Goal: Task Accomplishment & Management: Manage account settings

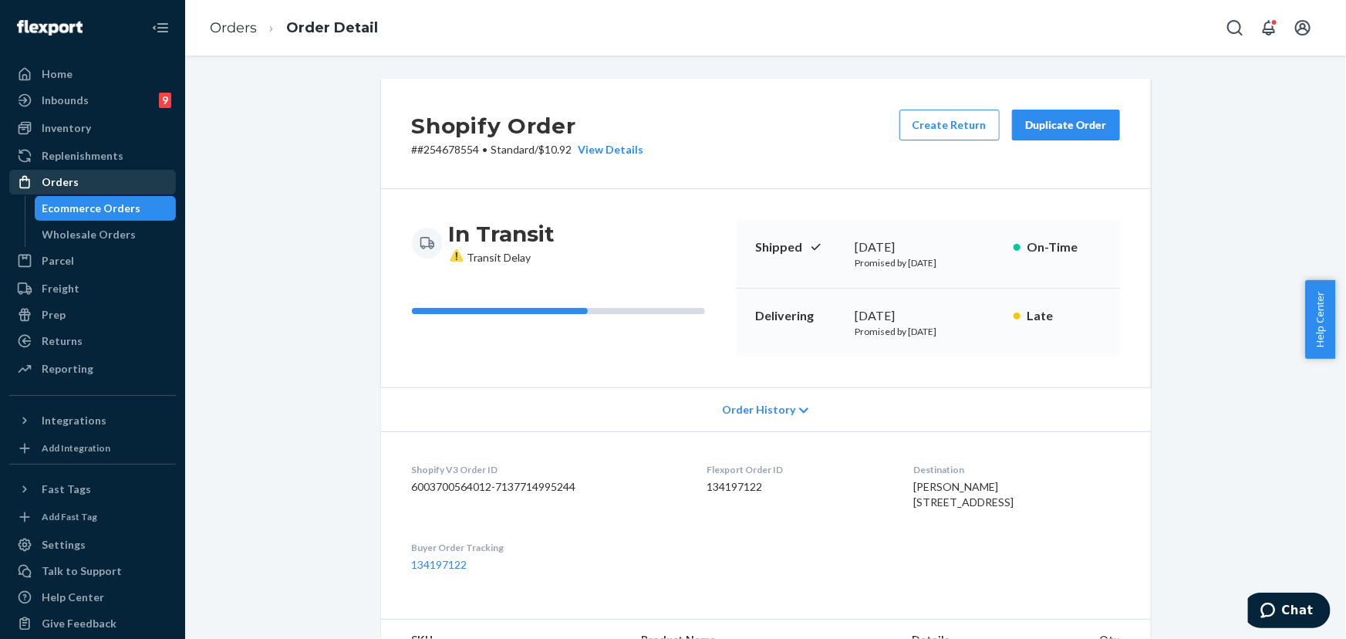
click at [84, 181] on div "Orders" at bounding box center [93, 182] width 164 height 22
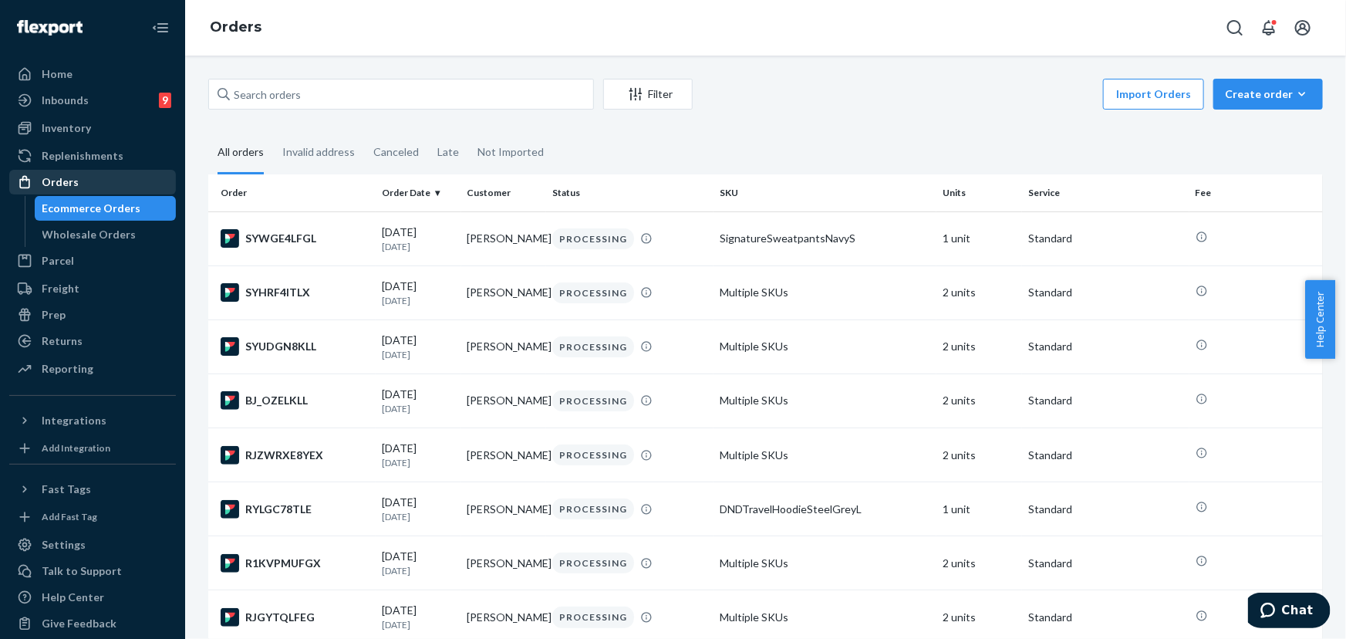
click at [52, 183] on div "Orders" at bounding box center [60, 181] width 37 height 15
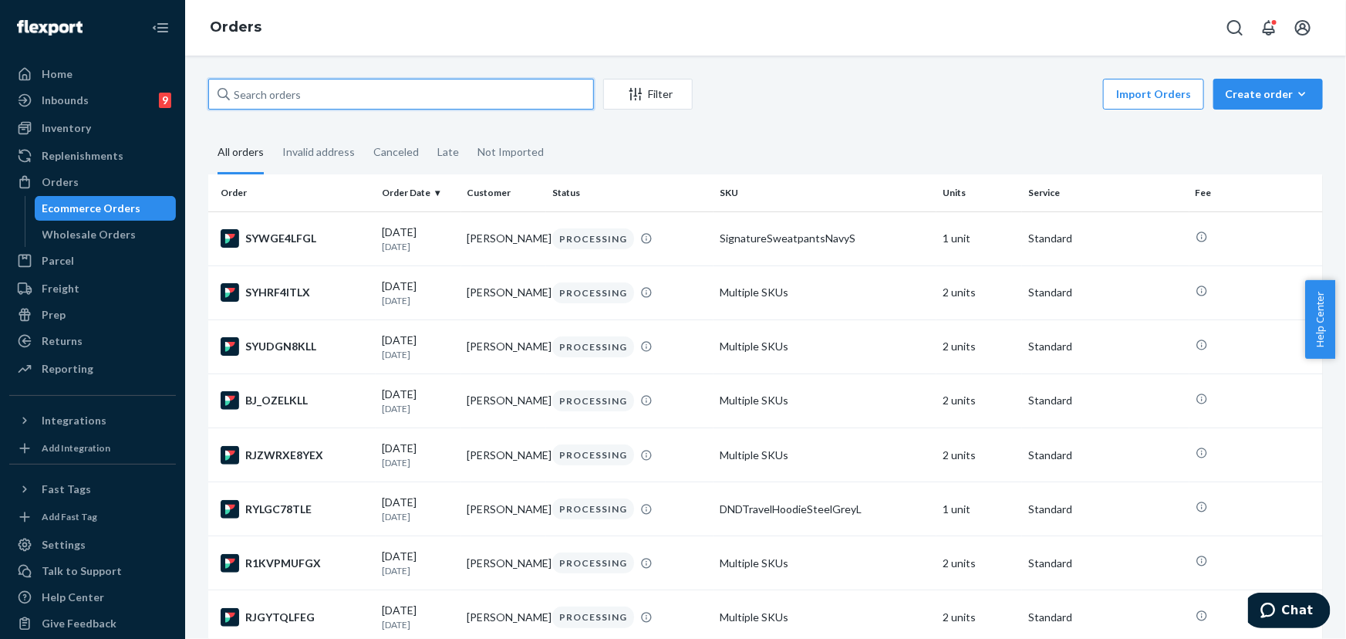
click at [285, 93] on input "text" at bounding box center [401, 94] width 386 height 31
paste input "254545902"
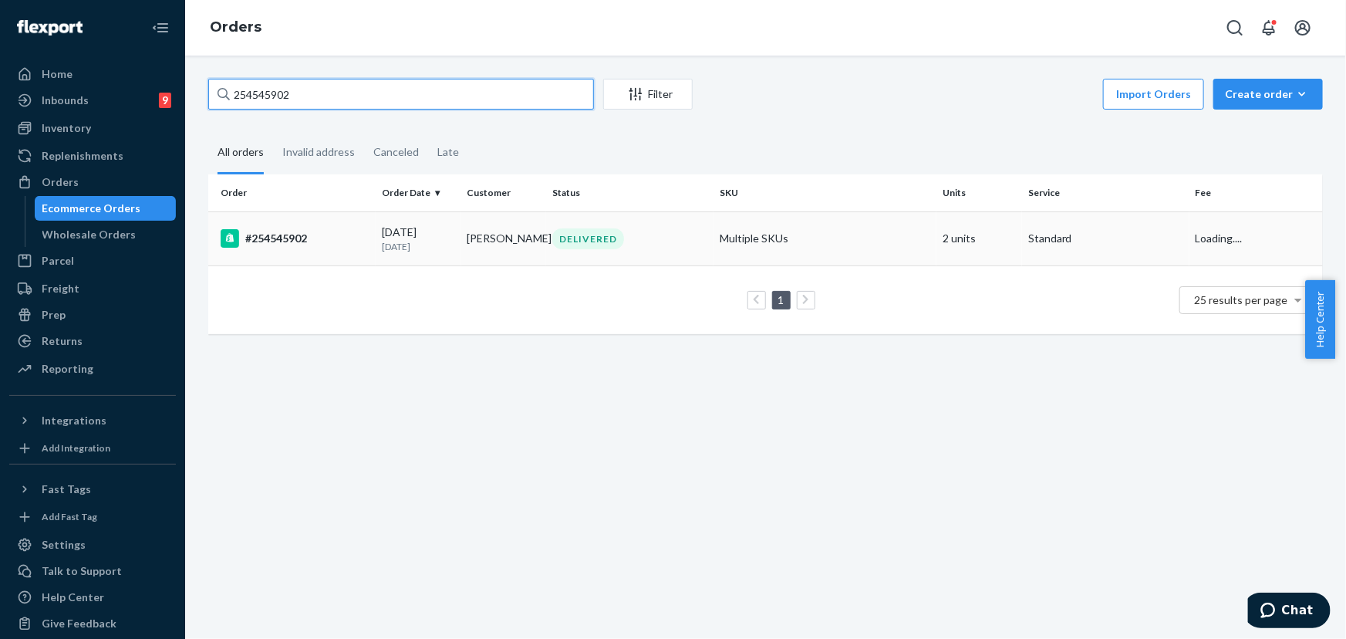
type input "254545902"
click at [464, 248] on td "[PERSON_NAME]" at bounding box center [504, 238] width 86 height 54
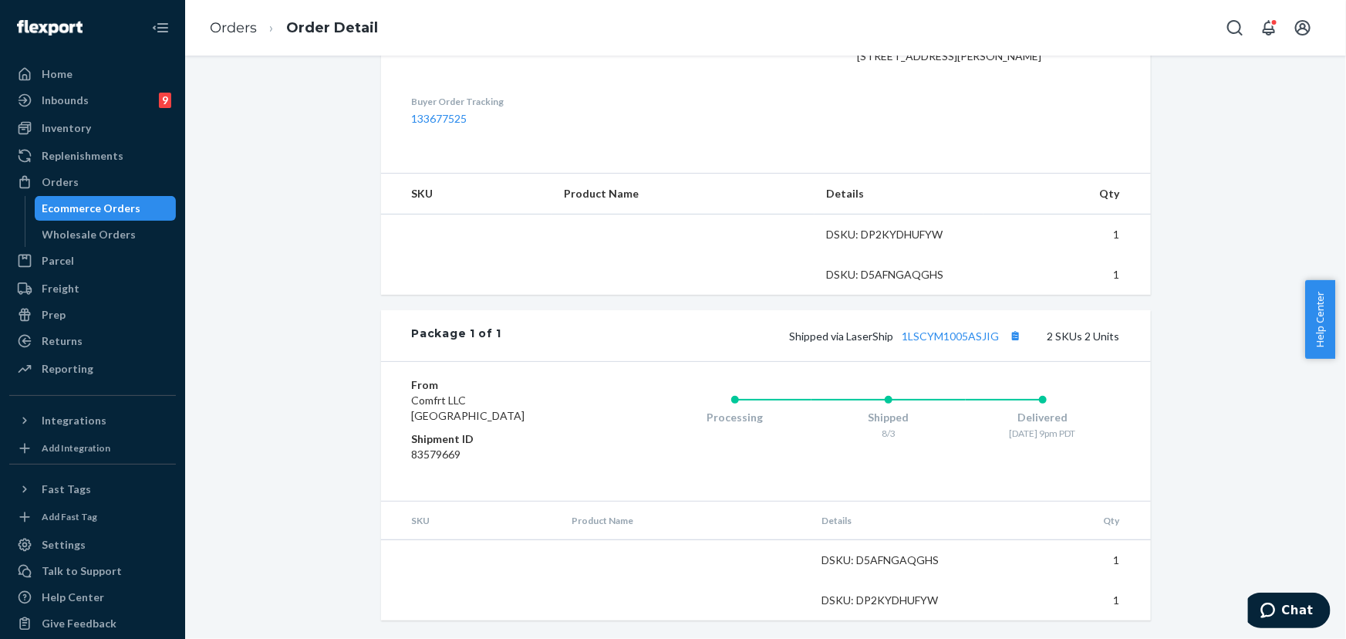
scroll to position [476, 0]
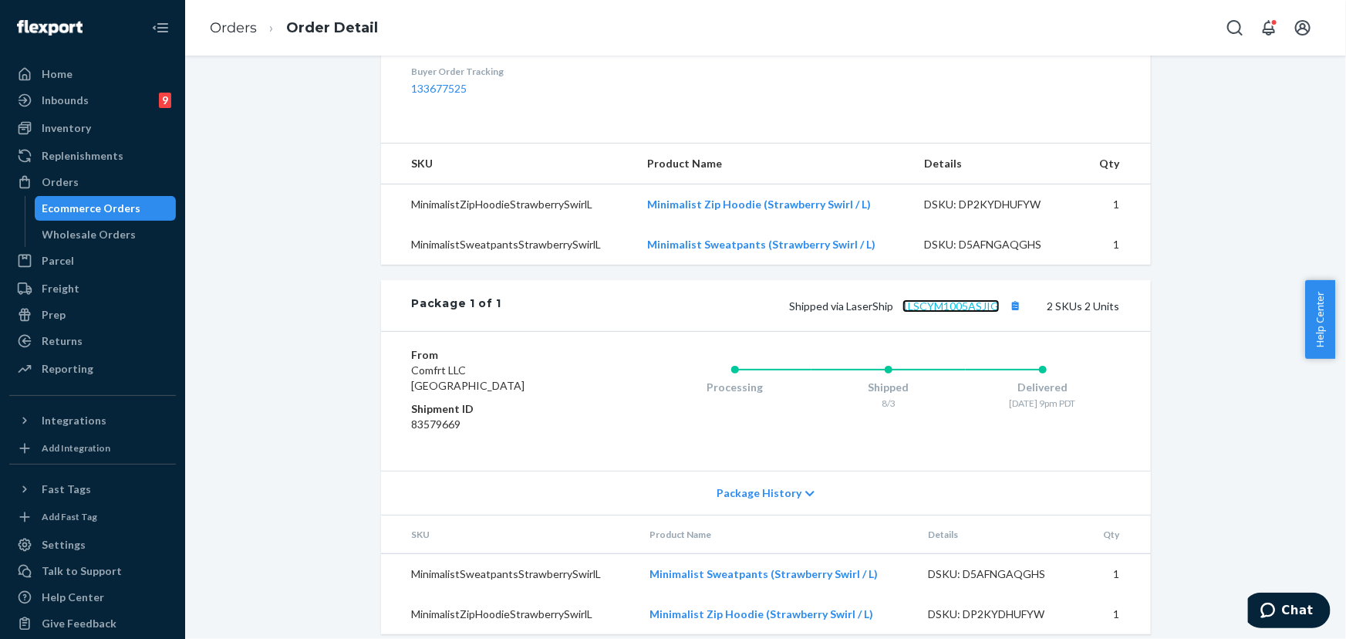
click at [944, 312] on link "1LSCYM1005ASJIG" at bounding box center [951, 305] width 97 height 13
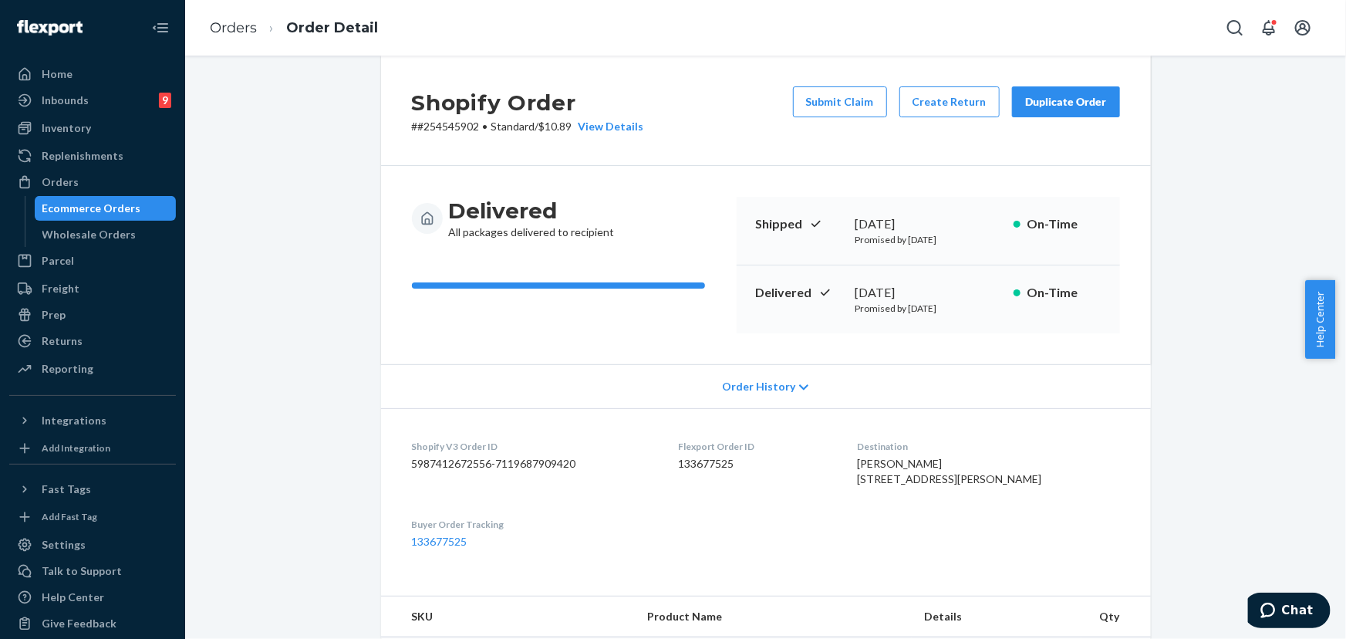
scroll to position [0, 0]
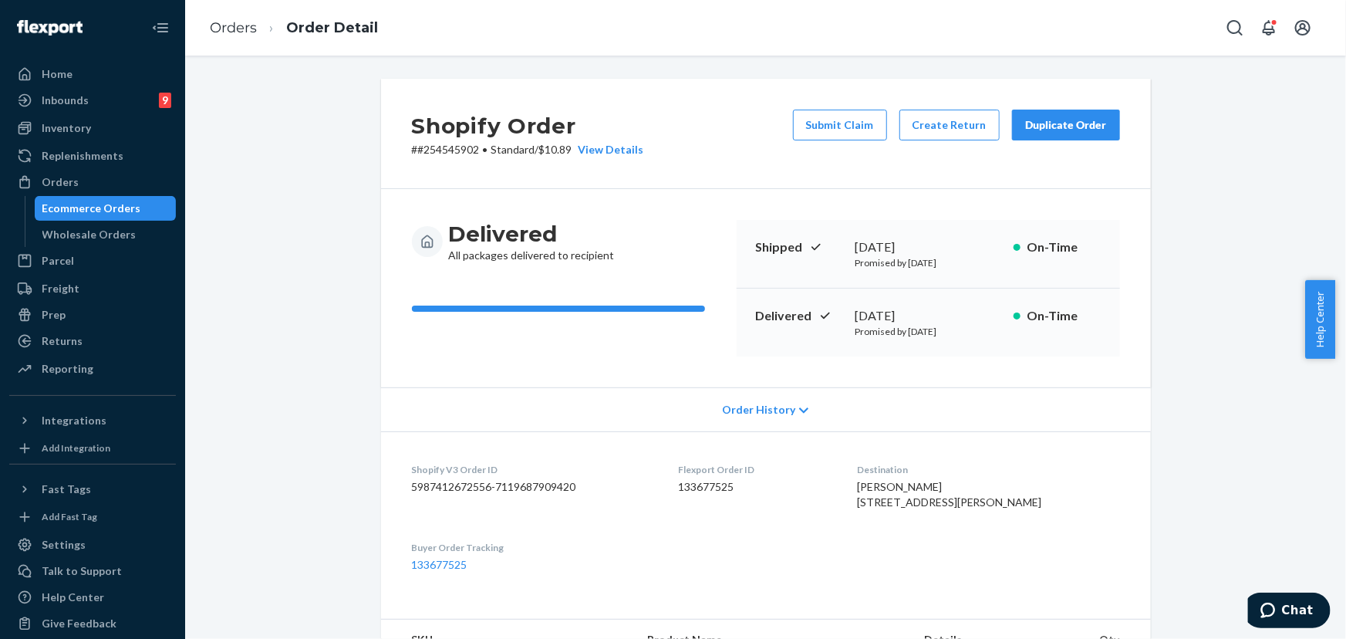
drag, startPoint x: 936, startPoint y: 314, endPoint x: 851, endPoint y: 316, distance: 84.9
click at [856, 316] on div "[DATE]" at bounding box center [929, 316] width 146 height 18
copy div "[DATE]"
drag, startPoint x: 980, startPoint y: 514, endPoint x: 875, endPoint y: 508, distance: 105.1
click at [875, 508] on div "[PERSON_NAME] [STREET_ADDRESS][PERSON_NAME]" at bounding box center [988, 494] width 263 height 31
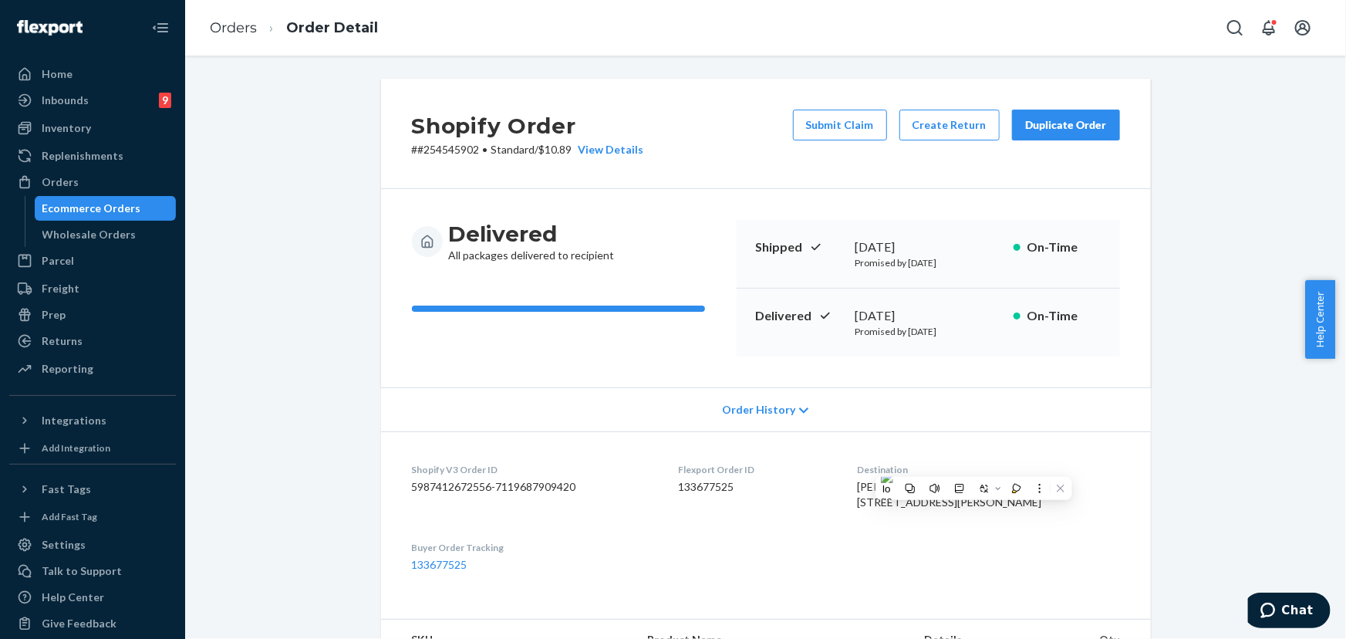
copy span "[STREET_ADDRESS][PERSON_NAME]"
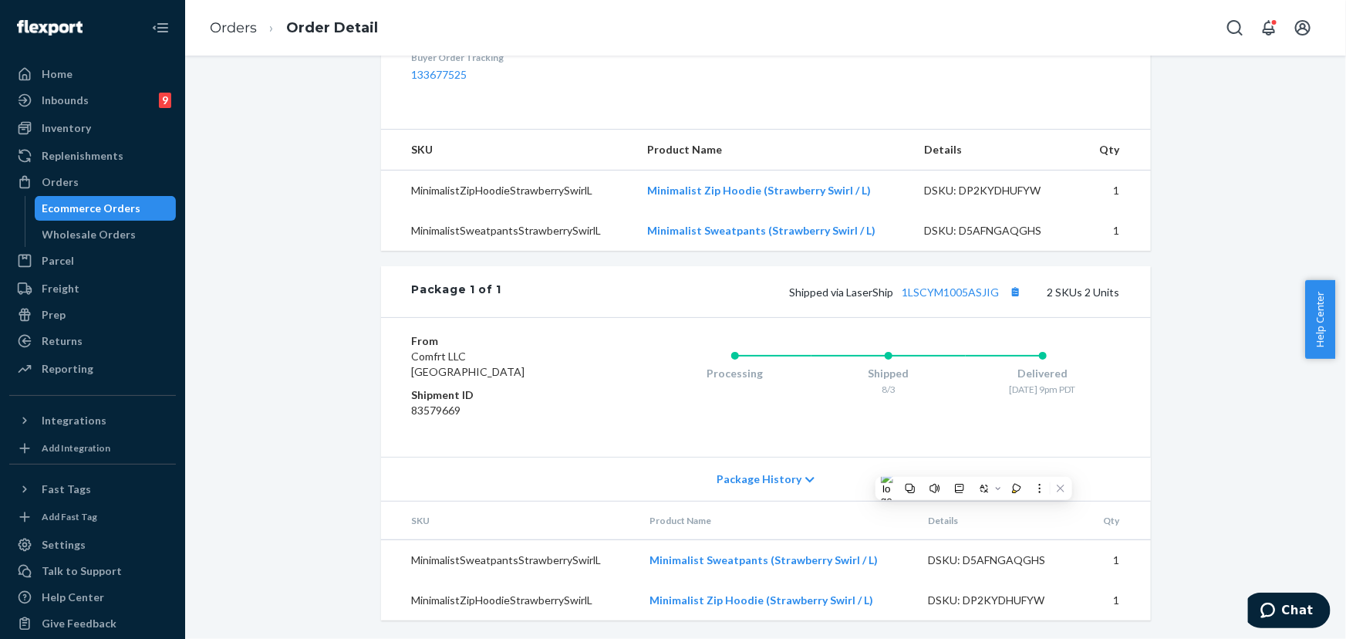
scroll to position [519, 0]
drag, startPoint x: 278, startPoint y: 301, endPoint x: 679, endPoint y: 288, distance: 401.4
click at [284, 301] on div "Shopify Order # #254545902 • Standard / $10.89 View Details Submit Claim Create…" at bounding box center [766, 114] width 1138 height 1050
drag, startPoint x: 998, startPoint y: 293, endPoint x: 846, endPoint y: 292, distance: 151.2
click at [846, 292] on span "Shipped via LaserShip 1LSCYM1005ASJIG" at bounding box center [908, 291] width 236 height 13
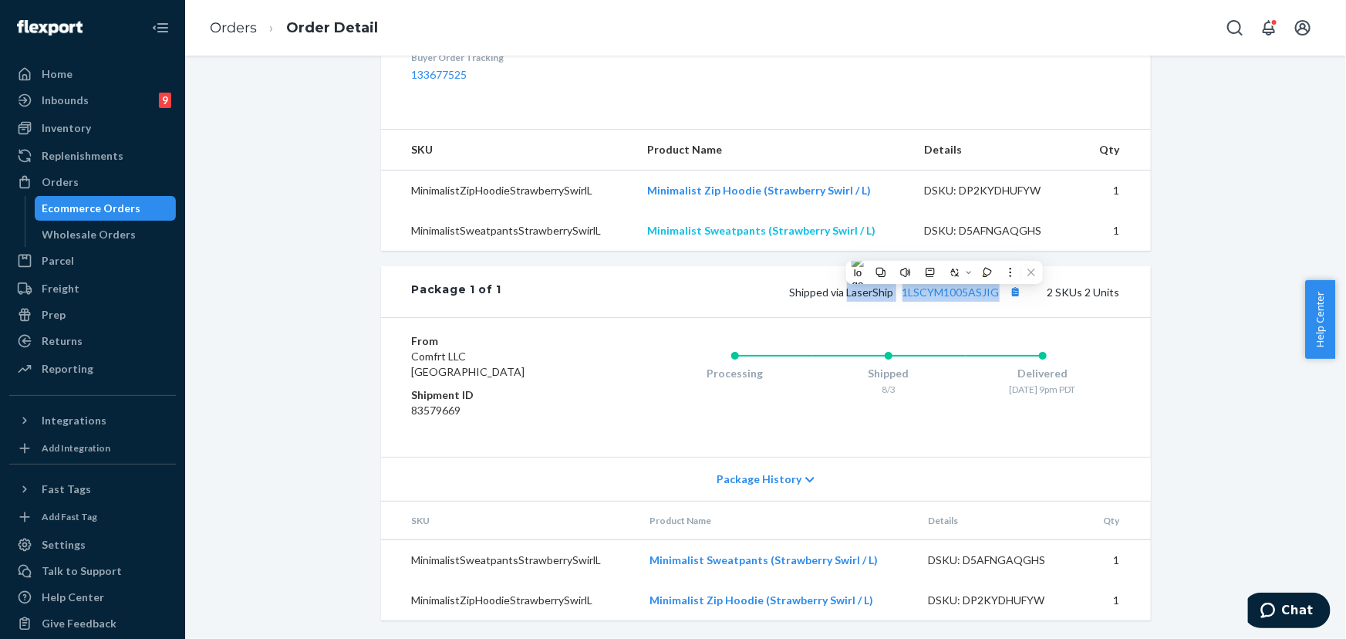
copy span "LaserShip 1LSCYM1005ASJIG"
click at [93, 177] on div "Orders" at bounding box center [93, 182] width 164 height 22
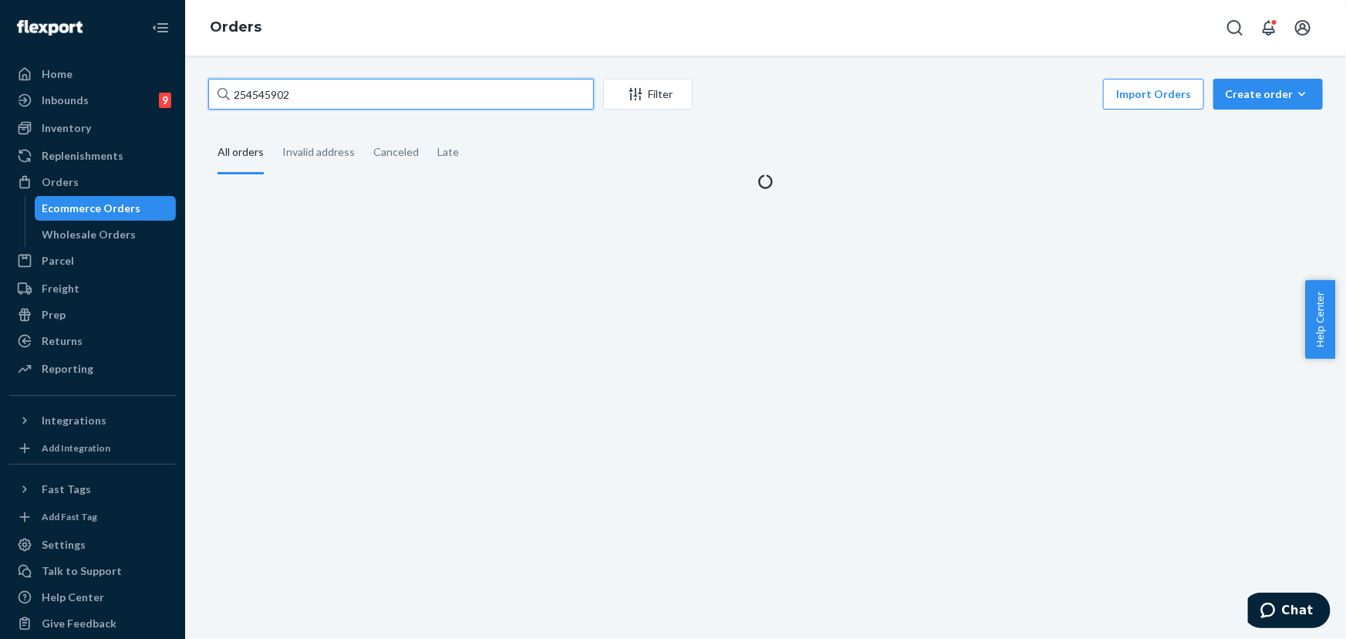
click at [331, 98] on input "254545902" at bounding box center [401, 94] width 386 height 31
paste input "RJ60WZAULE"
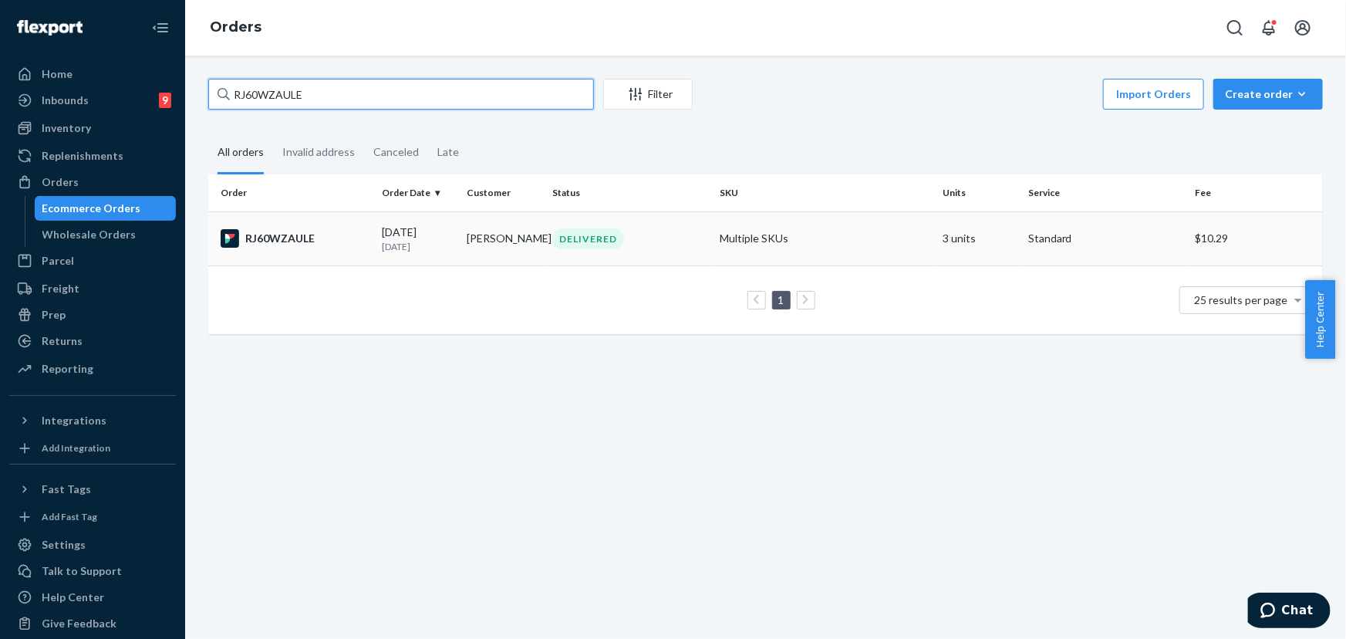
type input "RJ60WZAULE"
click at [548, 253] on td "DELIVERED" at bounding box center [629, 238] width 167 height 54
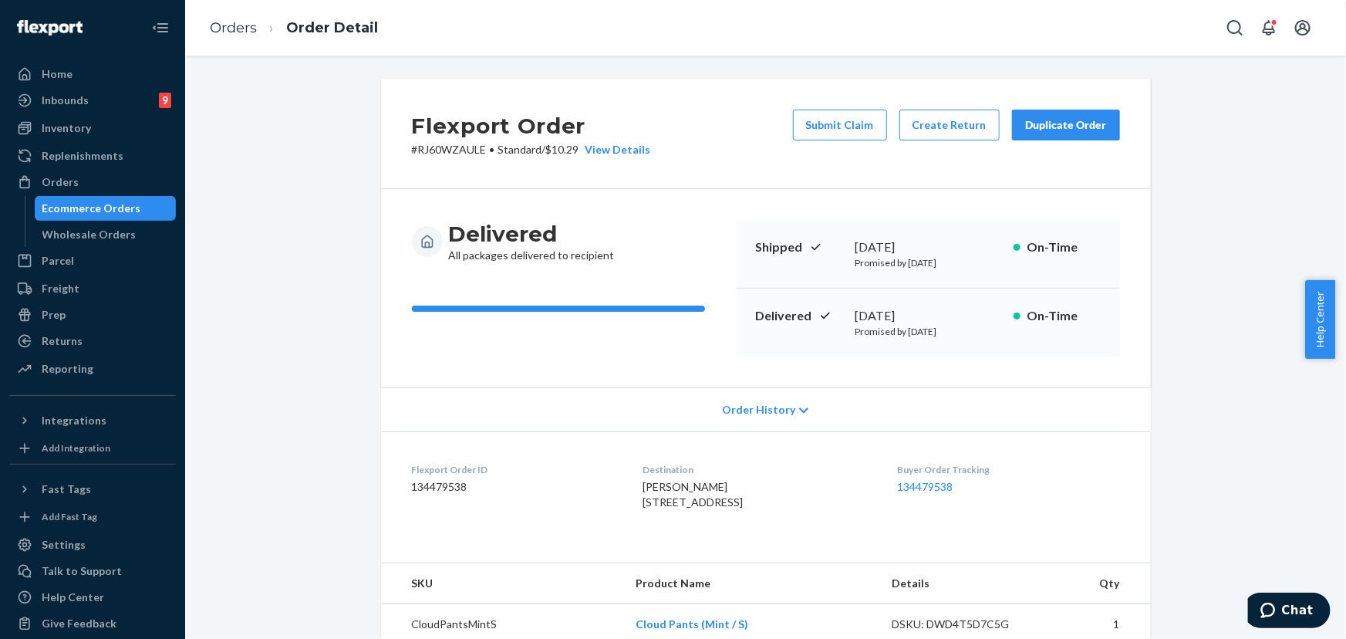
click at [1049, 130] on div "Duplicate Order" at bounding box center [1066, 124] width 82 height 15
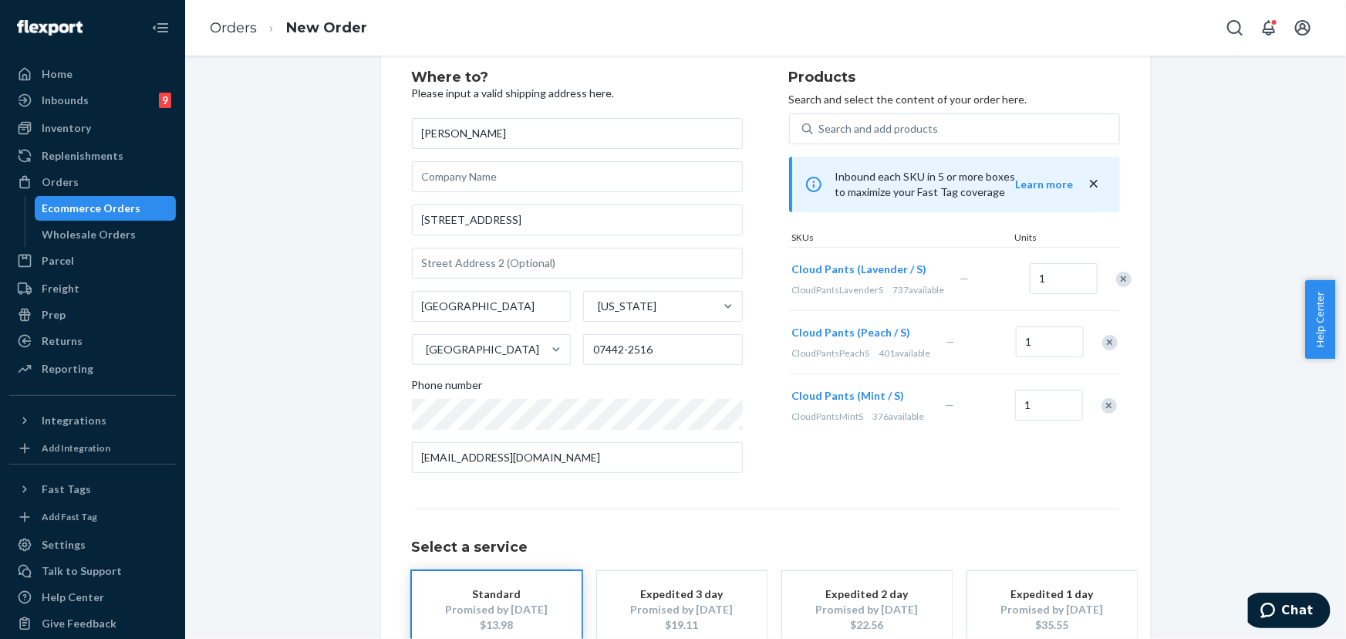
scroll to position [140, 0]
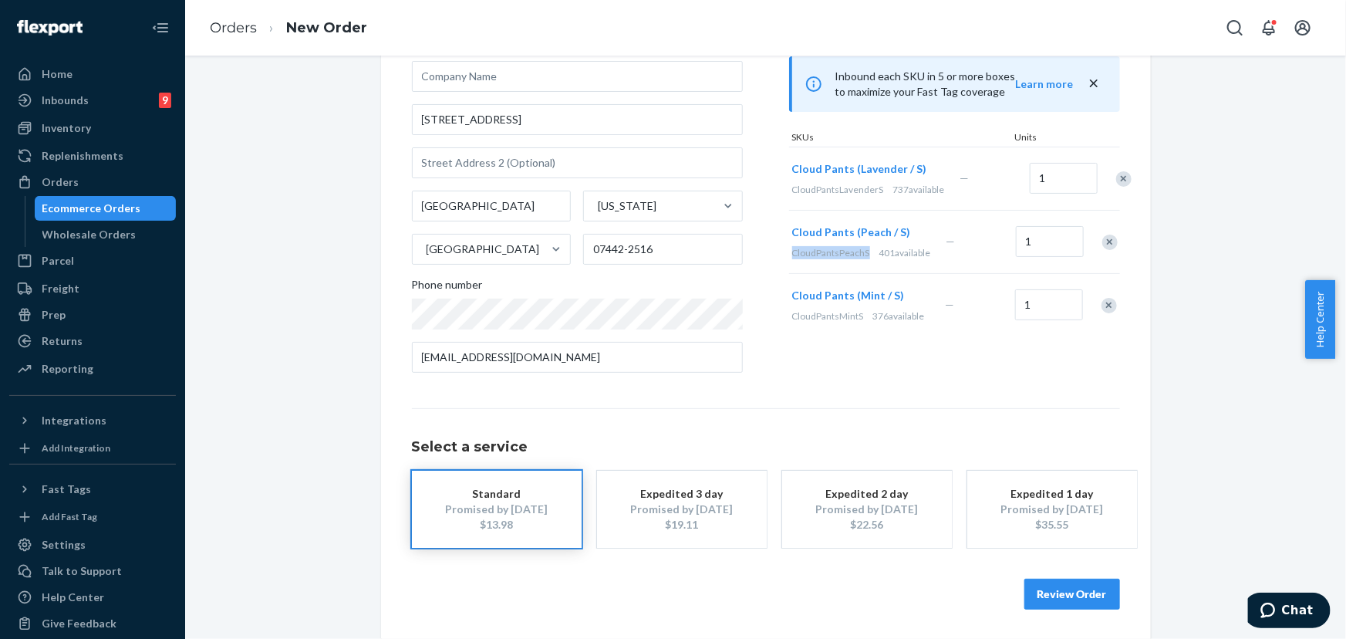
drag, startPoint x: 863, startPoint y: 262, endPoint x: 787, endPoint y: 262, distance: 75.6
click at [792, 258] on span "CloudPantsPeachS" at bounding box center [831, 253] width 78 height 12
copy span "CloudPantsPeachS"
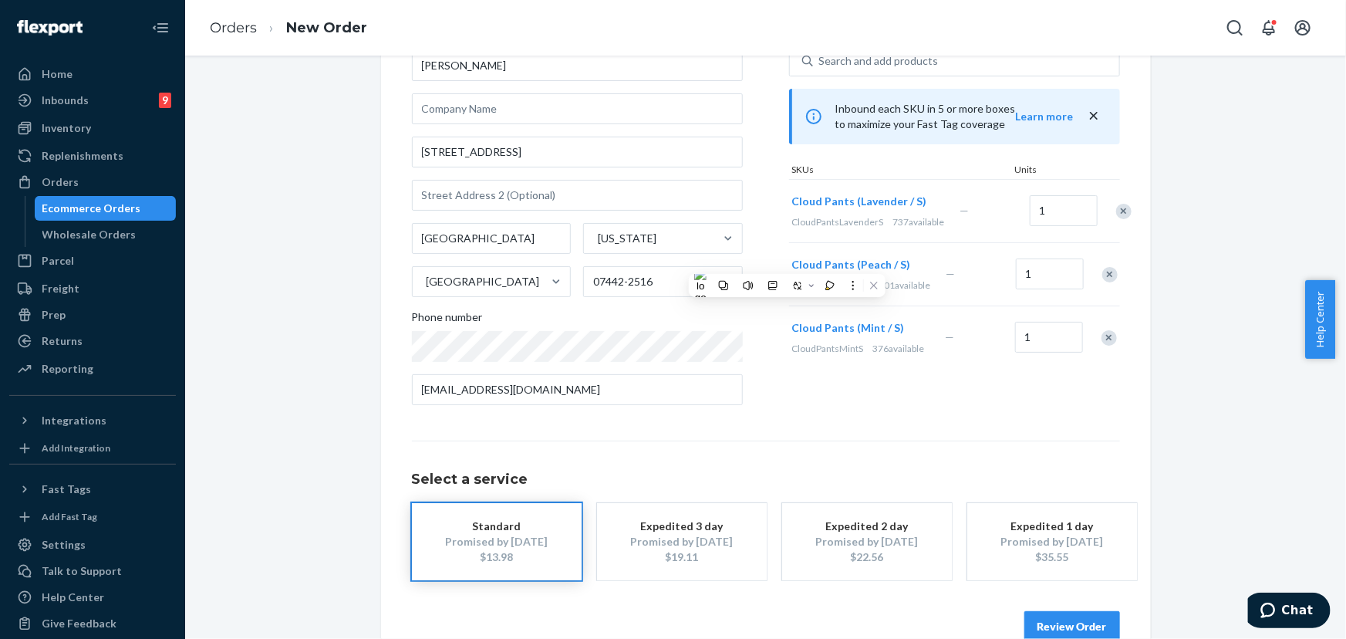
scroll to position [0, 0]
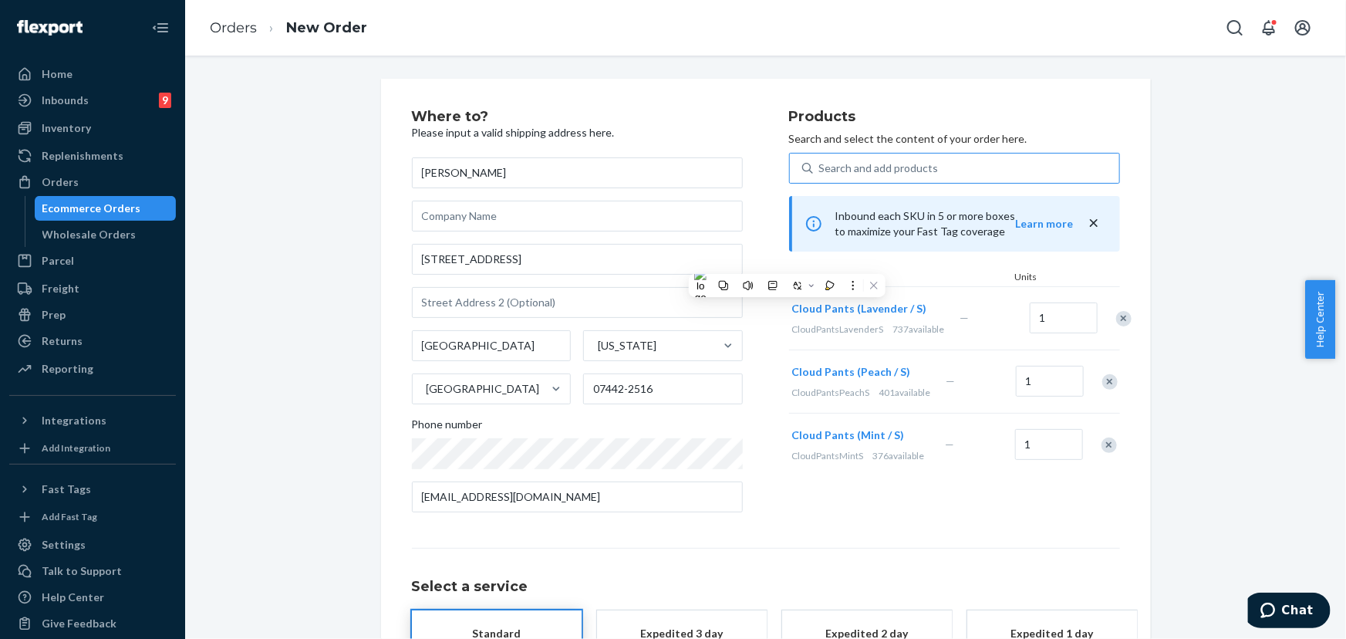
click at [877, 168] on div "Search and add products" at bounding box center [879, 167] width 120 height 15
click at [821, 168] on input "Search and add products" at bounding box center [820, 167] width 2 height 15
paste input "CloudPantsPeachS"
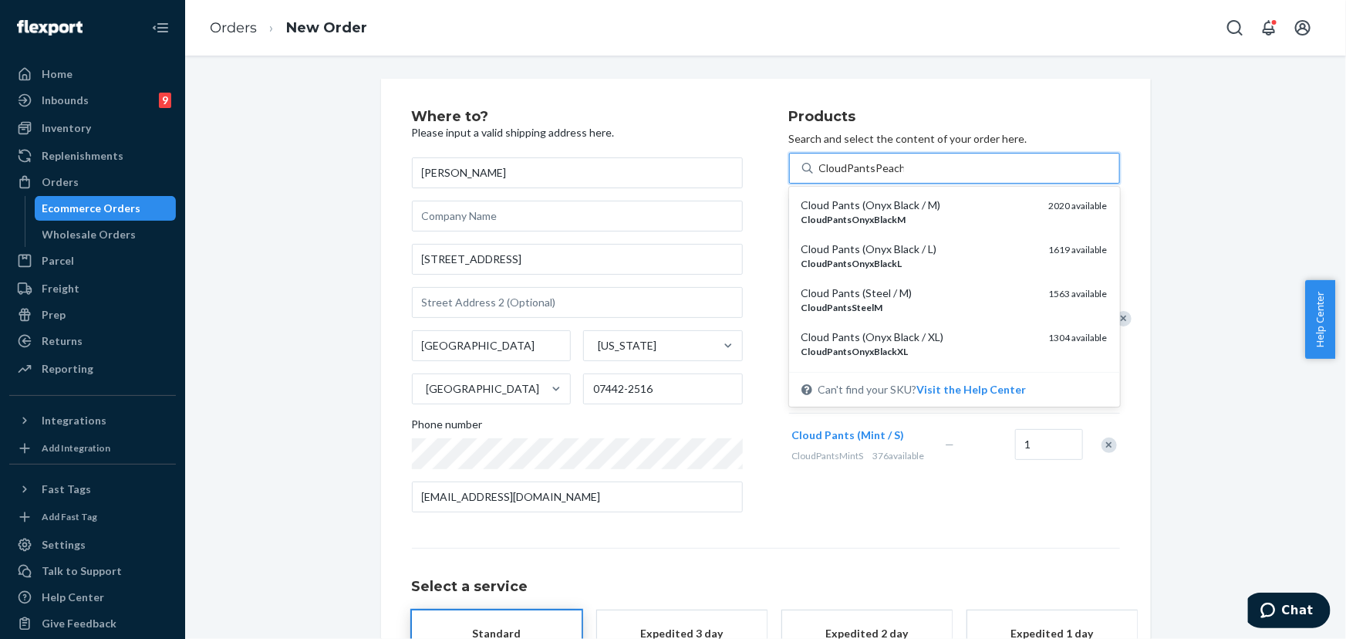
type input "CloudPantsPeachM"
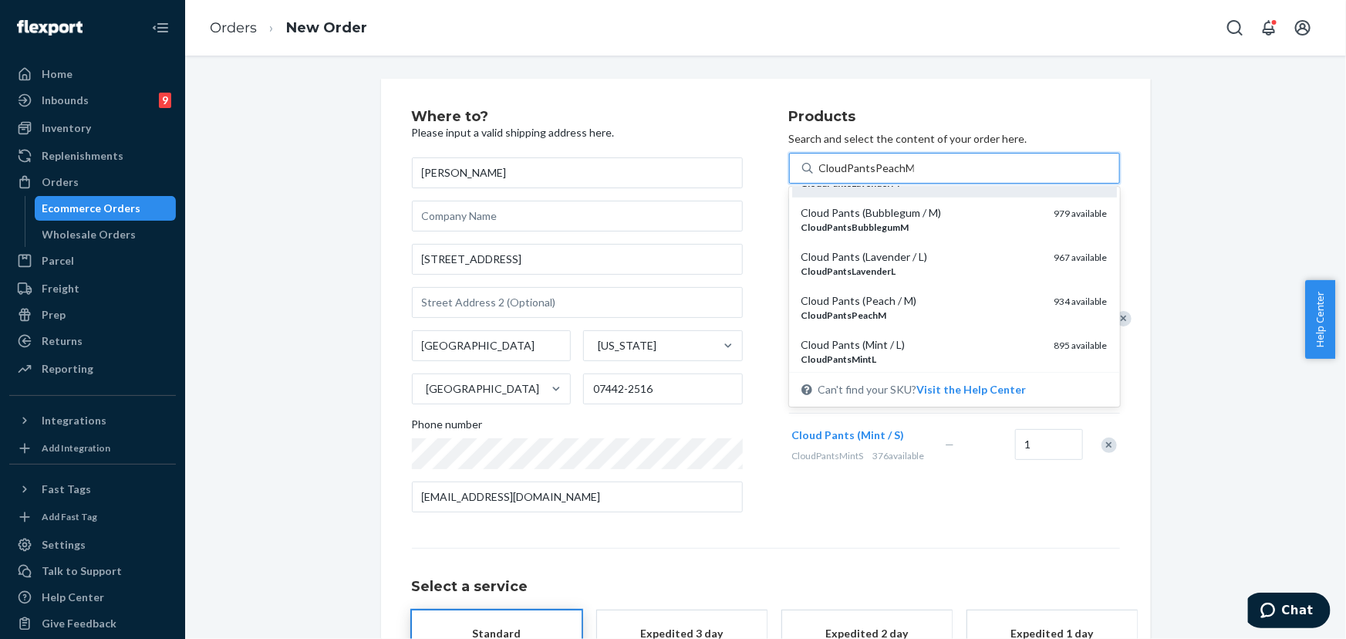
scroll to position [350, 0]
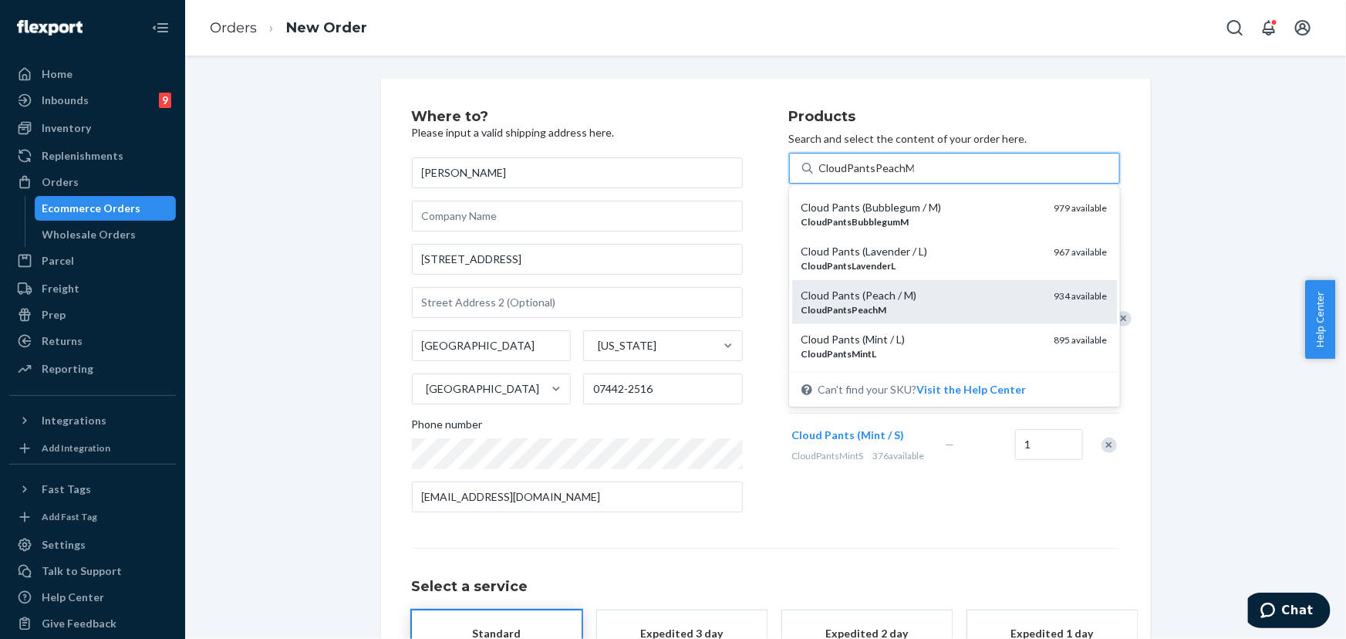
click at [912, 309] on div "CloudPantsPeachM" at bounding box center [922, 309] width 241 height 13
click at [912, 176] on input "CloudPantsPeachM" at bounding box center [866, 167] width 95 height 15
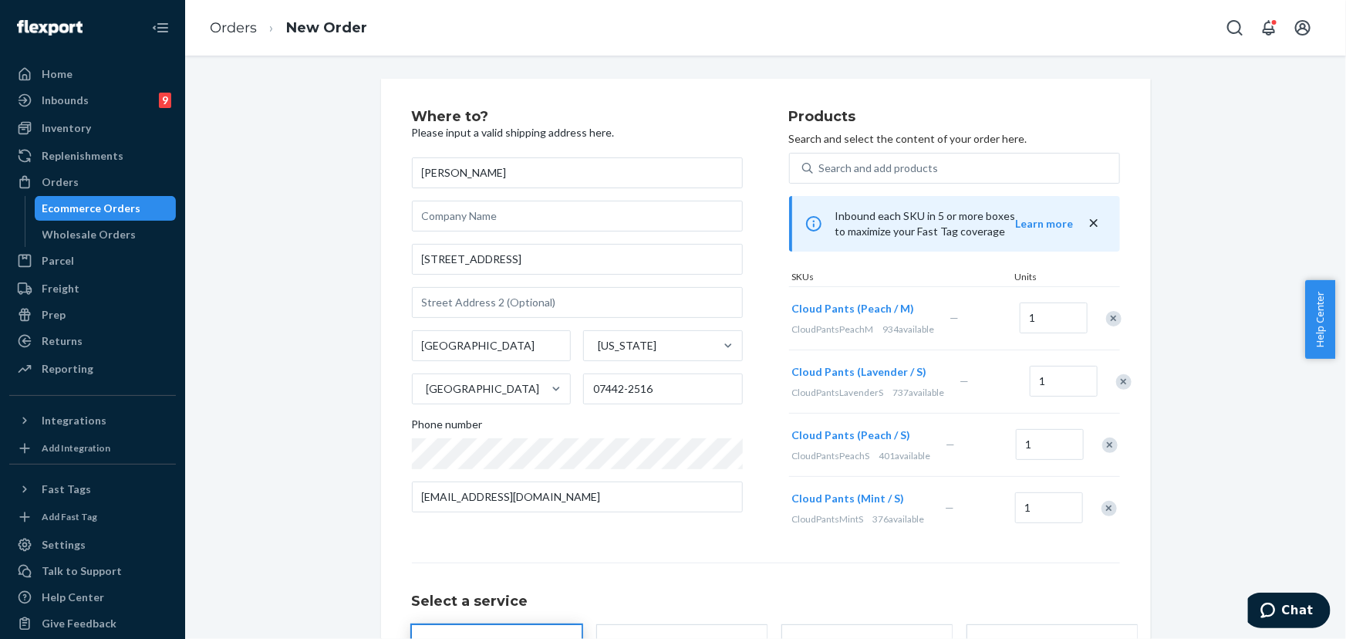
click at [1103, 453] on div "Remove Item" at bounding box center [1110, 444] width 15 height 15
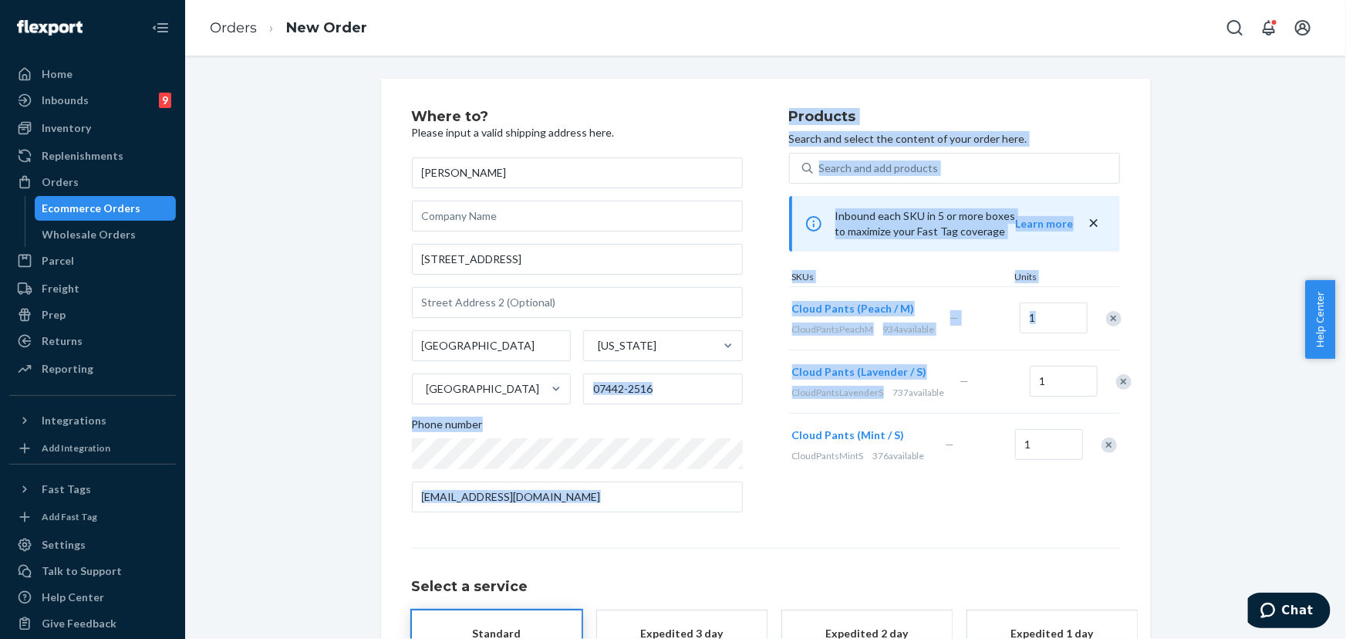
drag, startPoint x: 873, startPoint y: 403, endPoint x: 782, endPoint y: 401, distance: 91.1
click at [782, 401] on div "Where to? Please input a valid shipping address here. [PERSON_NAME] [STREET_ADD…" at bounding box center [766, 317] width 708 height 415
click at [783, 403] on div "Where to? Please input a valid shipping address here. [PERSON_NAME] [STREET_ADD…" at bounding box center [766, 317] width 708 height 415
click at [792, 398] on span "CloudPantsLavenderS" at bounding box center [838, 393] width 92 height 12
click at [794, 398] on span "CloudPantsLavenderS" at bounding box center [838, 393] width 92 height 12
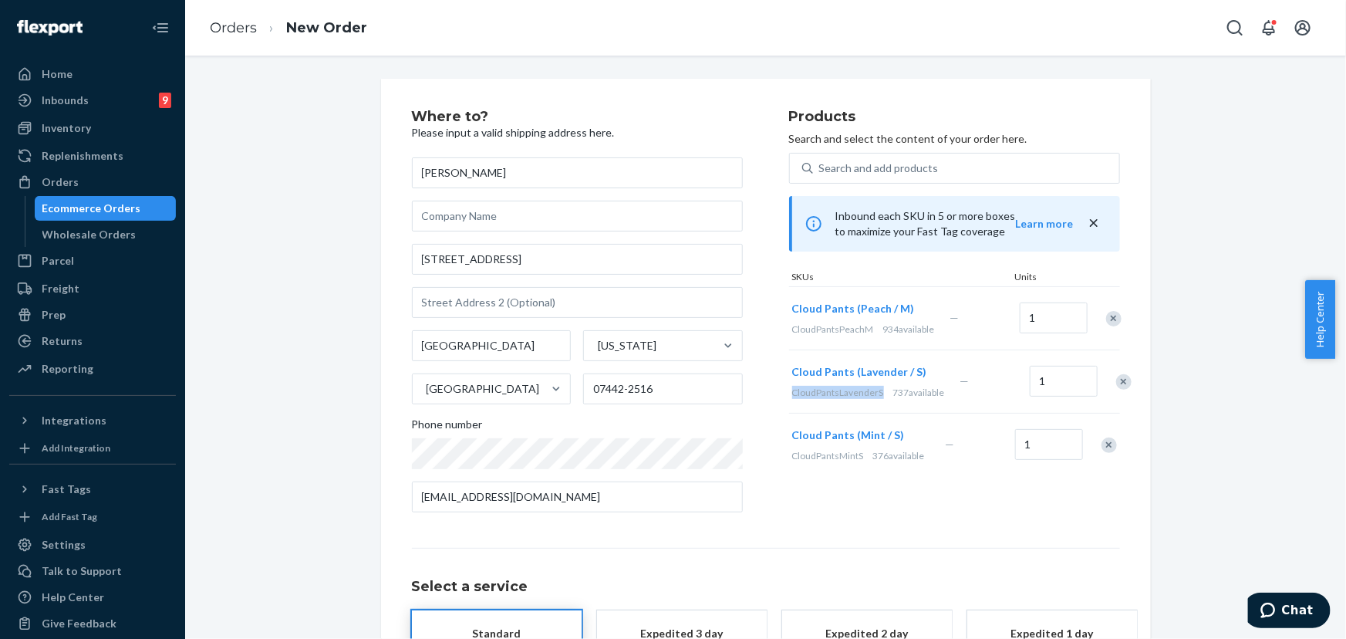
drag, startPoint x: 876, startPoint y: 401, endPoint x: 789, endPoint y: 400, distance: 86.4
click at [792, 398] on span "CloudPantsLavenderS" at bounding box center [838, 393] width 92 height 12
copy span "CloudPantsLavenderS"
click at [856, 168] on div "Search and add products" at bounding box center [879, 167] width 120 height 15
click at [821, 168] on input "0 results available. Use Up and Down to choose options, press Enter to select t…" at bounding box center [820, 167] width 2 height 15
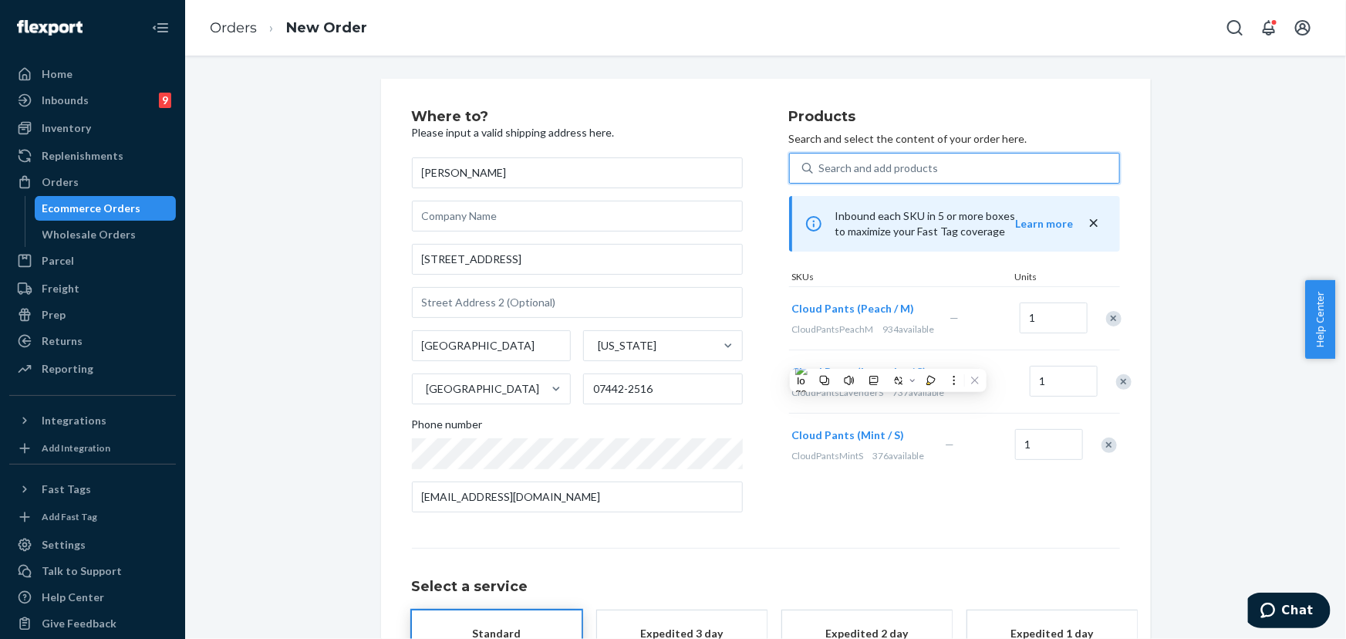
paste input "CloudPantsLavenderS"
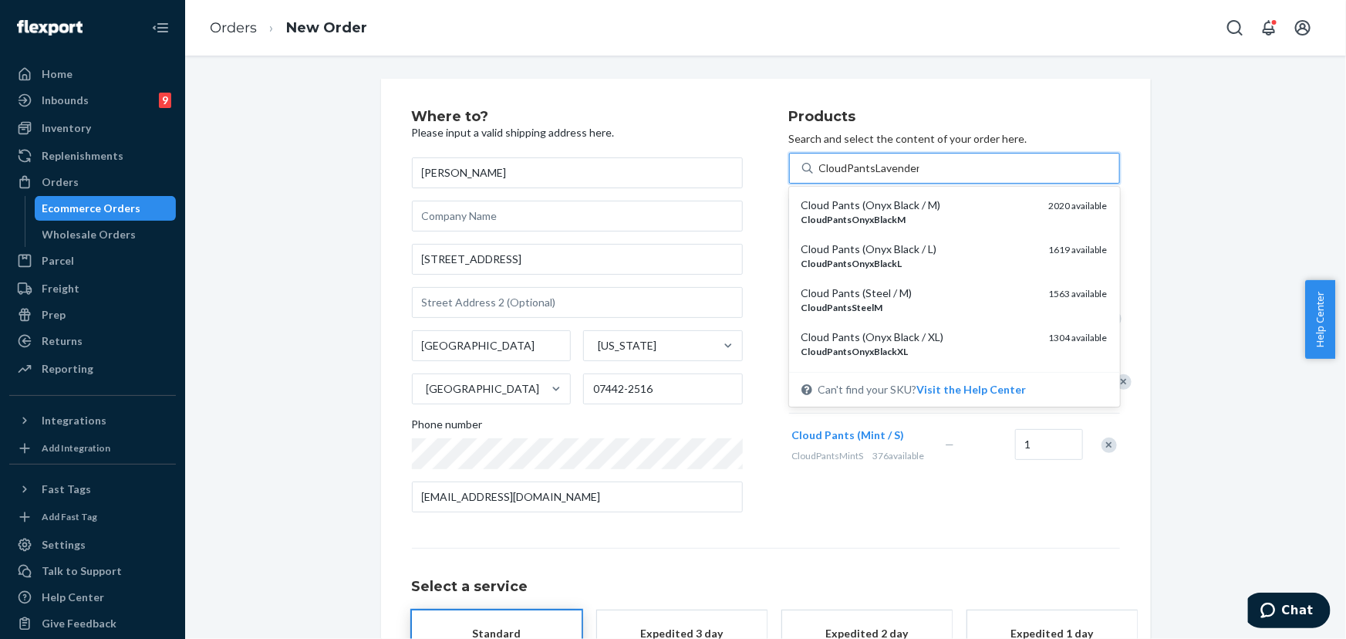
type input "CloudPantsLavenderM"
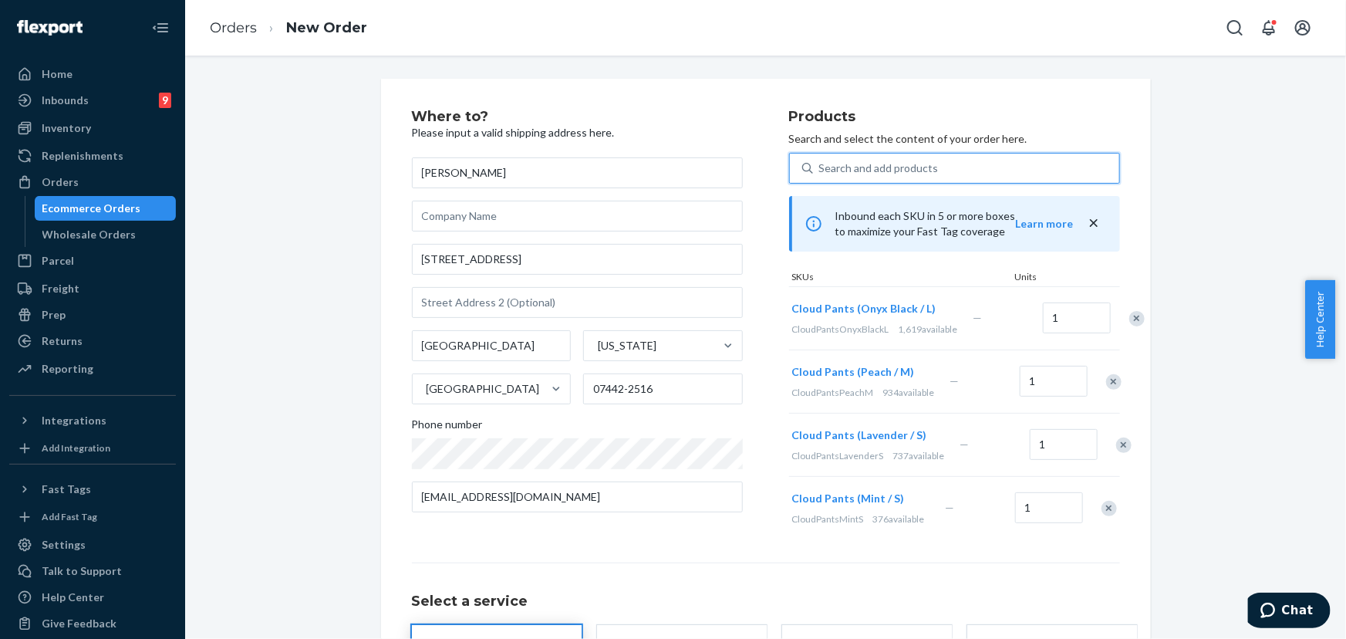
click at [1130, 326] on div "Remove Item" at bounding box center [1137, 318] width 15 height 15
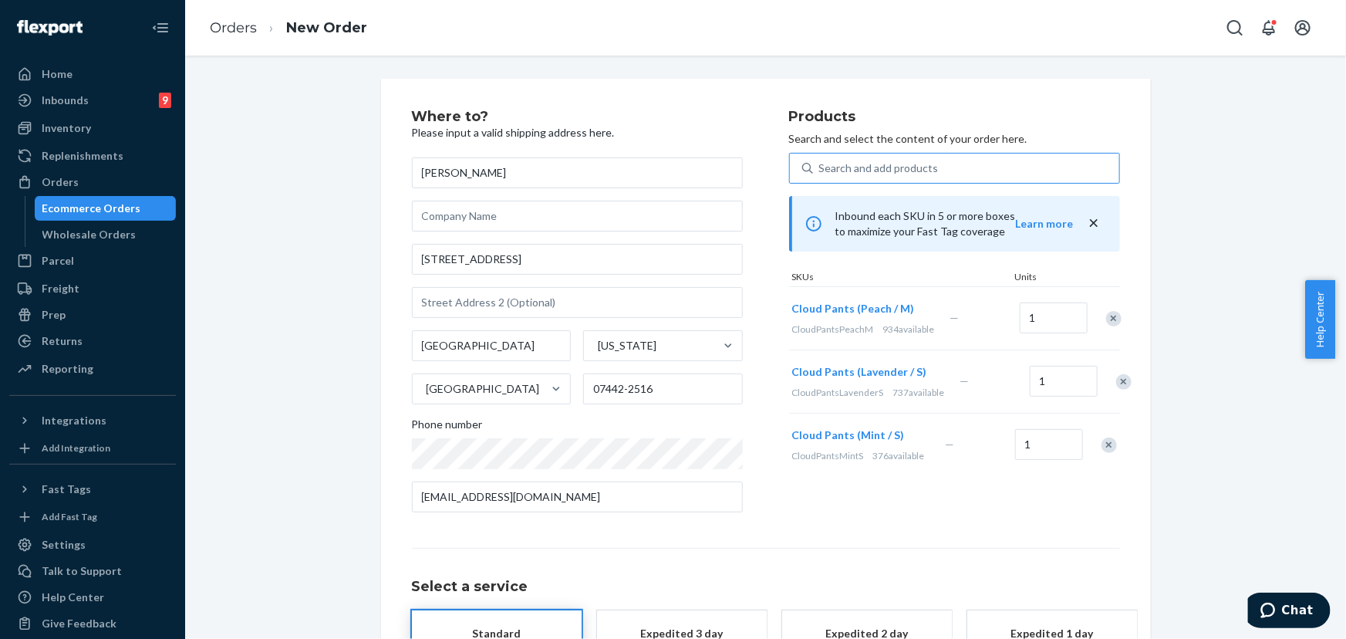
click at [864, 174] on div "Search and add products" at bounding box center [879, 167] width 120 height 15
click at [821, 174] on input "Search and add products" at bounding box center [820, 167] width 2 height 15
paste input "CloudPantsLavenderS"
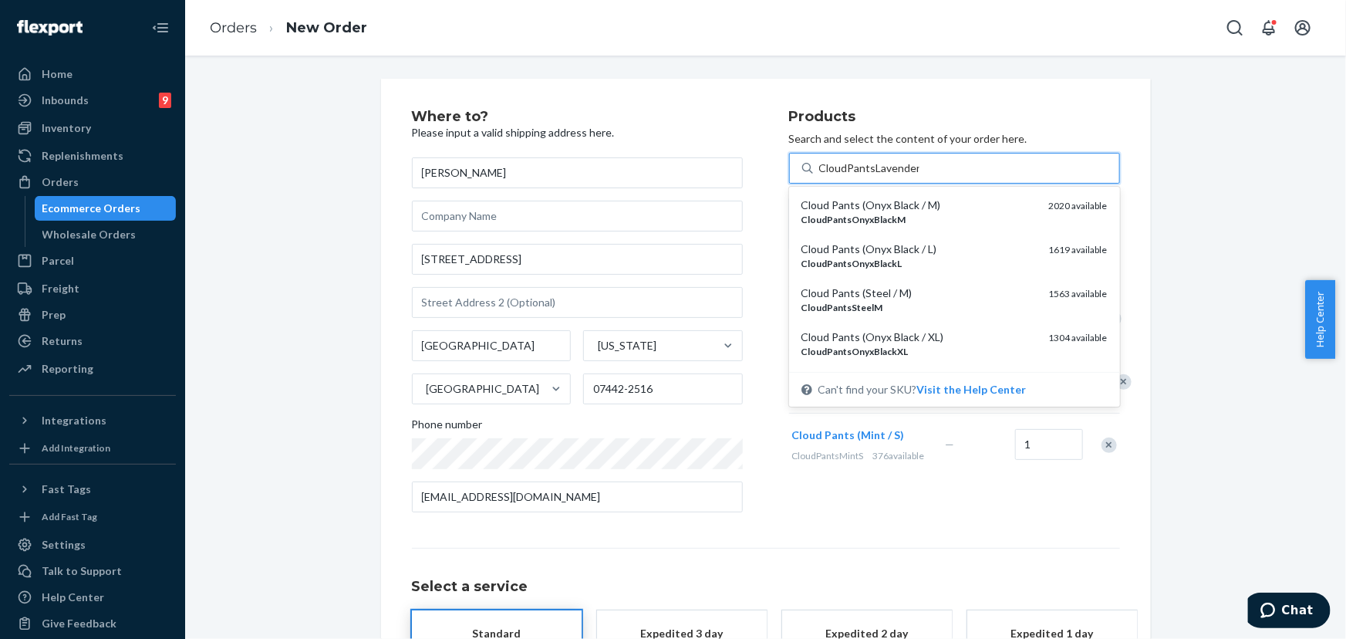
type input "CloudPantsLavenderM"
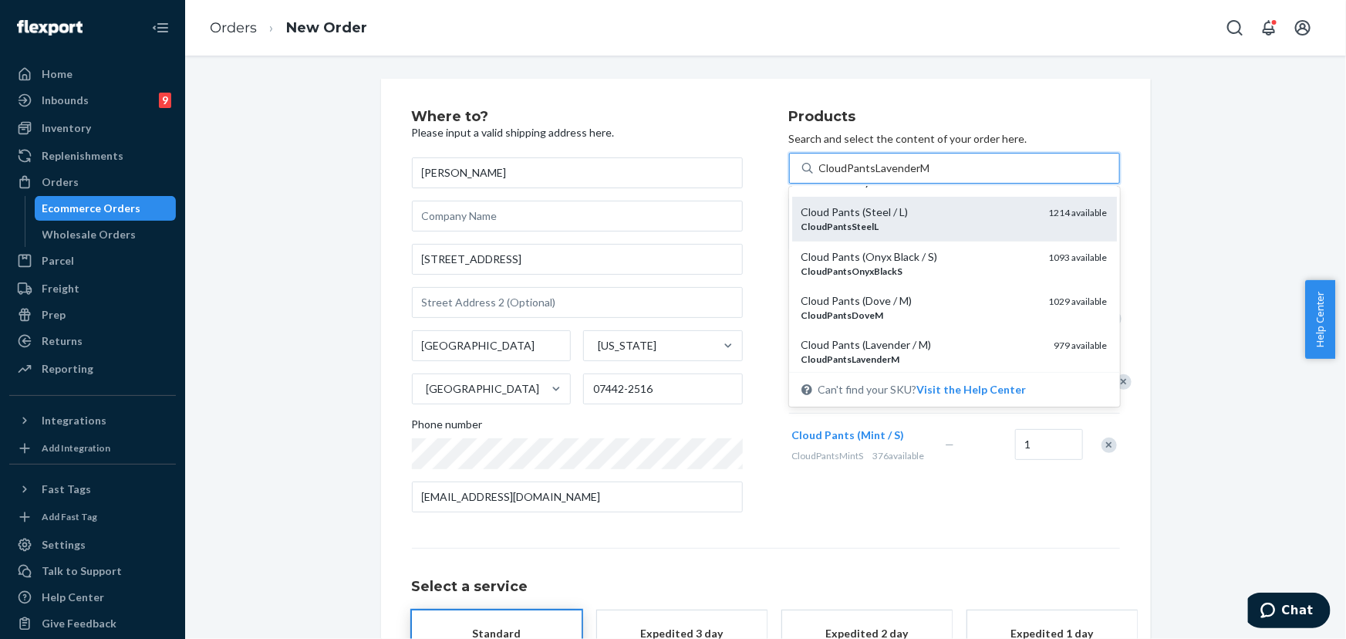
scroll to position [280, 0]
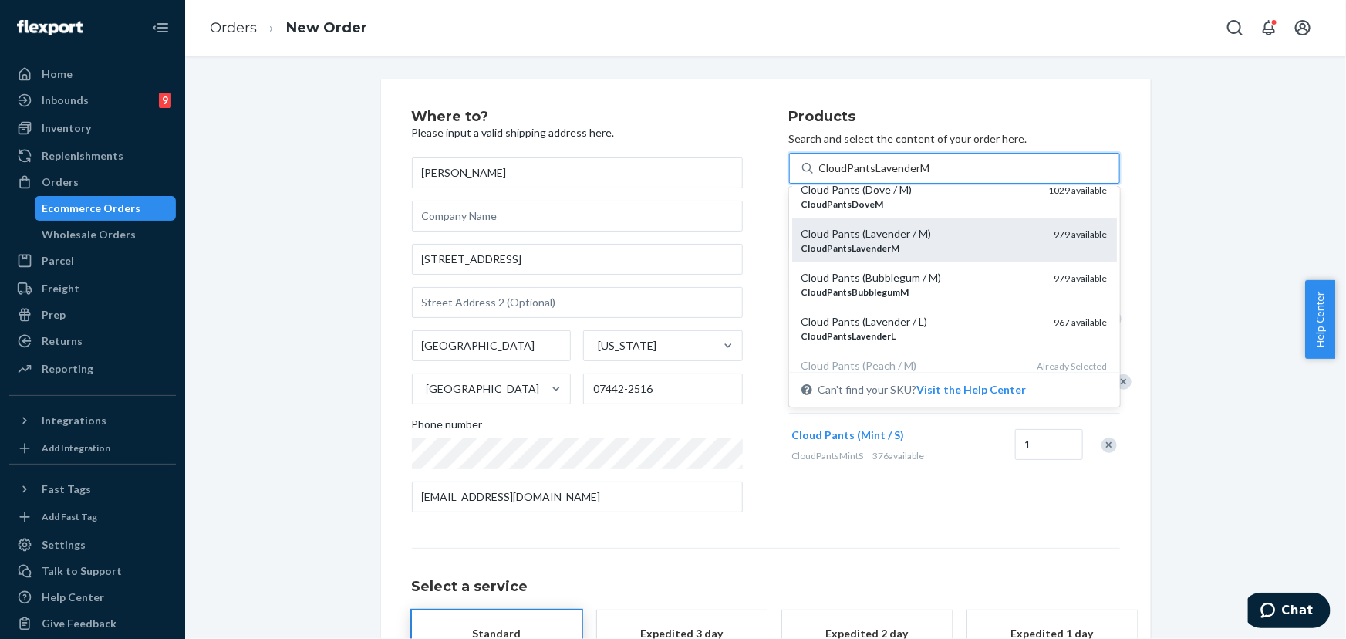
click at [969, 245] on div "CloudPantsLavenderM" at bounding box center [922, 247] width 241 height 13
click at [930, 176] on input "CloudPantsLavenderM" at bounding box center [874, 167] width 110 height 15
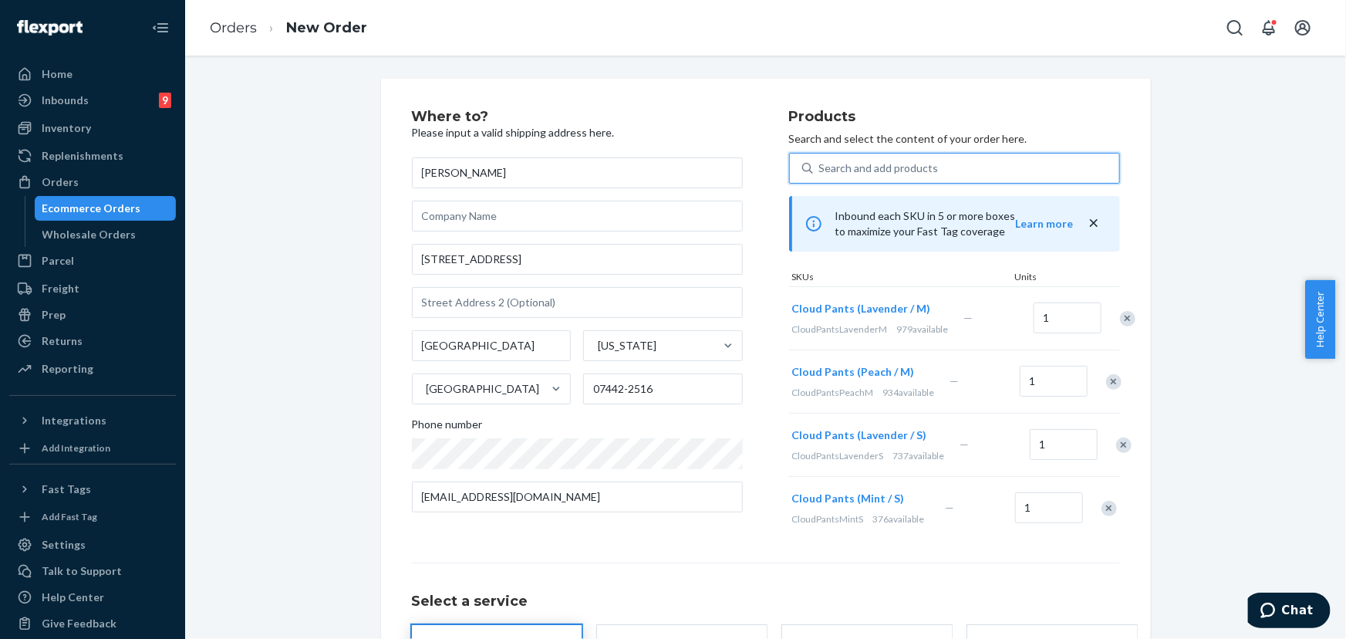
click at [1116, 453] on div "Remove Item" at bounding box center [1123, 444] width 15 height 15
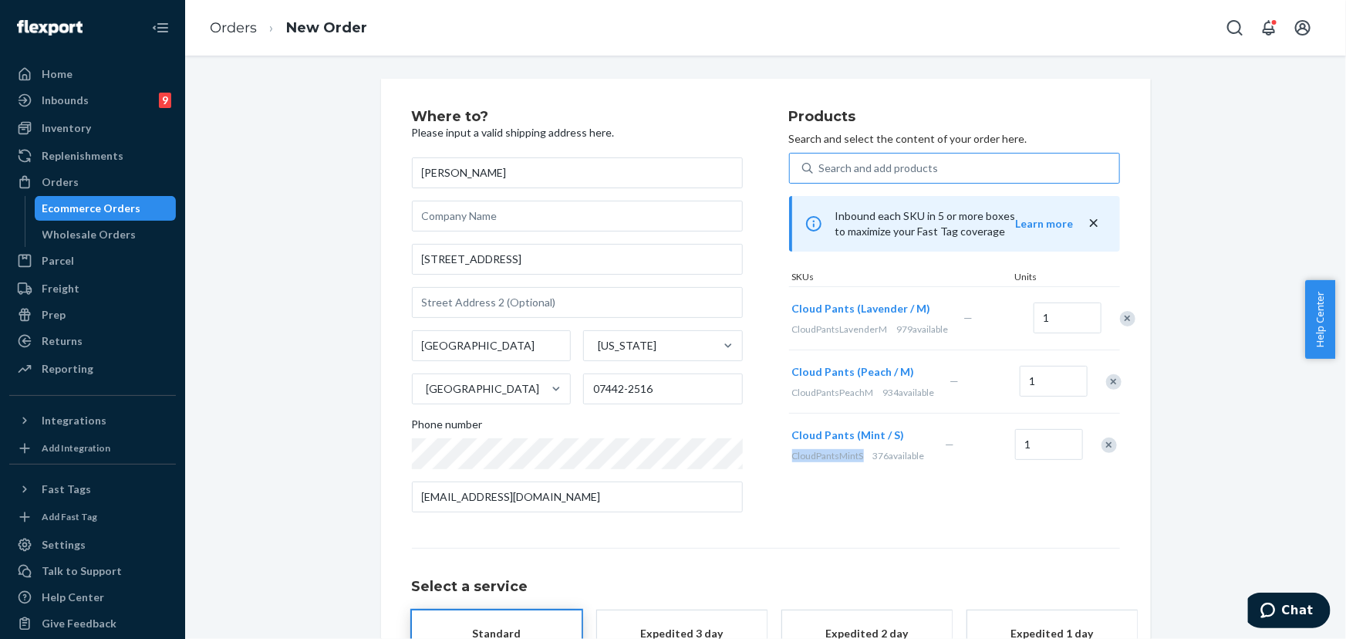
drag, startPoint x: 857, startPoint y: 477, endPoint x: 786, endPoint y: 478, distance: 71.0
click at [792, 461] on span "CloudPantsMintS" at bounding box center [828, 456] width 72 height 12
copy span "CloudPantsMintS"
click at [849, 170] on div "Search and add products" at bounding box center [879, 167] width 120 height 15
click at [821, 170] on input "Search and add products" at bounding box center [820, 167] width 2 height 15
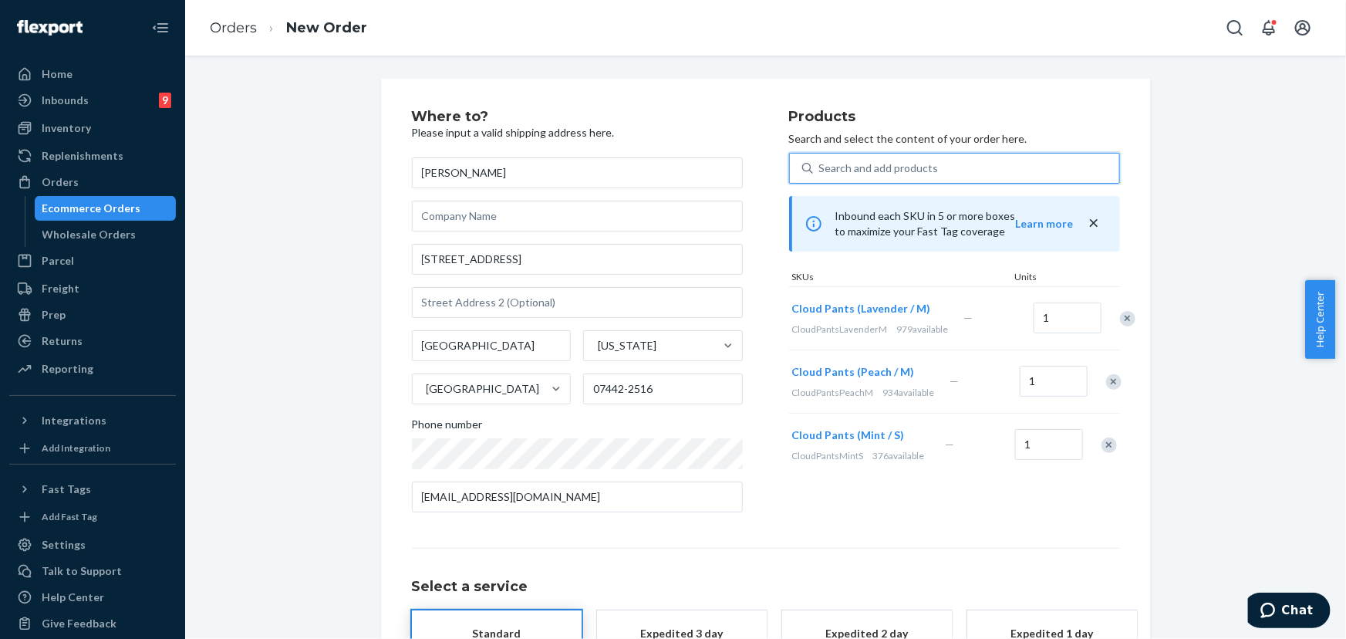
paste input "CloudPantsMintS"
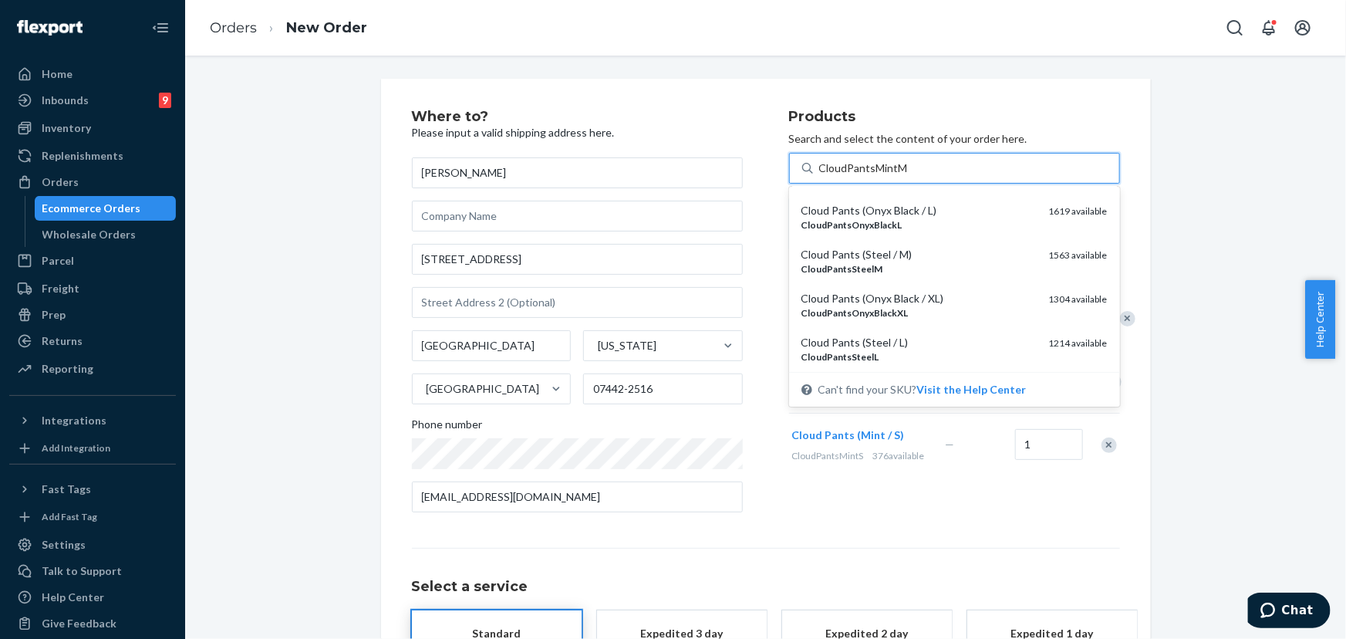
scroll to position [0, 0]
type input "CloudPantsMintM"
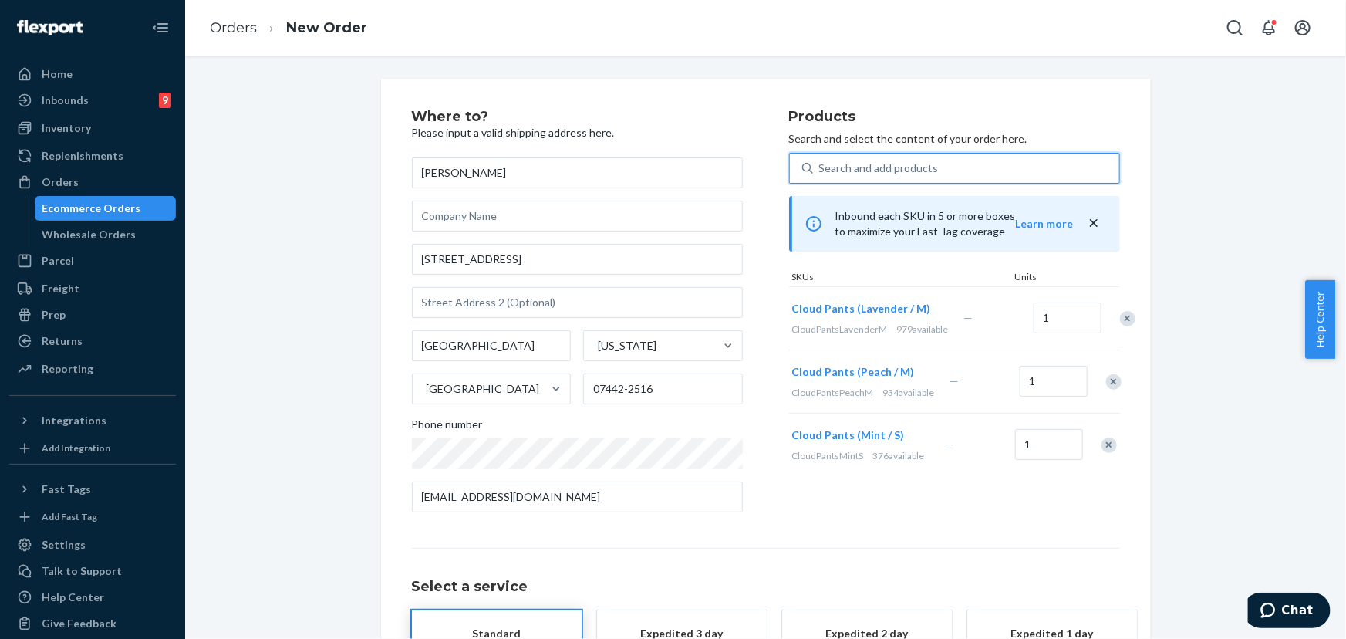
click at [889, 169] on div "Search and add products" at bounding box center [879, 167] width 120 height 15
click at [821, 169] on input "0 results available. Select is focused ,type to refine list, press Down to open…" at bounding box center [820, 167] width 2 height 15
click at [871, 171] on div "Search and add products" at bounding box center [879, 167] width 120 height 15
click at [821, 171] on input "0 results available. Use Up and Down to choose options, press Enter to select t…" at bounding box center [820, 167] width 2 height 15
paste input "CloudPantsMintM"
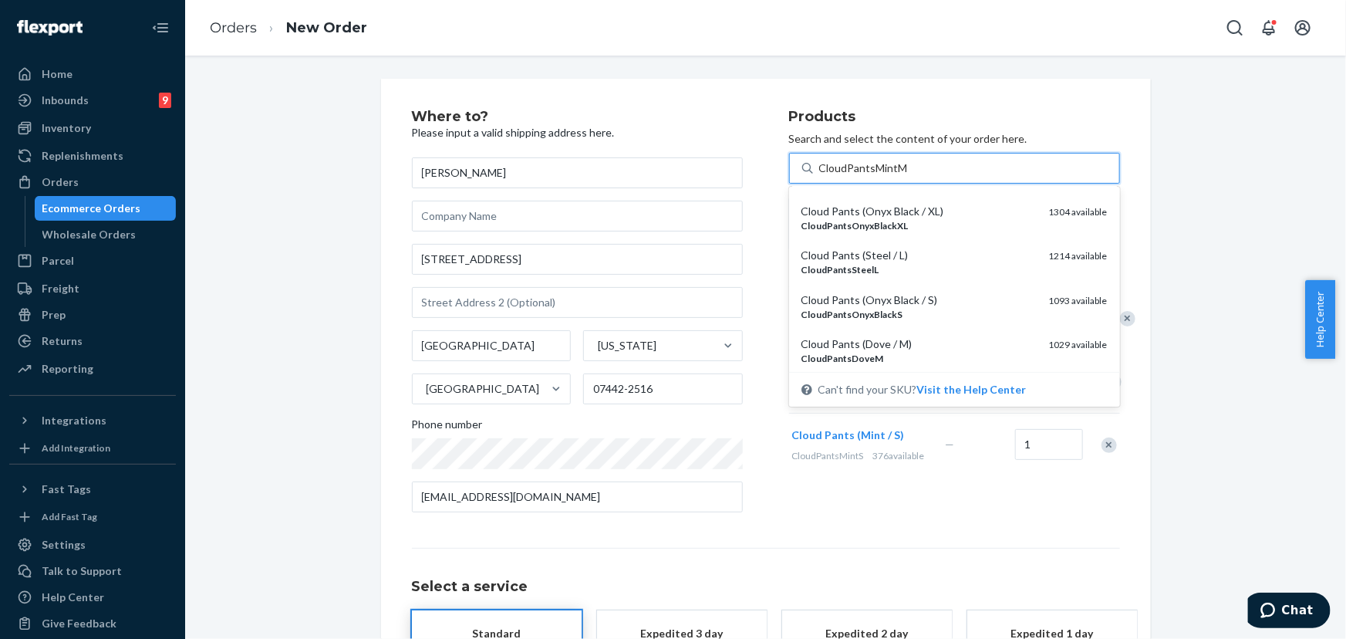
scroll to position [42, 0]
type input "CloudPantsMintM"
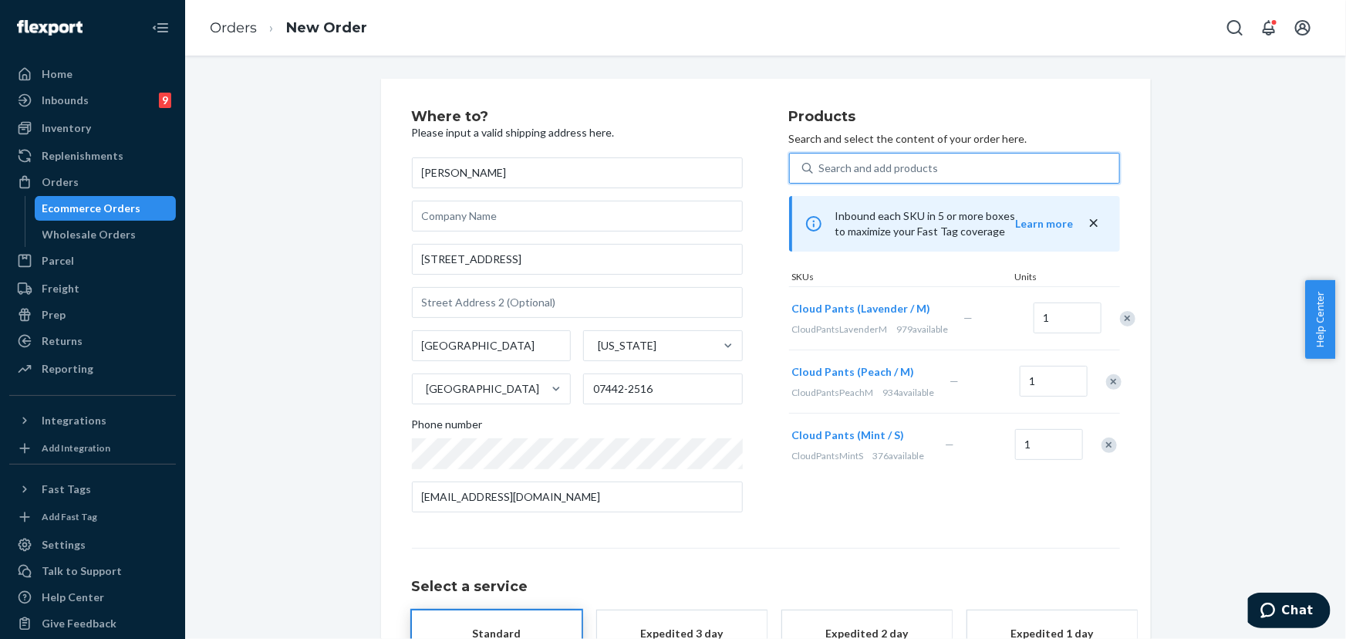
click at [907, 169] on div "Search and add products" at bounding box center [879, 167] width 120 height 15
click at [821, 169] on input "0 results available. Select is focused ,type to refine list, press Down to open…" at bounding box center [820, 167] width 2 height 15
click at [907, 165] on div "Search and add products" at bounding box center [879, 167] width 120 height 15
click at [821, 165] on input "0 results available. Use Up and Down to choose options, press Enter to select t…" at bounding box center [820, 167] width 2 height 15
click at [906, 164] on div "Search and add products" at bounding box center [879, 167] width 120 height 15
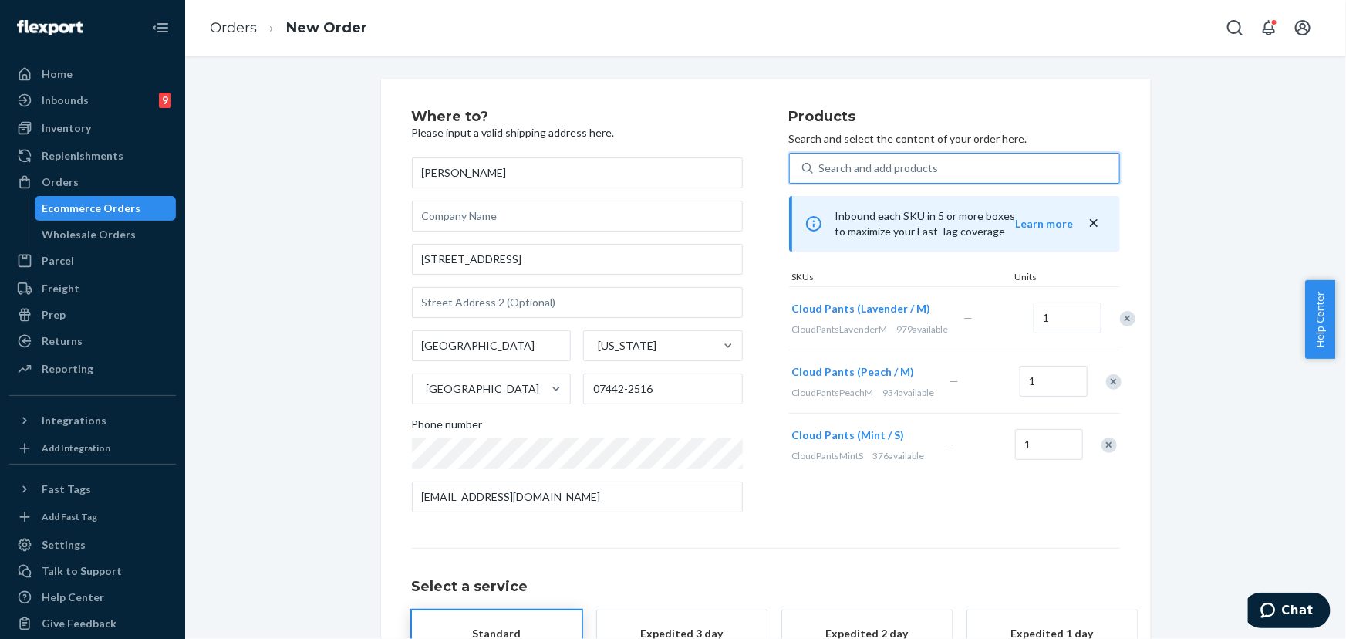
click at [821, 164] on input "0 results available. Use Up and Down to choose options, press Enter to select t…" at bounding box center [820, 167] width 2 height 15
click at [905, 164] on div "Search and add products" at bounding box center [879, 167] width 120 height 15
click at [821, 164] on input "0 results available. Use Up and Down to choose options, press Enter to select t…" at bounding box center [820, 167] width 2 height 15
paste input "CloudPantsMintM"
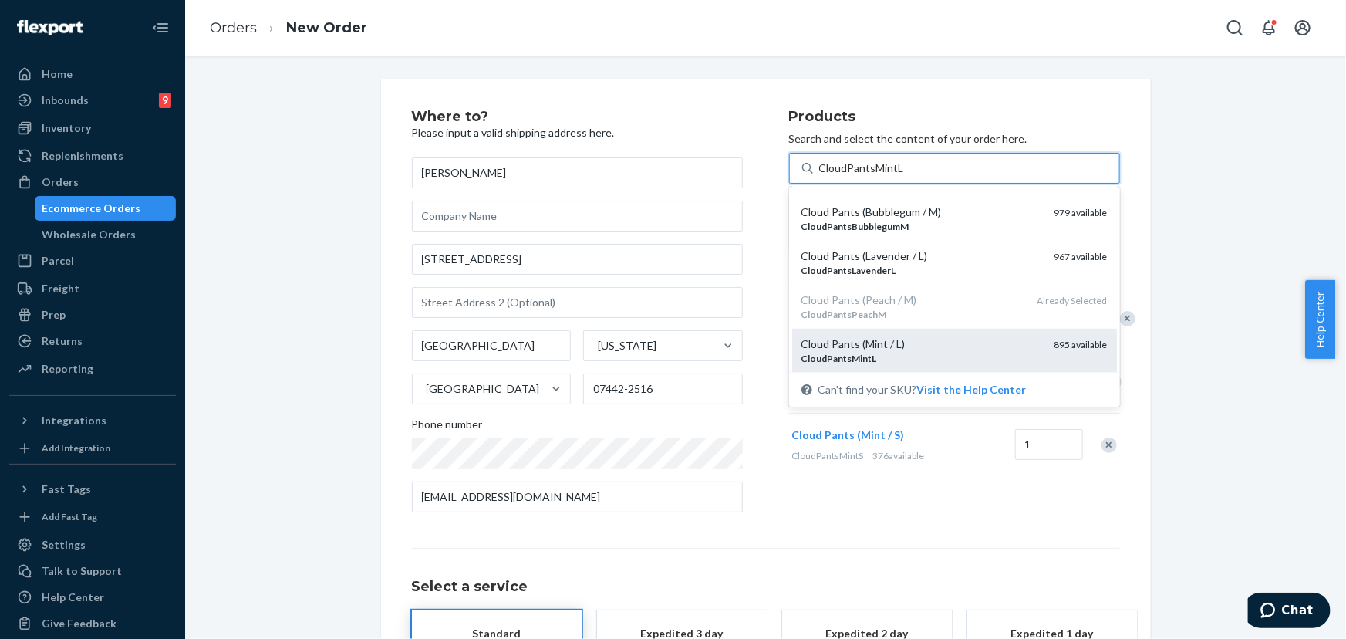
scroll to position [350, 0]
type input "CloudPantsMint"
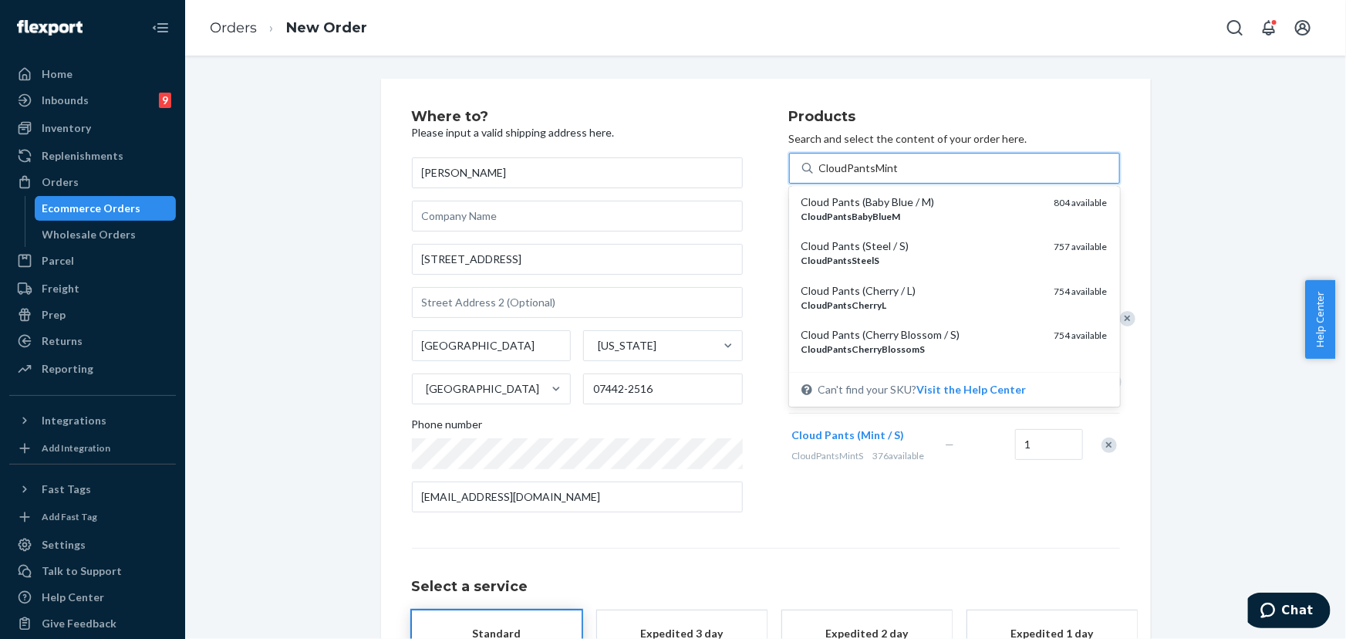
scroll to position [744, 0]
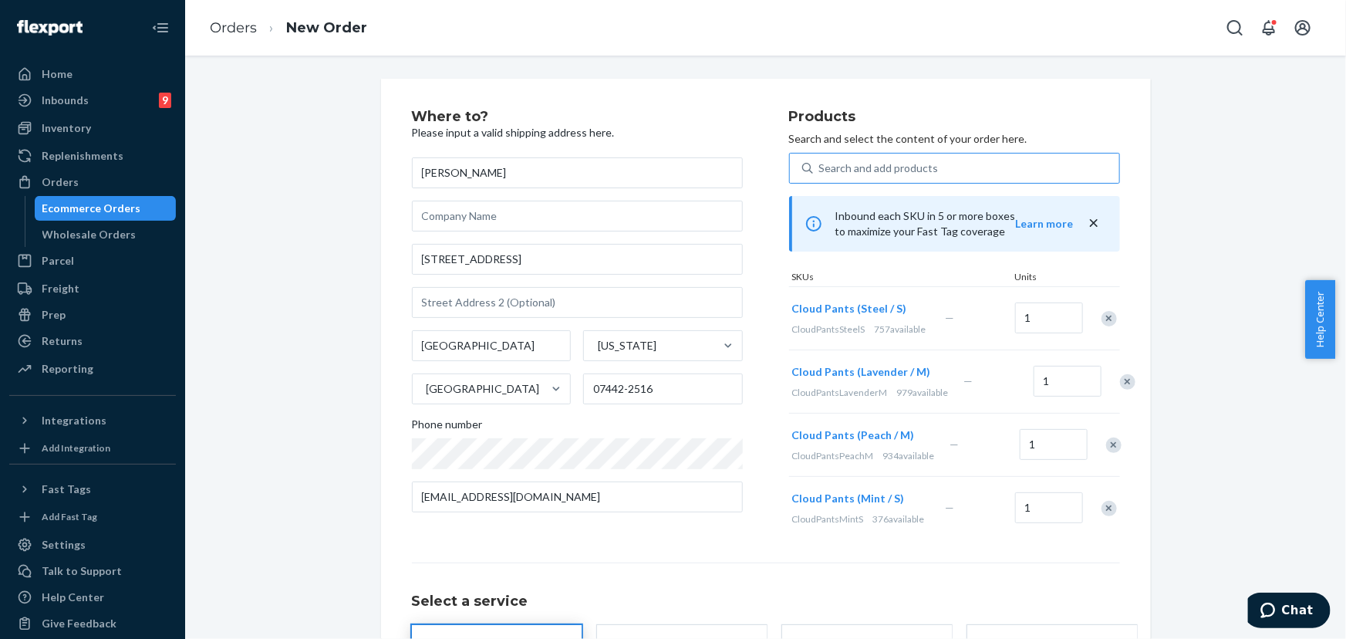
click at [1103, 318] on div "Remove Item" at bounding box center [1109, 318] width 15 height 15
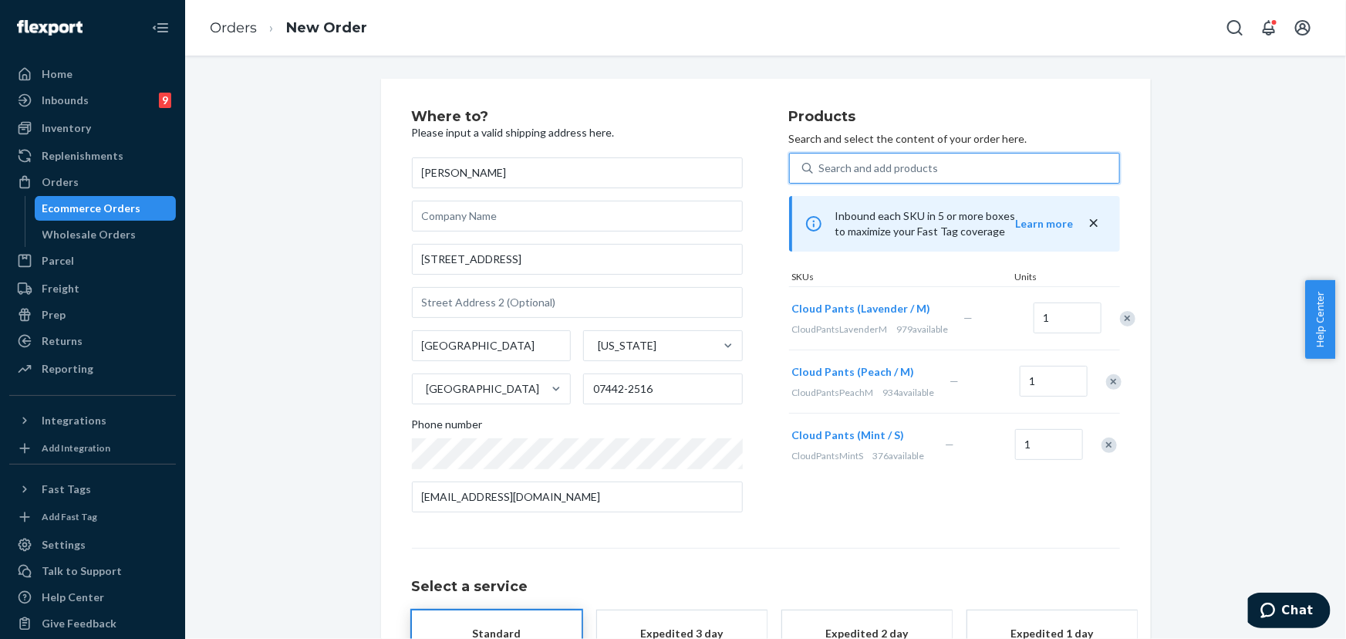
click at [880, 160] on div "Search and add products" at bounding box center [879, 167] width 120 height 15
click at [821, 160] on input "0 results available. Use Up and Down to choose options, press Enter to select t…" at bounding box center [820, 167] width 2 height 15
click at [897, 177] on div "Search and add products" at bounding box center [966, 168] width 306 height 28
click at [821, 176] on input "Search and add products" at bounding box center [820, 167] width 2 height 15
paste input "CloudPantsMint"
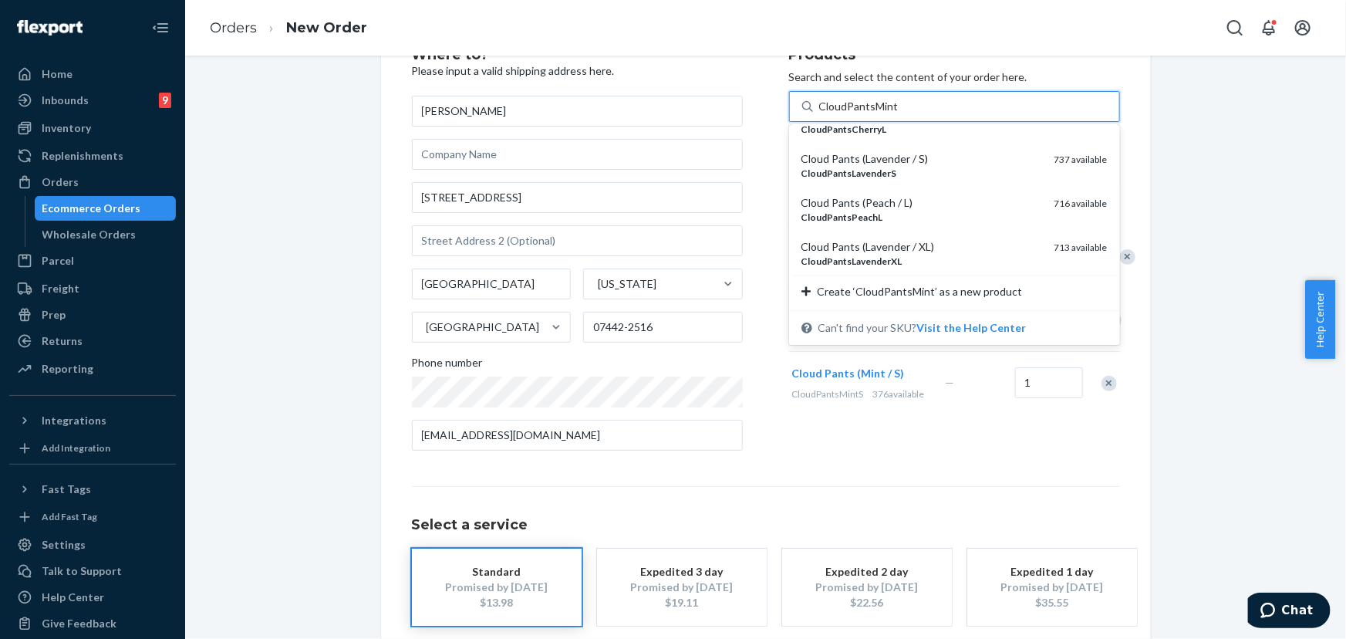
scroll to position [69, 0]
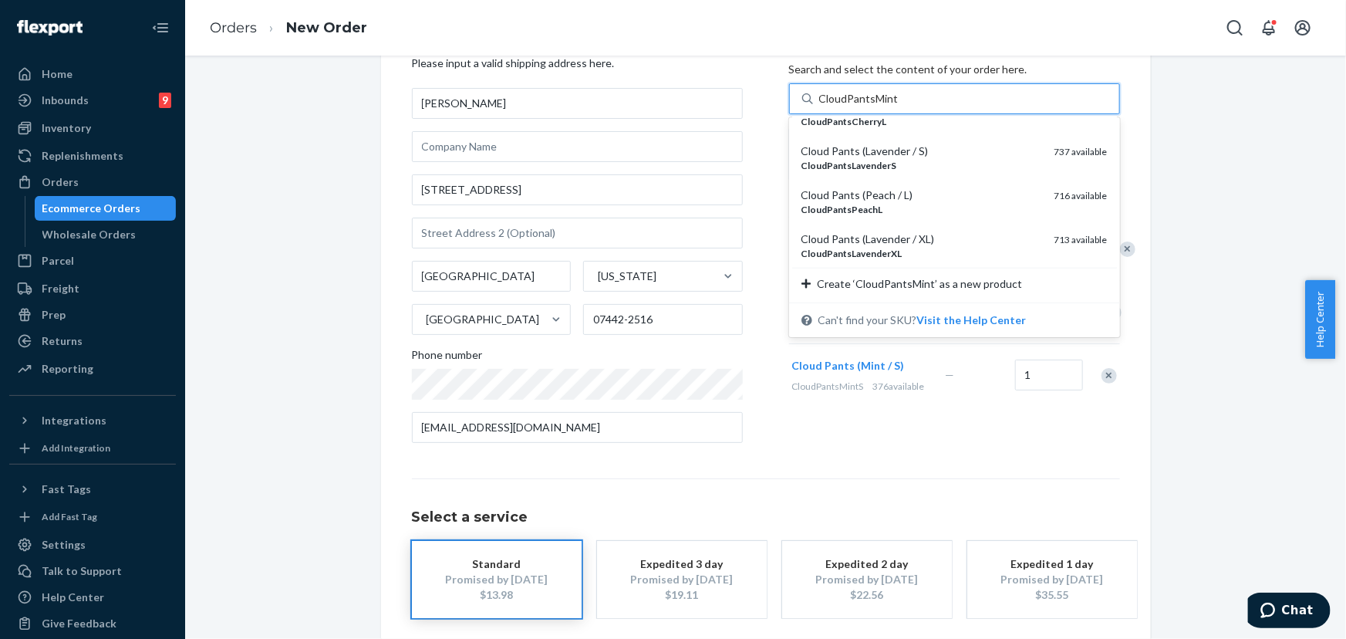
type input "CloudPantsMint"
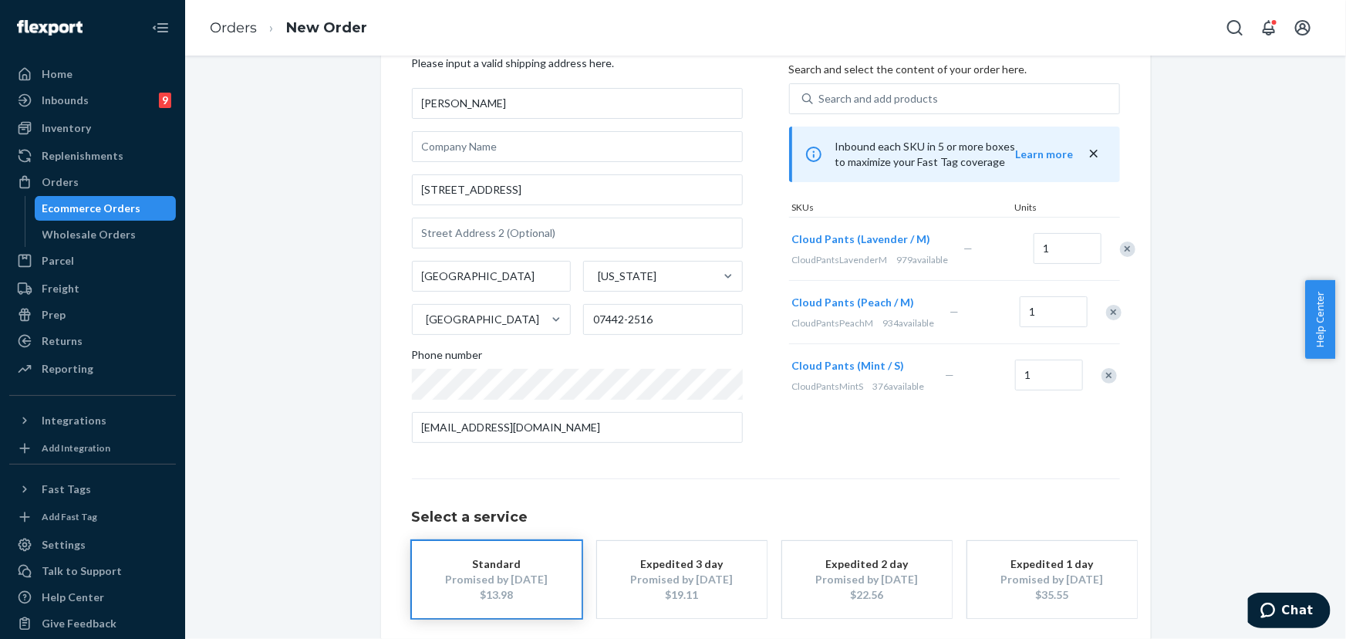
click at [930, 455] on div "Where to? Please input a valid shipping address here. [PERSON_NAME] [STREET_ADD…" at bounding box center [766, 360] width 708 height 640
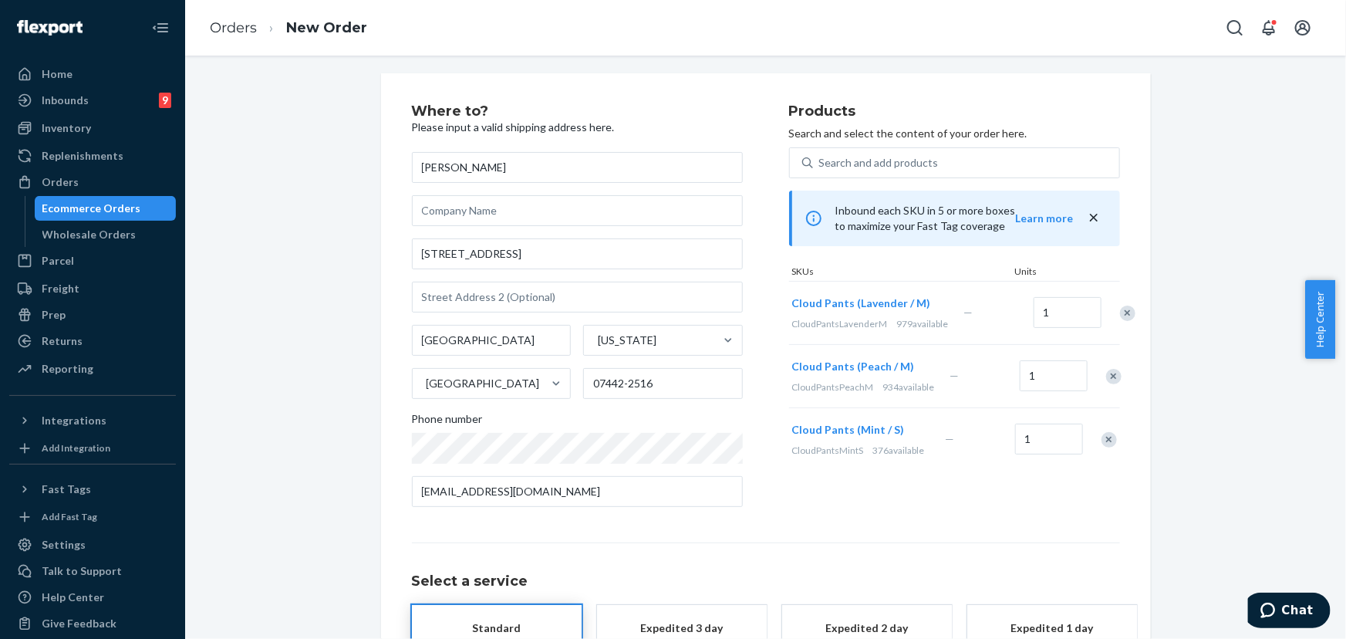
scroll to position [0, 0]
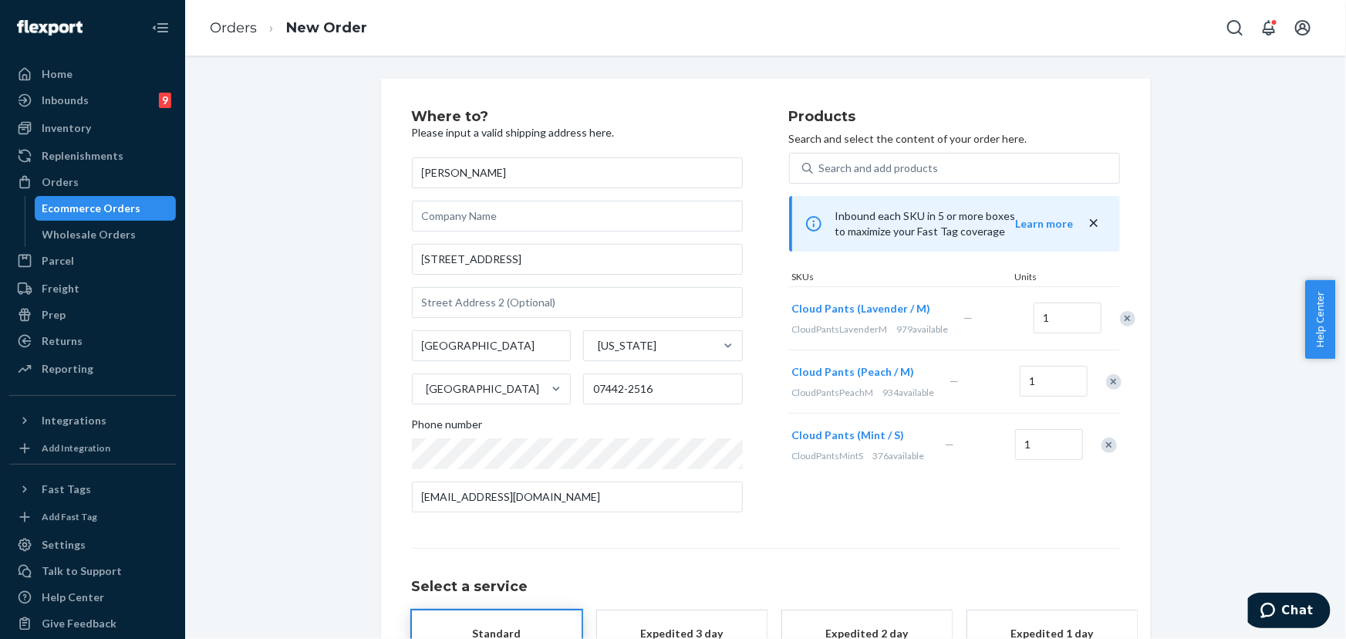
click at [1102, 453] on div "Remove Item" at bounding box center [1109, 444] width 15 height 15
click at [858, 160] on div "Search and add products" at bounding box center [879, 167] width 120 height 15
click at [821, 160] on input "Search and add products" at bounding box center [820, 167] width 2 height 15
paste input "CloudPantsMint"
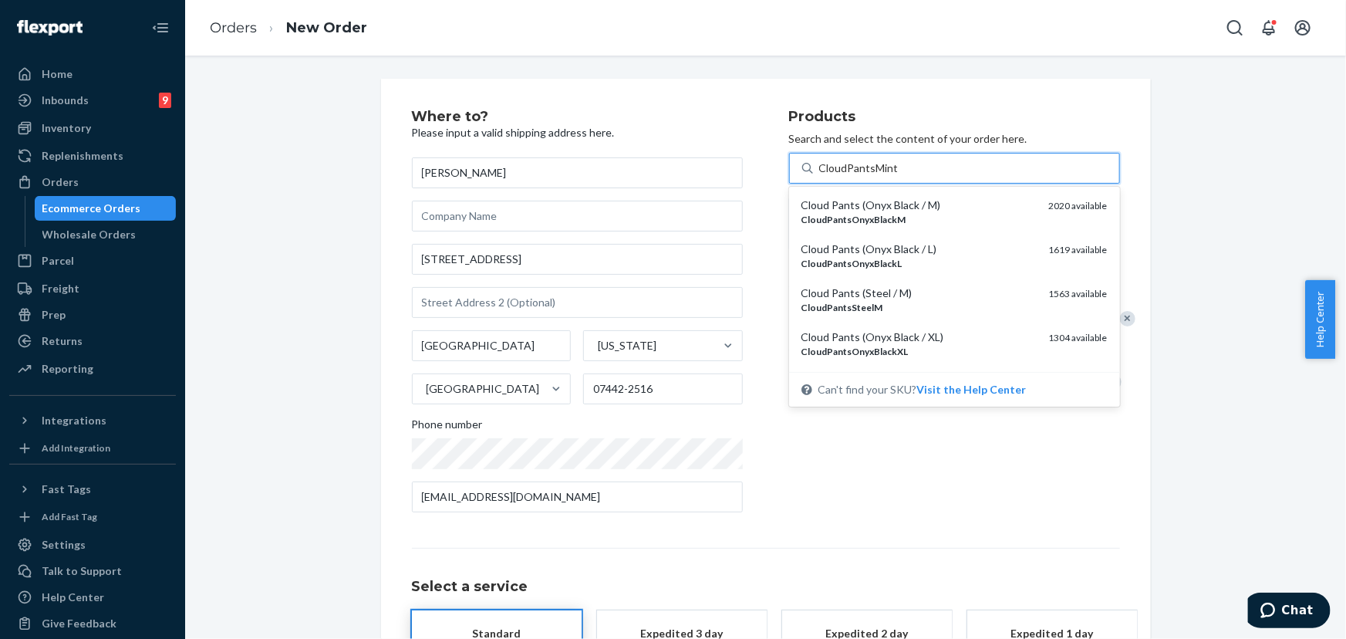
type input "CloudPantsMintM"
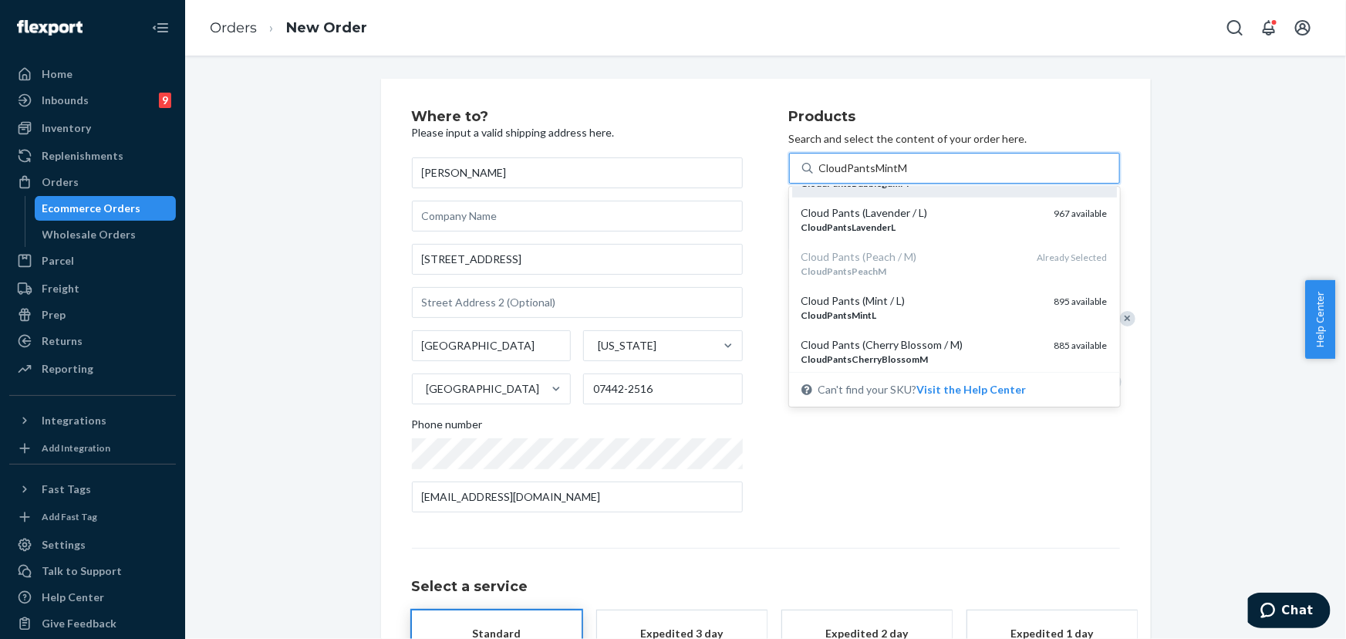
scroll to position [393, 0]
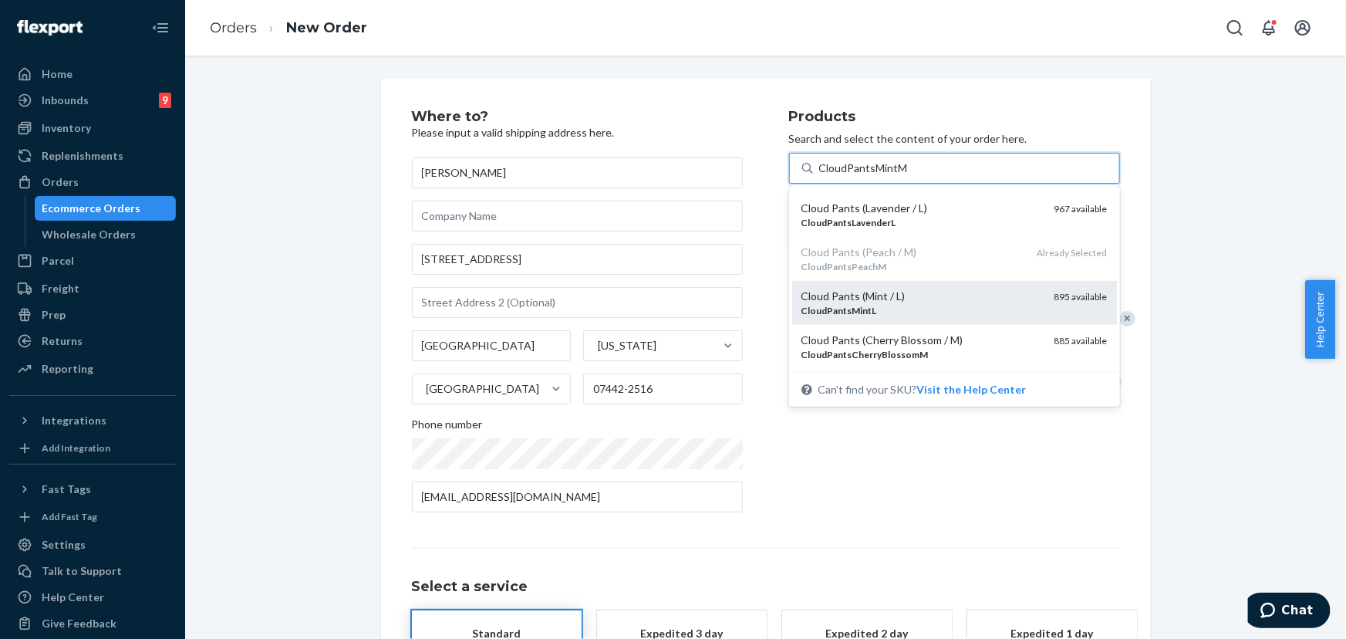
click at [908, 295] on div "Cloud Pants (Mint / L)" at bounding box center [922, 296] width 241 height 15
click at [908, 176] on input "CloudPantsMintM" at bounding box center [863, 167] width 89 height 15
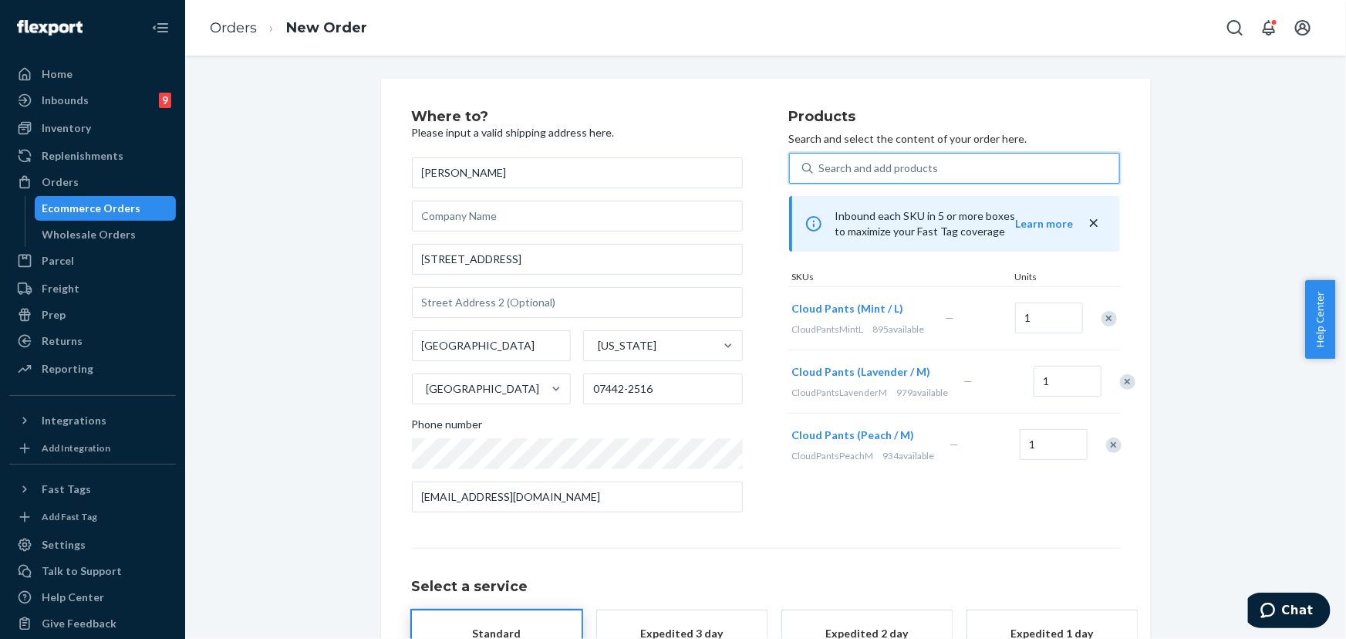
click at [884, 172] on div "Search and add products" at bounding box center [879, 167] width 120 height 15
click at [821, 172] on input "0 results available. Select is focused ,type to refine list, press Down to open…" at bounding box center [820, 167] width 2 height 15
paste input "CloudPantsMint"
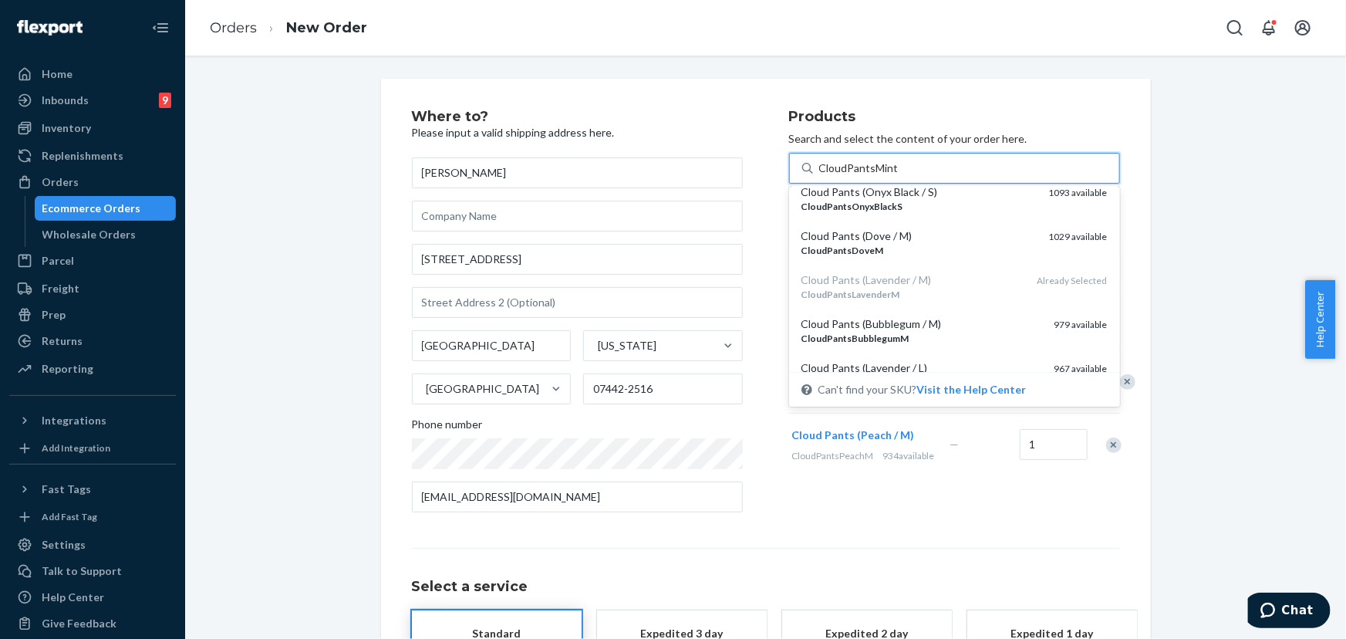
scroll to position [253, 0]
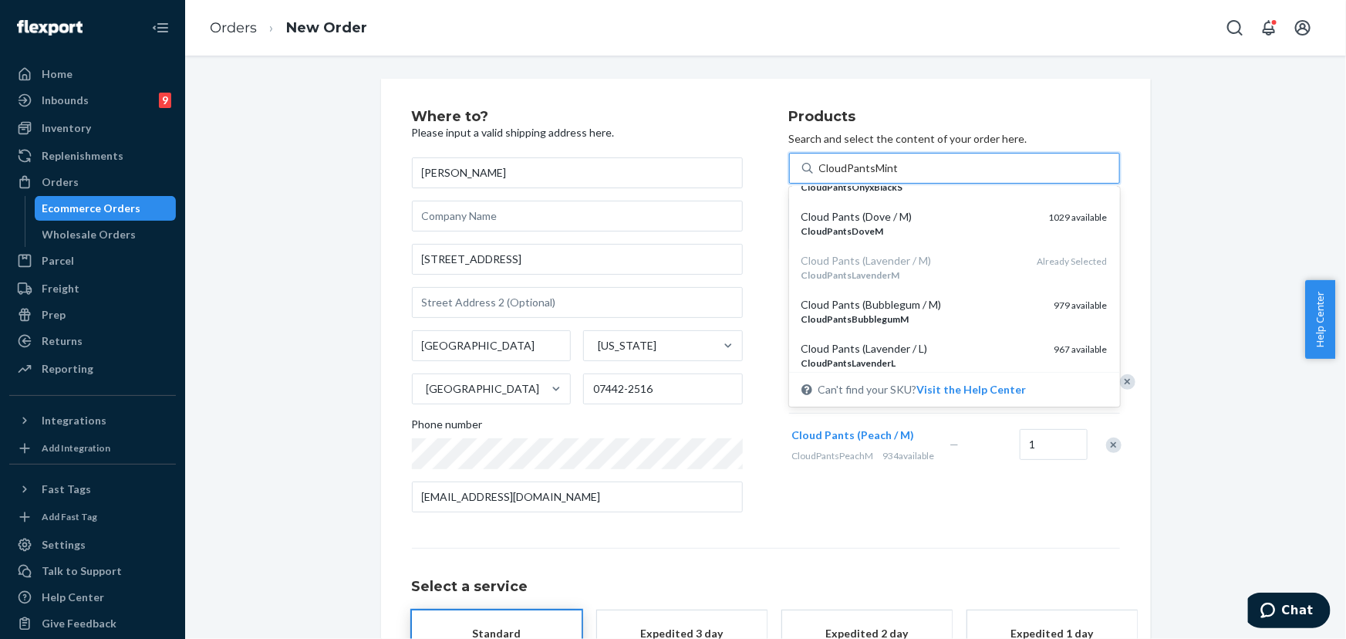
type input "CloudPantsMint"
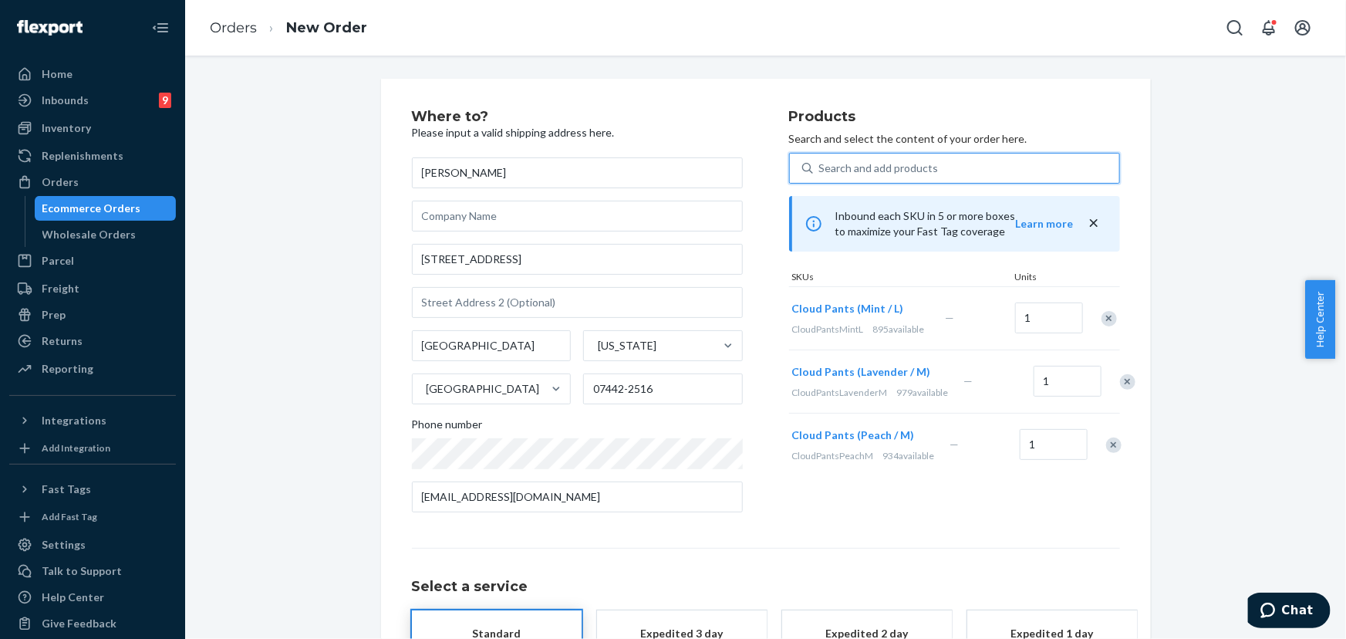
paste input "Cloud Pants (Mint / M)"
type input "Cloud Pants (Mint / M)"
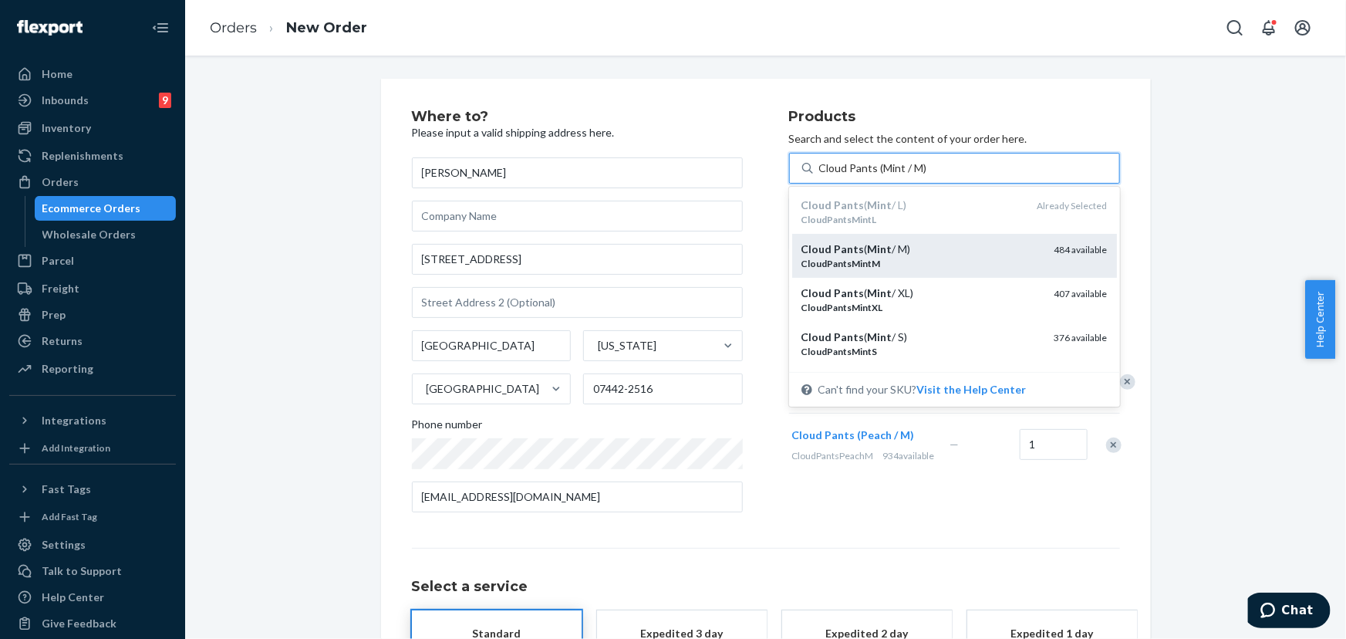
click at [927, 262] on div "CloudPantsMintM" at bounding box center [922, 263] width 241 height 13
click at [927, 176] on input "Cloud Pants (Mint / M)" at bounding box center [873, 167] width 108 height 15
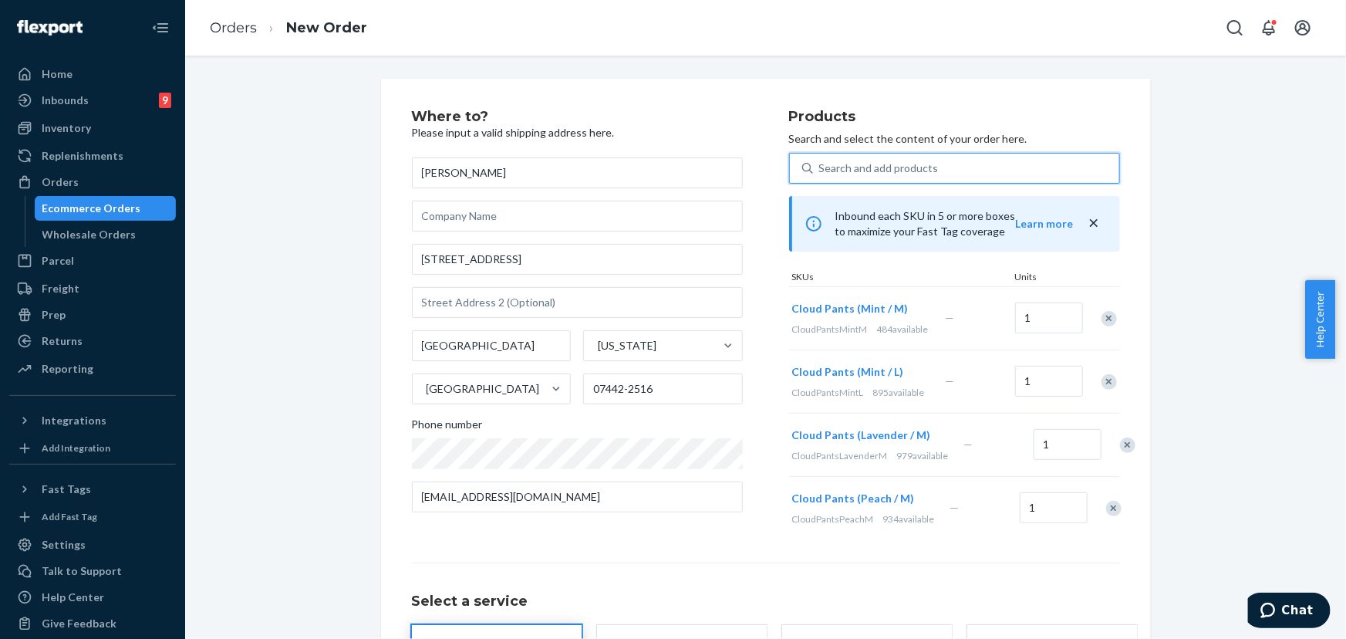
click at [1104, 390] on div at bounding box center [1101, 381] width 39 height 41
click at [1103, 382] on div "Remove Item" at bounding box center [1109, 381] width 15 height 15
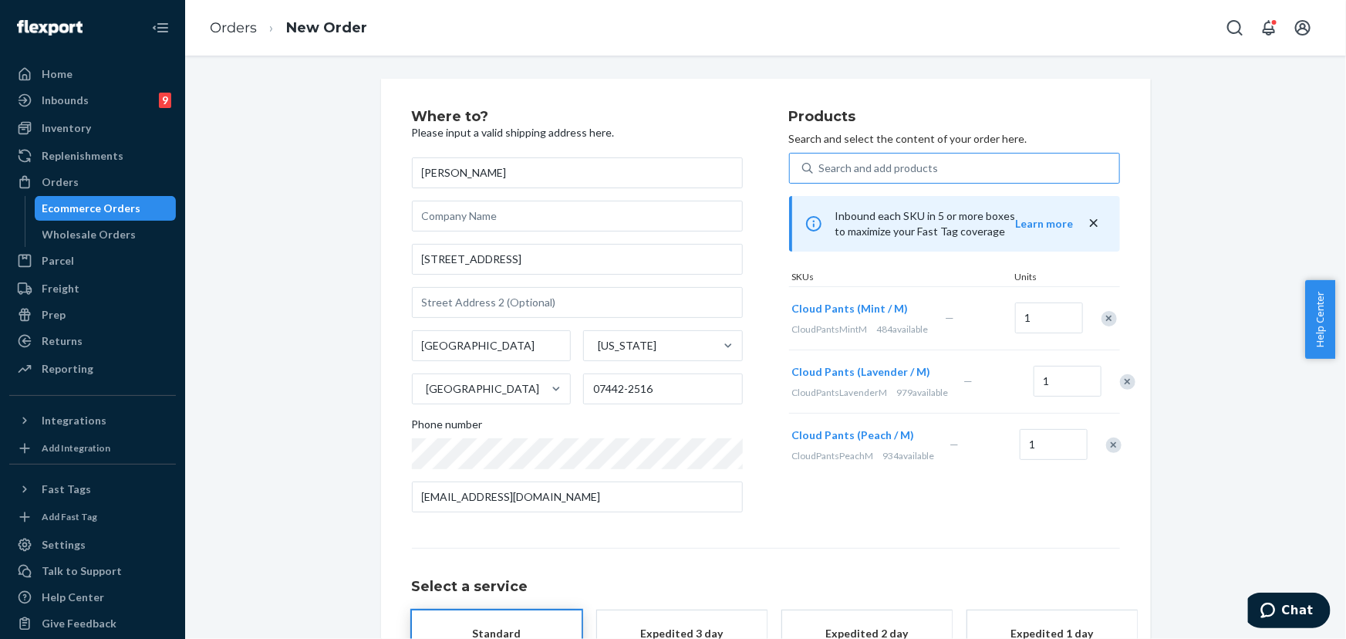
click at [860, 539] on div "Where to? Please input a valid shipping address here. [PERSON_NAME] [STREET_ADD…" at bounding box center [766, 430] width 708 height 640
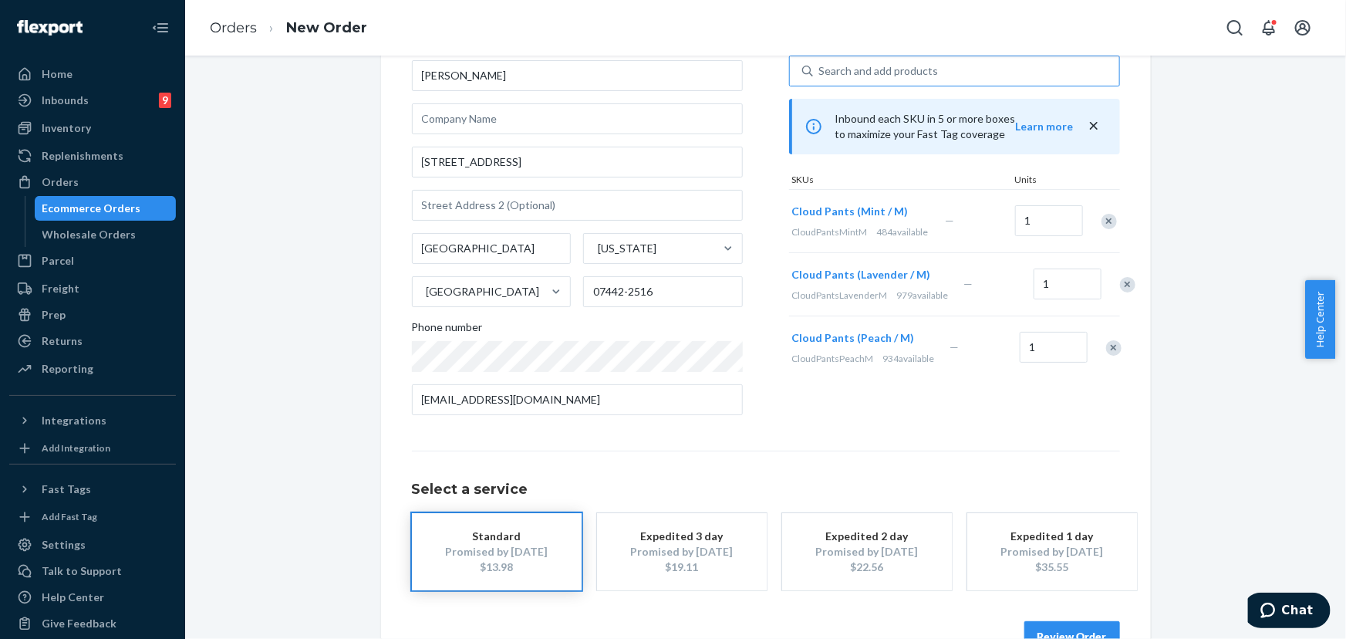
scroll to position [140, 0]
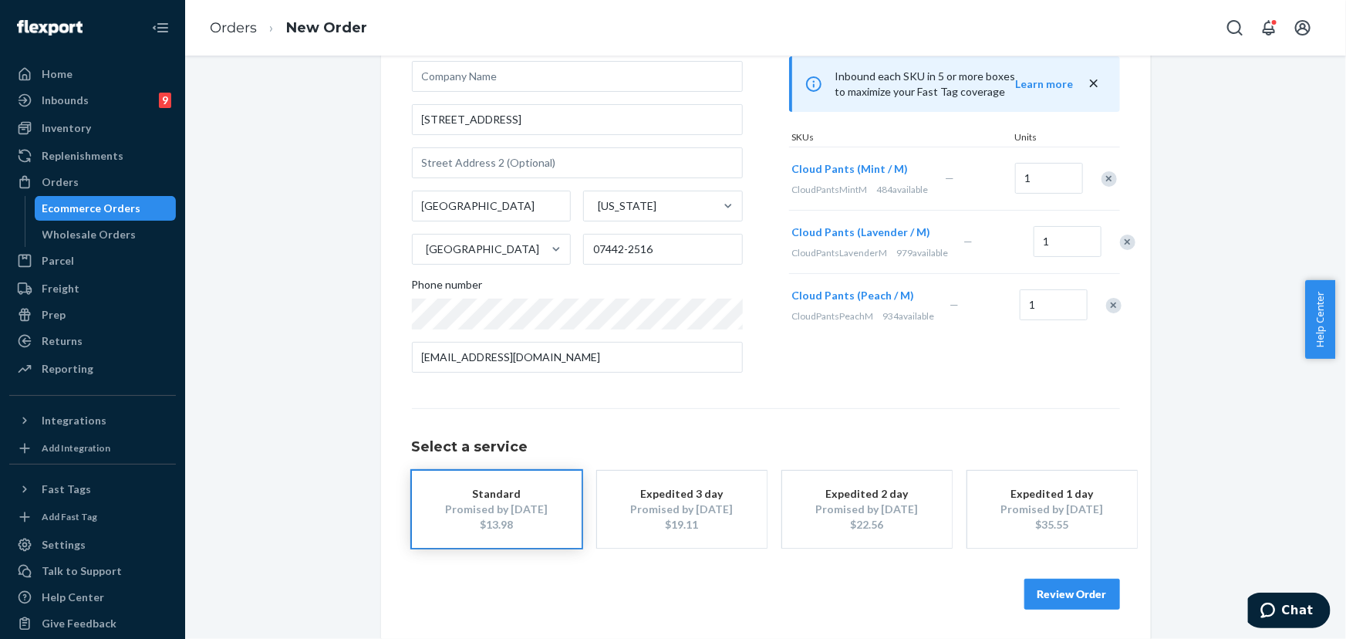
drag, startPoint x: 1078, startPoint y: 605, endPoint x: 1039, endPoint y: 572, distance: 50.9
click at [1078, 604] on button "Review Order" at bounding box center [1073, 594] width 96 height 31
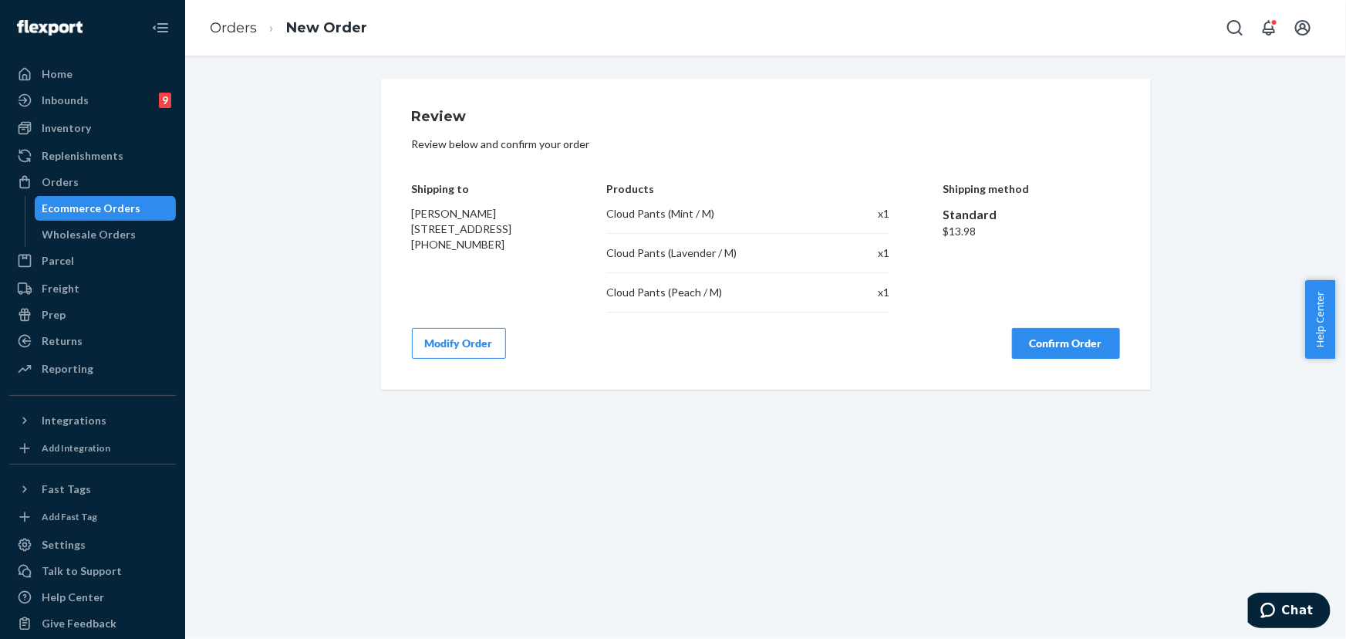
scroll to position [0, 0]
click at [1032, 349] on button "Confirm Order" at bounding box center [1066, 343] width 108 height 31
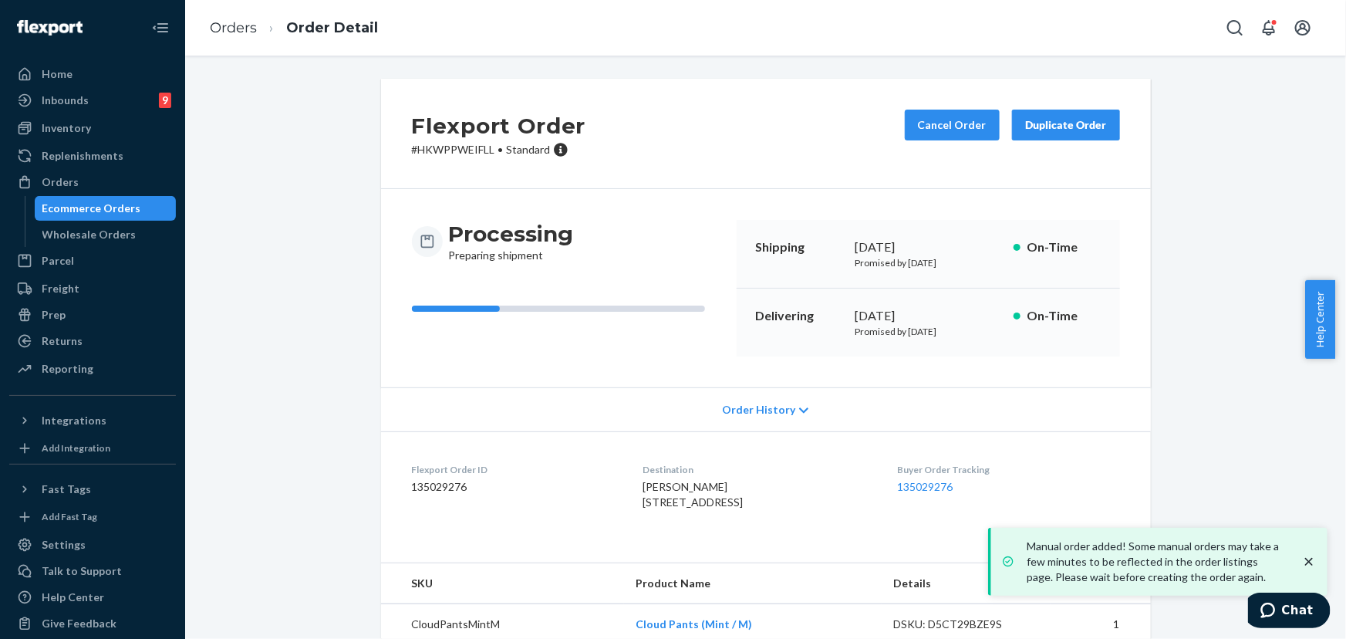
click at [456, 151] on p "# HKWPPWEIFLL • Standard" at bounding box center [499, 149] width 174 height 15
copy p "HKWPPWEIFLL"
click at [110, 174] on div "Orders" at bounding box center [93, 182] width 164 height 22
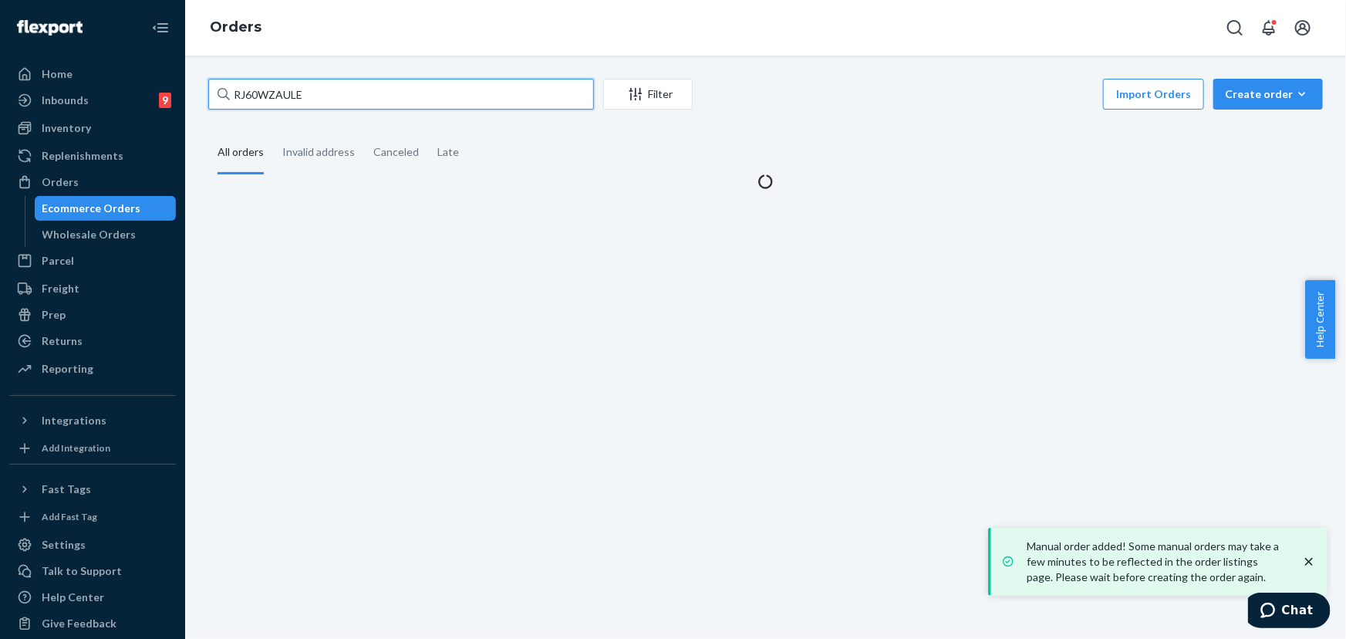
click at [308, 85] on input "RJ60WZAULE" at bounding box center [401, 94] width 386 height 31
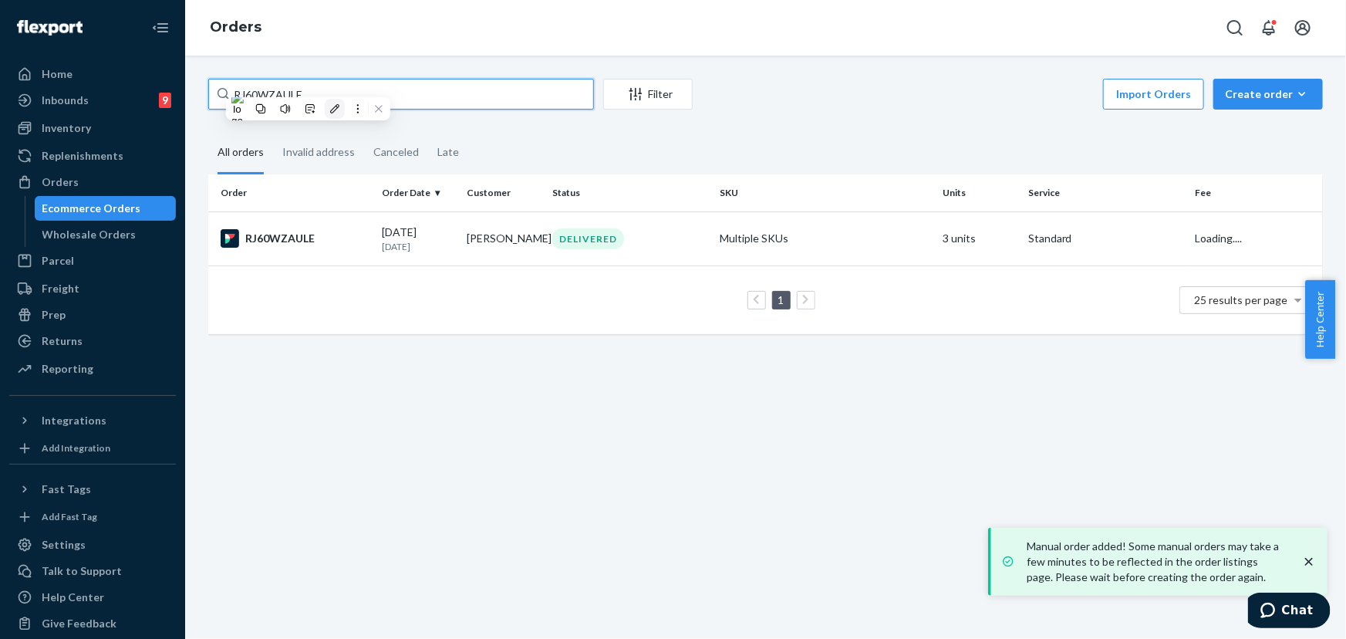
paste input "253587955"
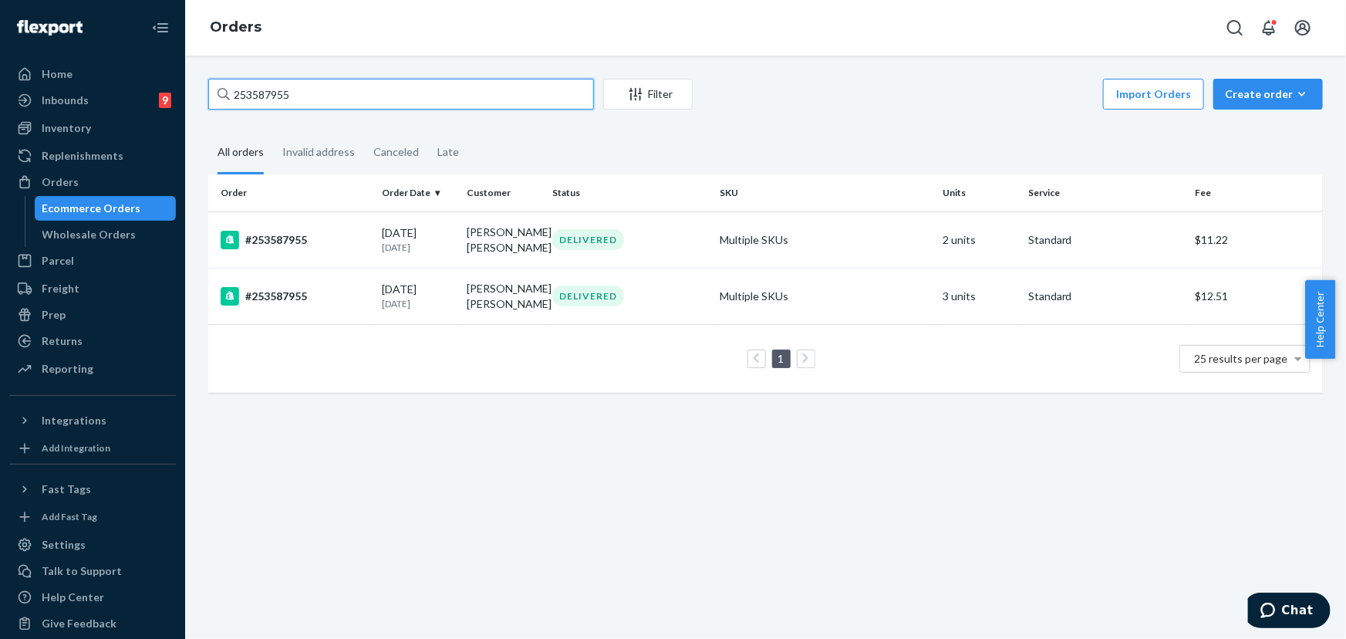
type input "253587955"
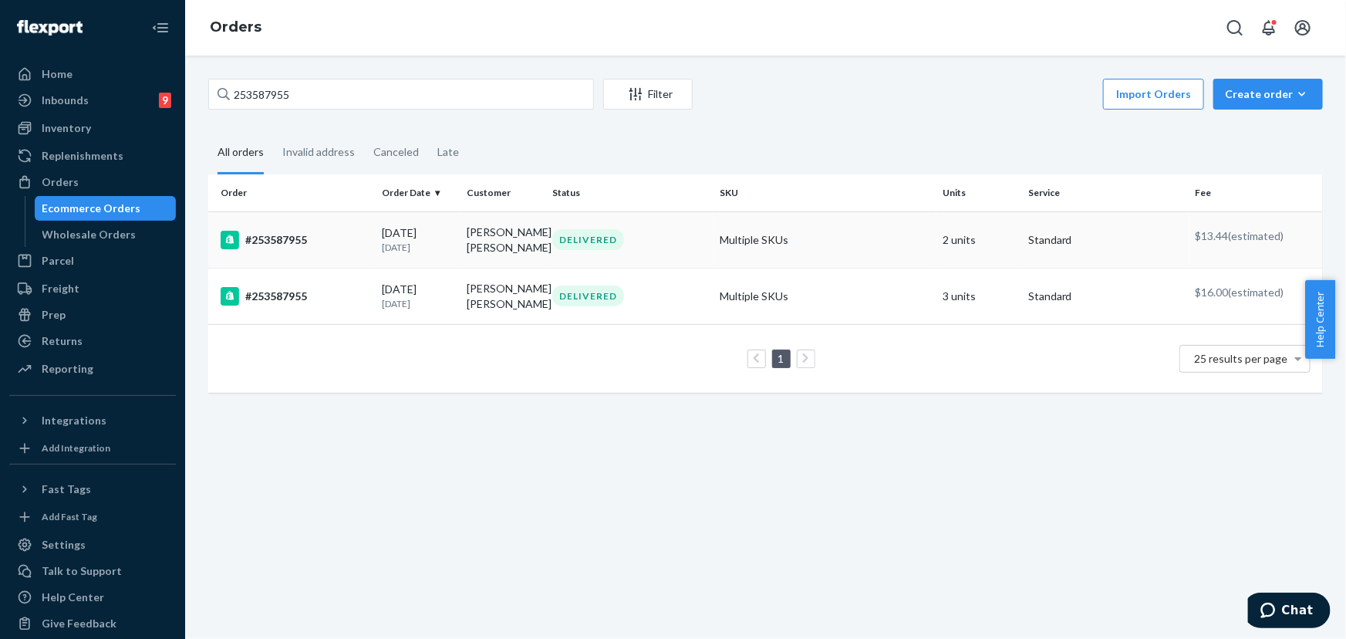
click at [664, 247] on div "DELIVERED" at bounding box center [629, 239] width 161 height 21
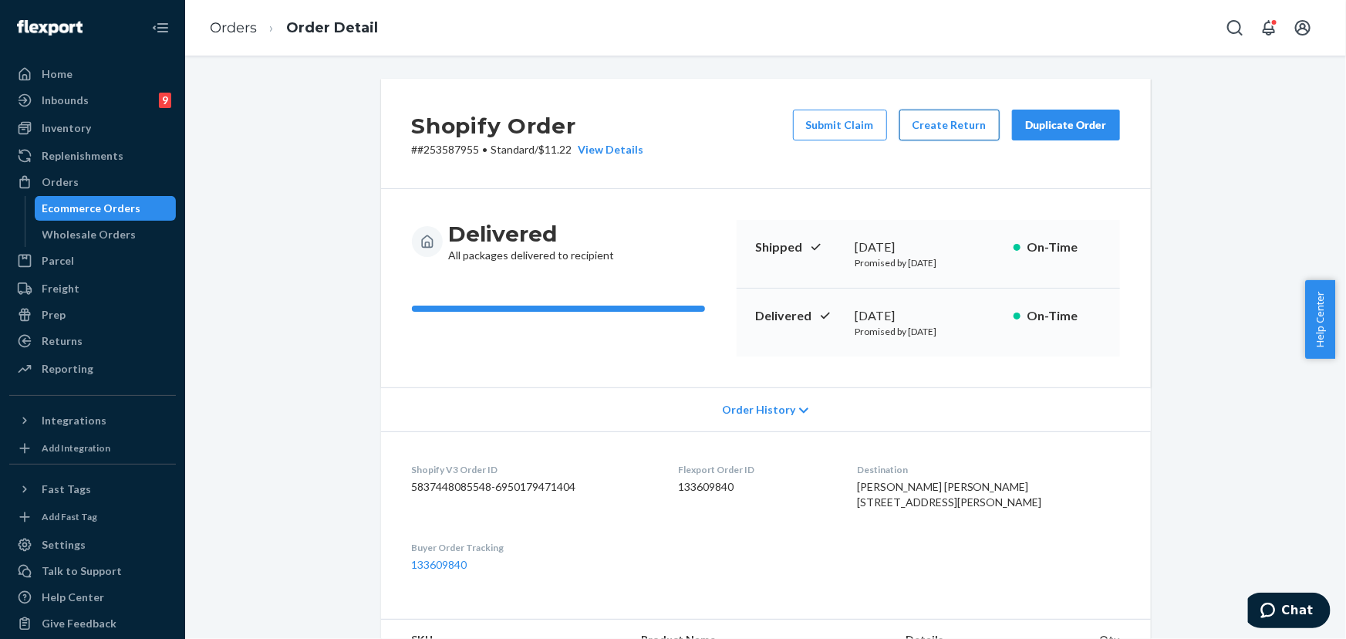
click at [948, 117] on button "Create Return" at bounding box center [950, 125] width 100 height 31
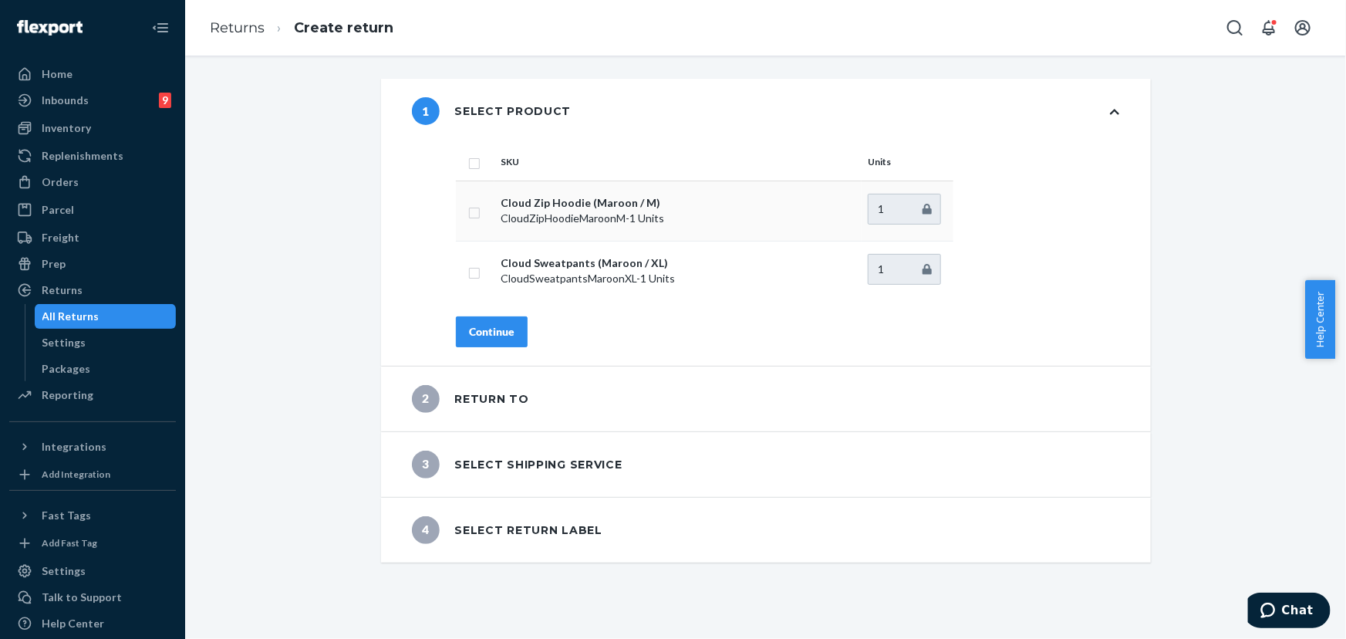
drag, startPoint x: 469, startPoint y: 212, endPoint x: 473, endPoint y: 227, distance: 15.2
click at [470, 211] on input "checkbox" at bounding box center [474, 211] width 12 height 16
checkbox input "true"
click at [490, 329] on div "Continue" at bounding box center [492, 331] width 46 height 15
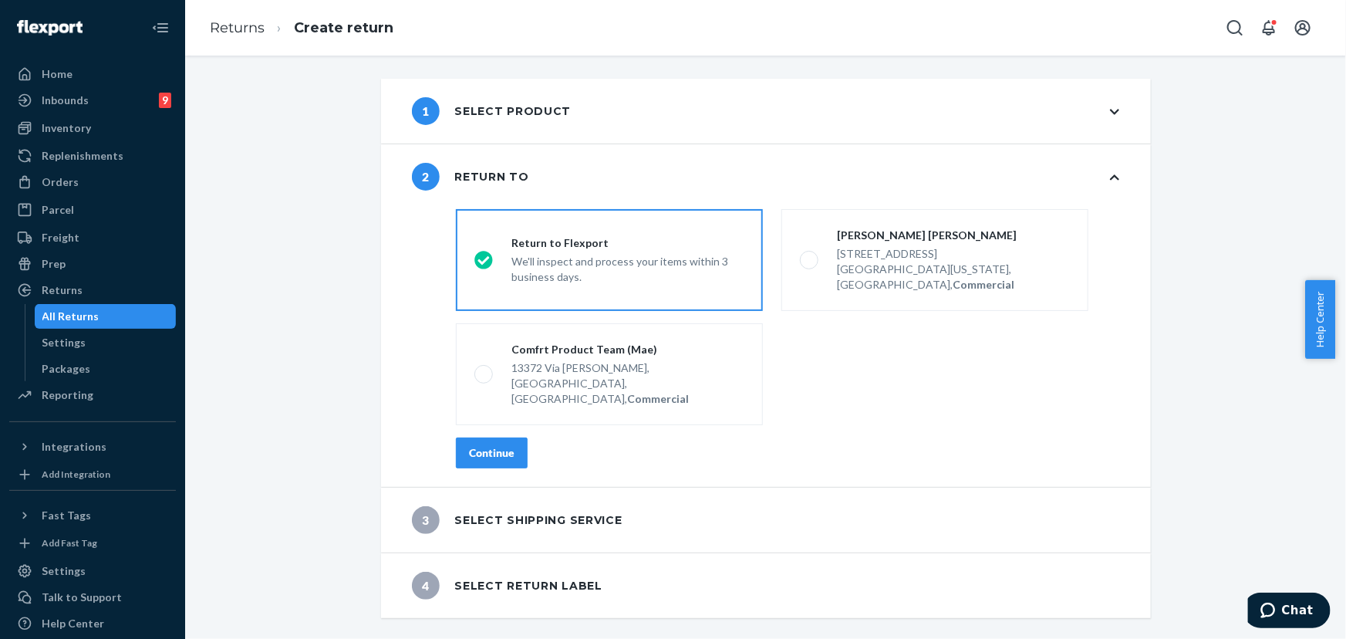
click at [496, 445] on div "Continue" at bounding box center [492, 452] width 46 height 15
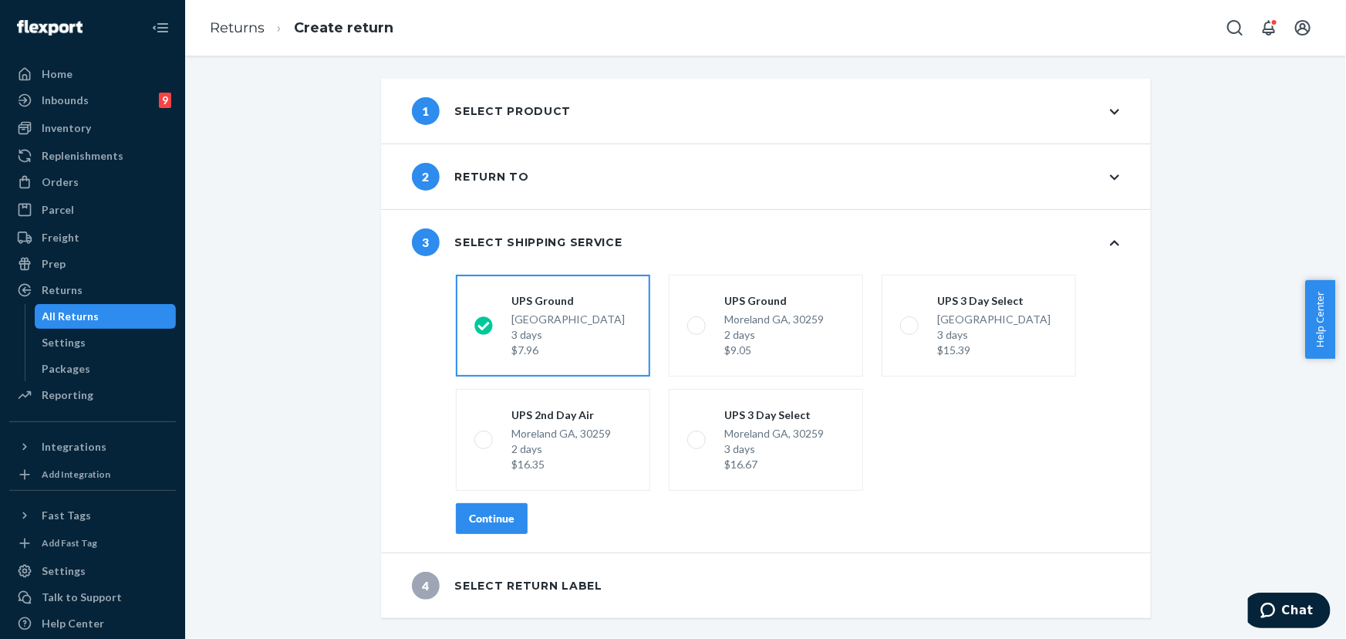
click at [487, 517] on div "Continue" at bounding box center [492, 518] width 46 height 15
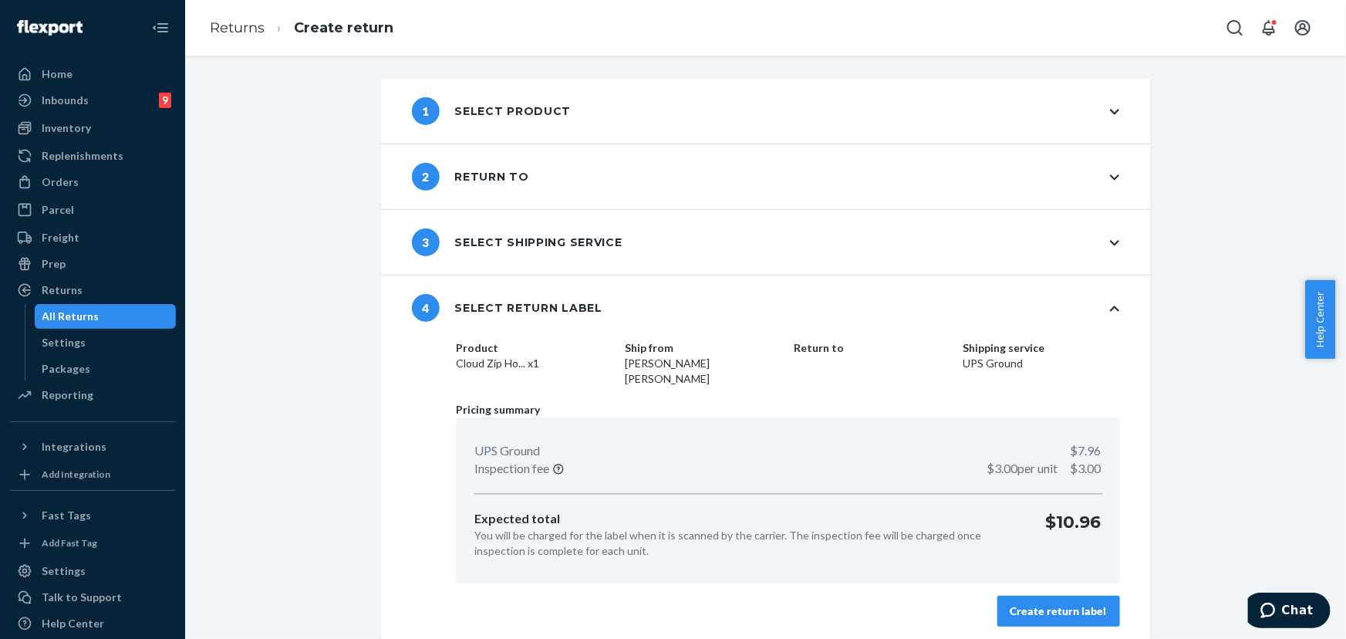
drag, startPoint x: 1063, startPoint y: 596, endPoint x: 1038, endPoint y: 589, distance: 26.4
click at [1062, 603] on div "Create return label" at bounding box center [1059, 610] width 96 height 15
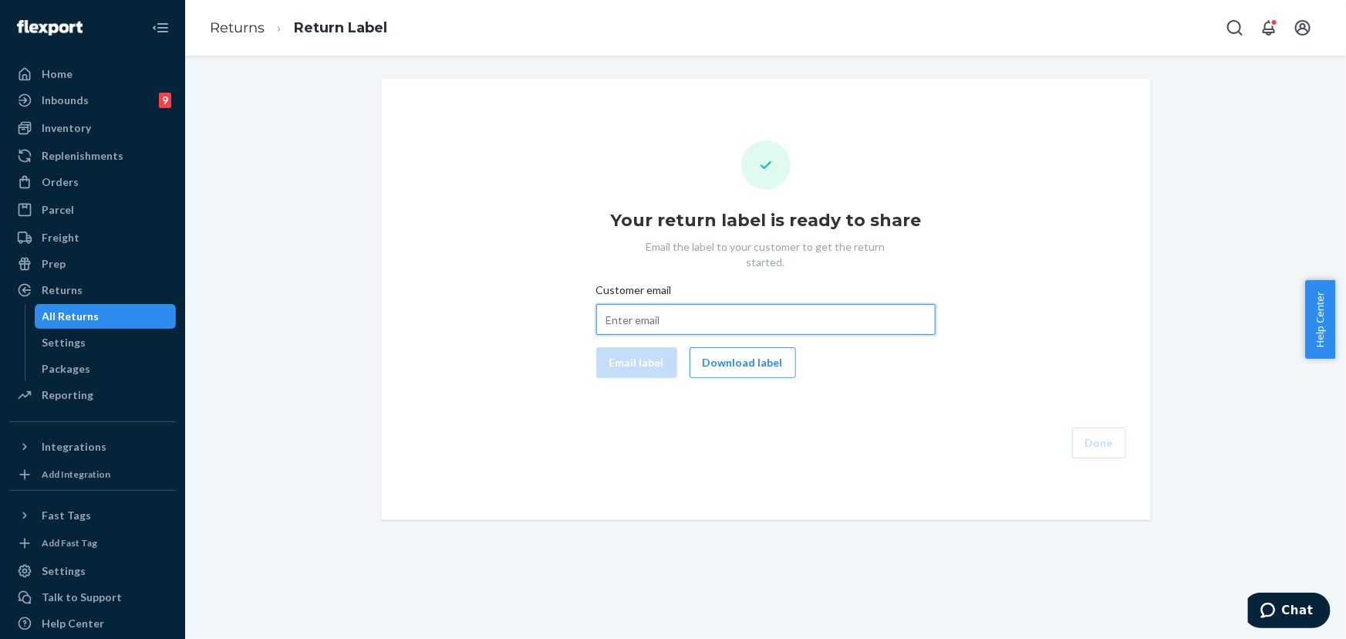
click at [667, 304] on input "Customer email" at bounding box center [765, 319] width 339 height 31
paste input "[EMAIL_ADDRESS][DOMAIN_NAME]"
type input "[EMAIL_ADDRESS][DOMAIN_NAME]"
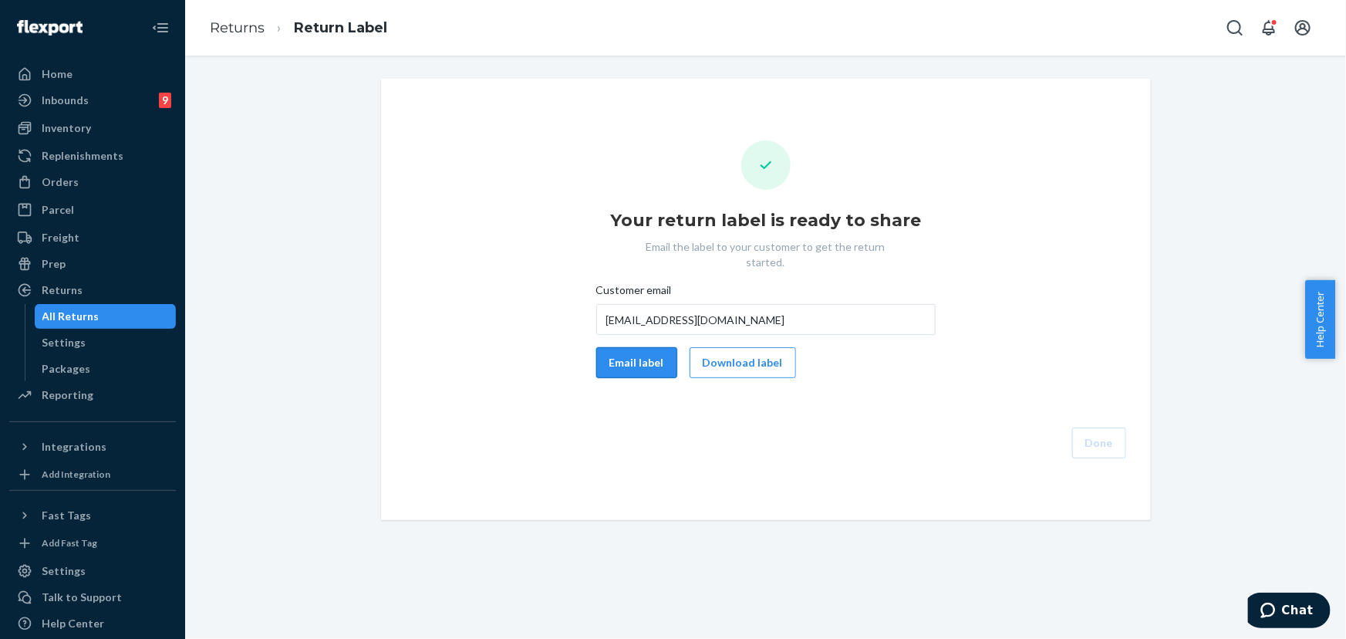
click at [646, 348] on button "Email label" at bounding box center [636, 362] width 81 height 31
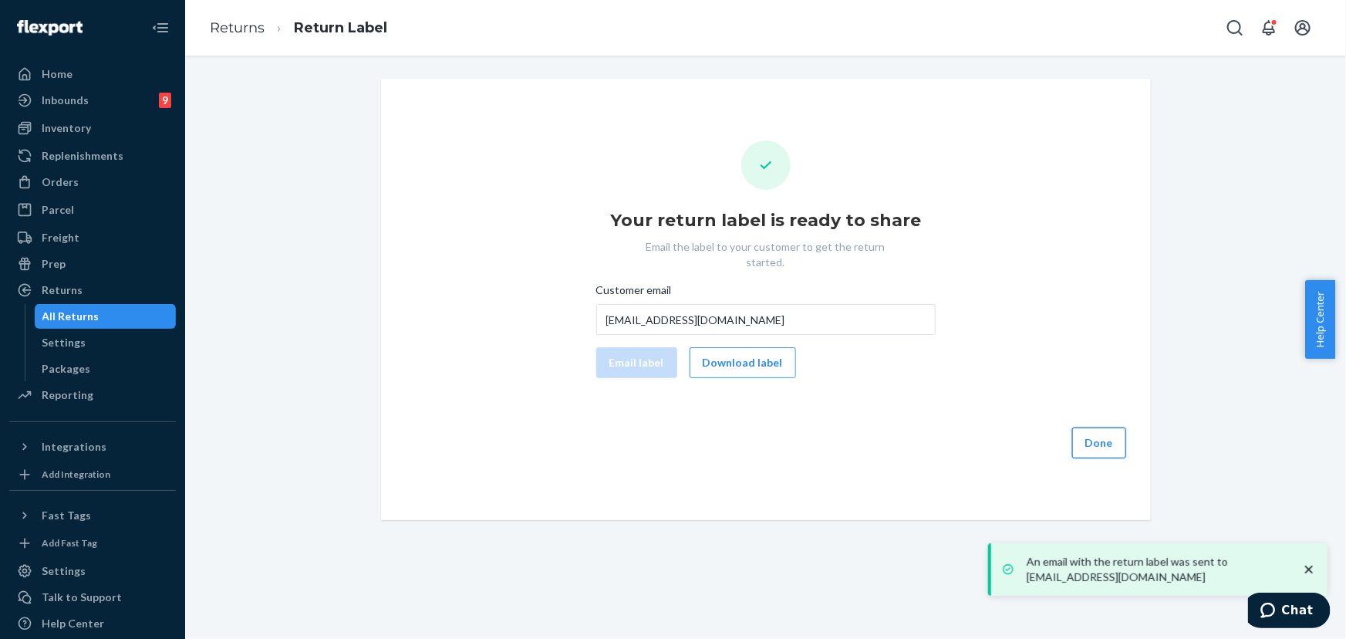
click at [1098, 427] on button "Done" at bounding box center [1099, 442] width 54 height 31
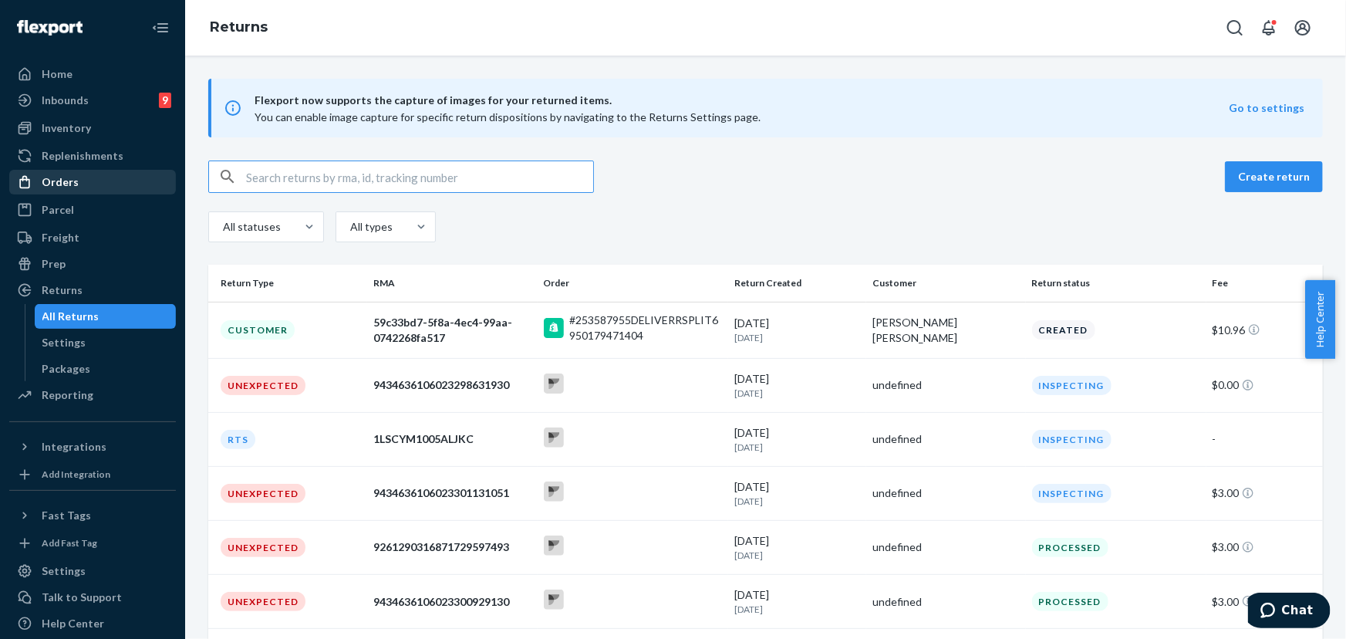
click at [72, 184] on div "Orders" at bounding box center [60, 181] width 37 height 15
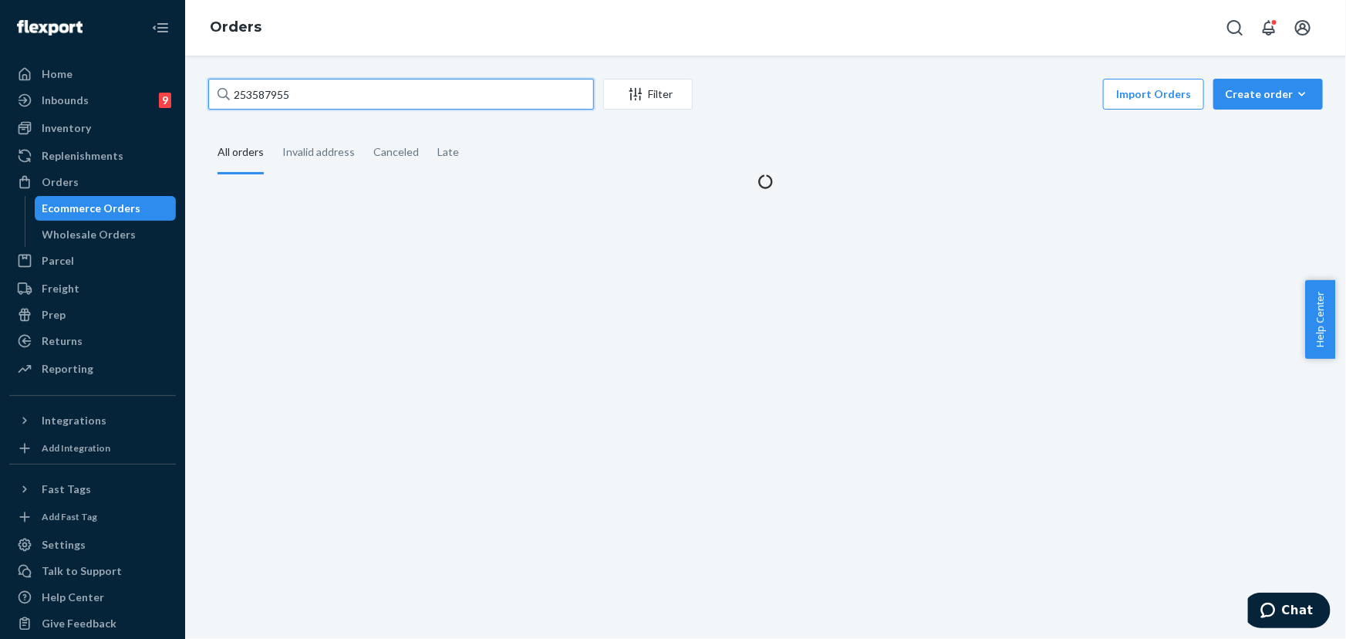
click at [302, 100] on input "253587955" at bounding box center [401, 94] width 386 height 31
paste input "4376398"
type input "254376398"
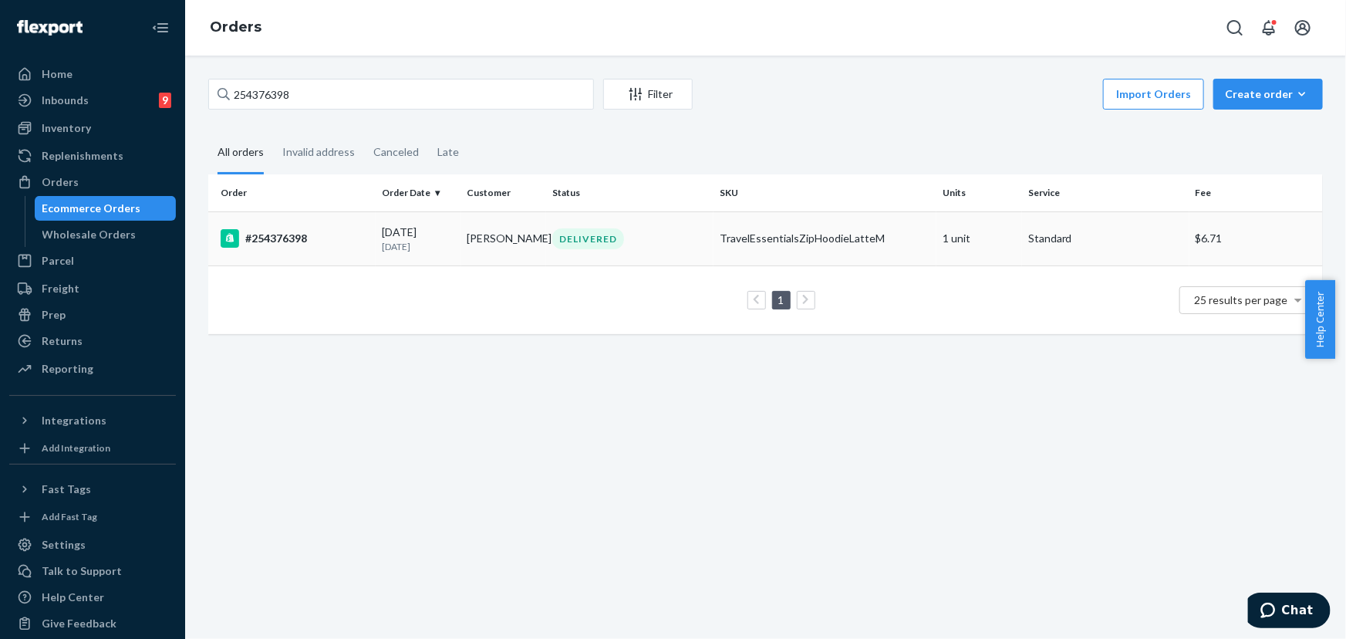
click at [575, 238] on div "DELIVERED" at bounding box center [588, 238] width 72 height 21
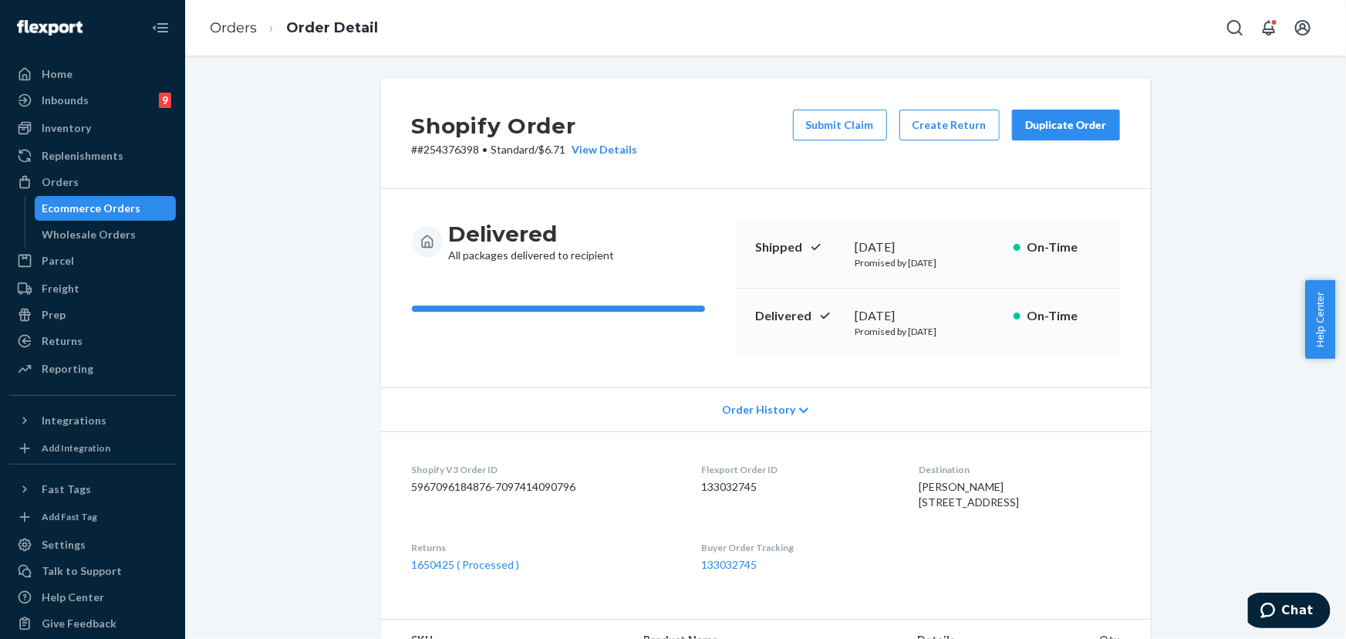
click at [1092, 125] on div "Duplicate Order" at bounding box center [1066, 124] width 82 height 15
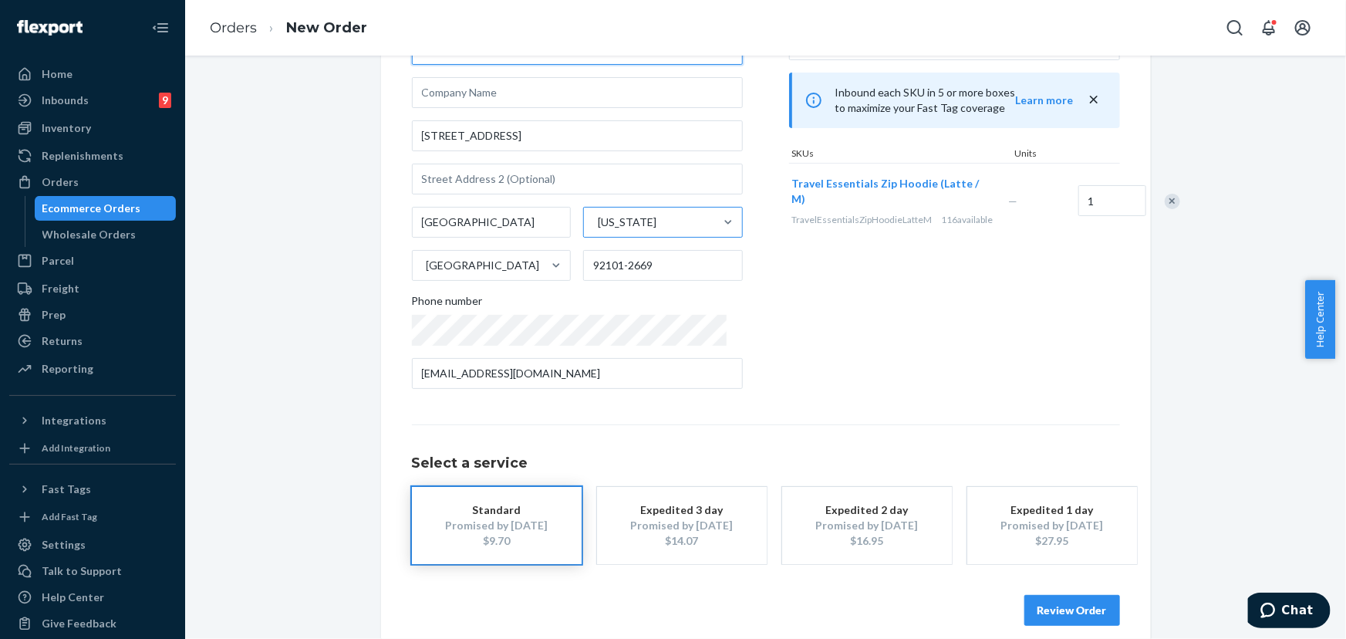
scroll to position [140, 0]
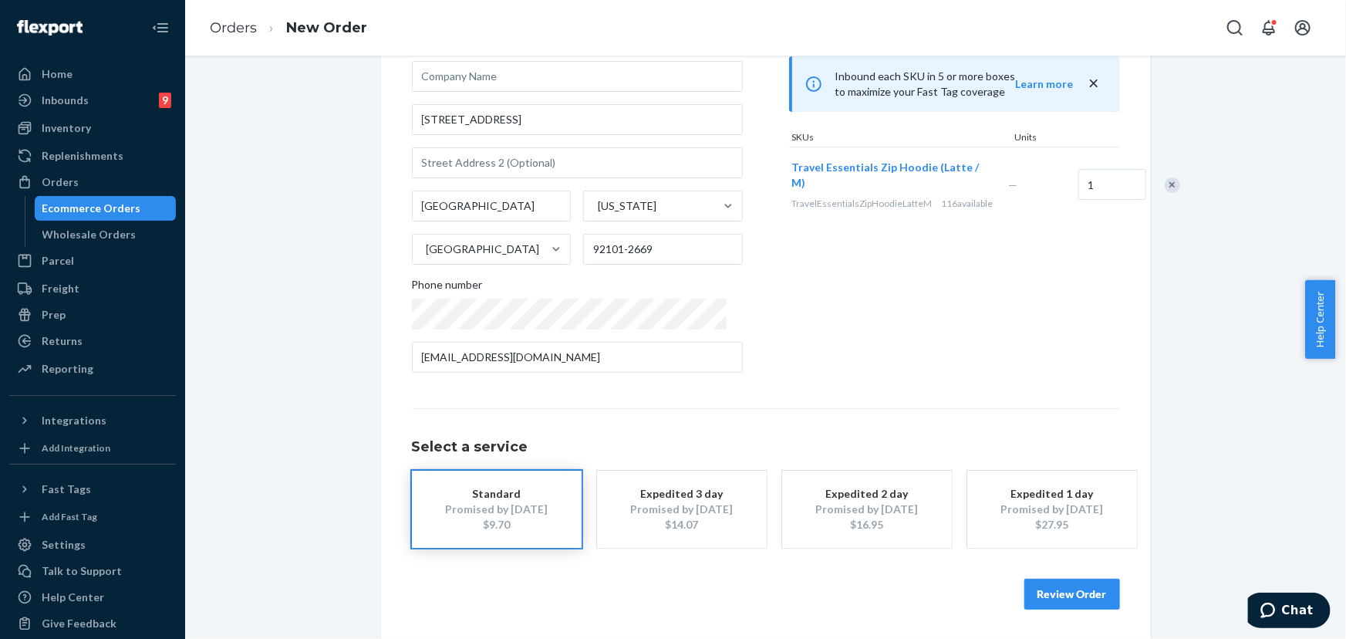
click at [1054, 587] on button "Review Order" at bounding box center [1073, 594] width 96 height 31
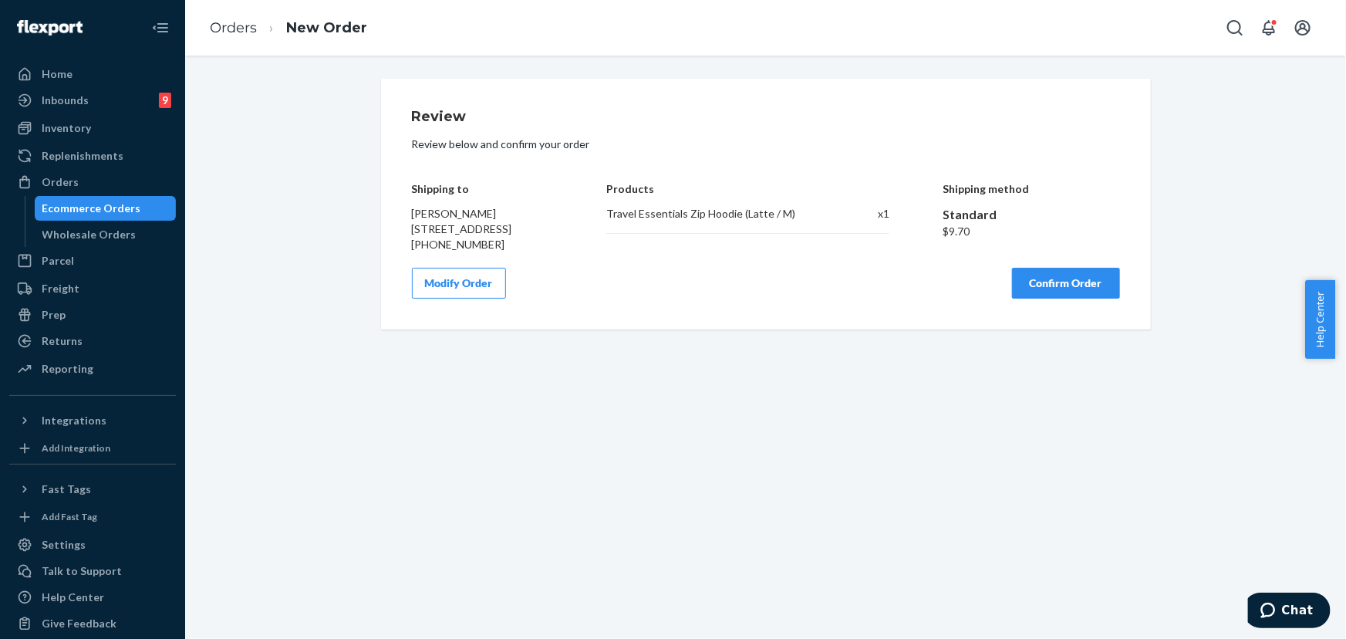
scroll to position [0, 0]
click at [1038, 299] on button "Confirm Order" at bounding box center [1066, 283] width 108 height 31
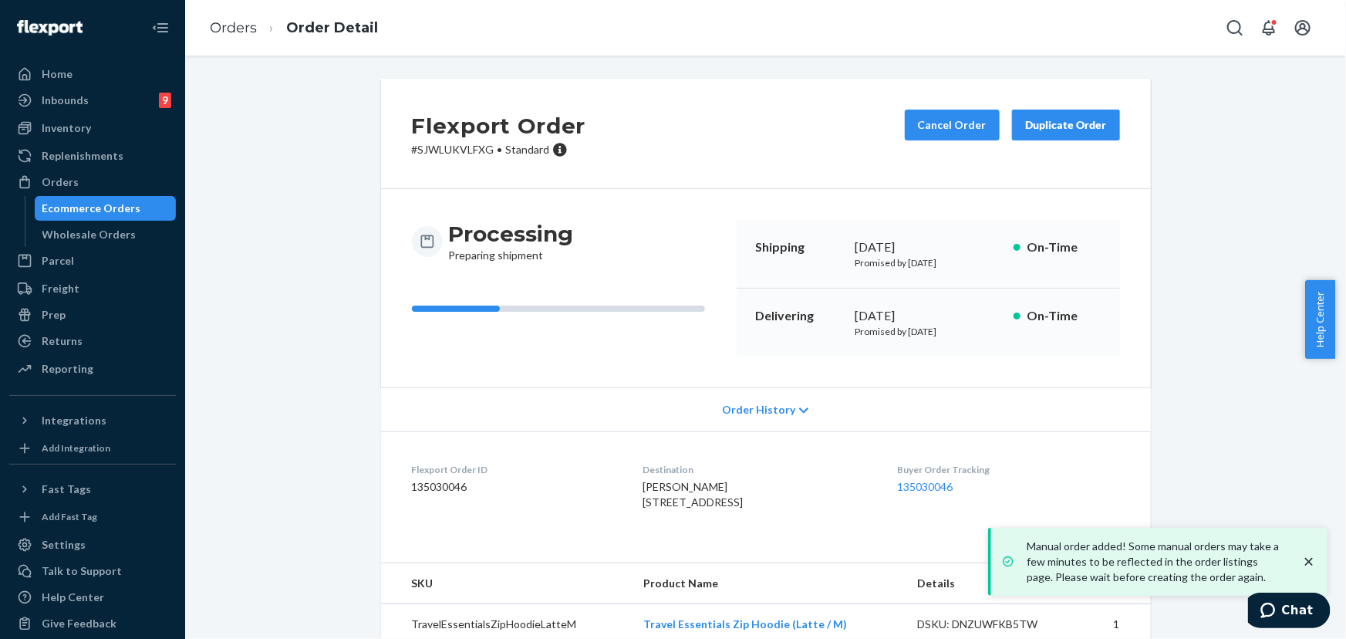
click at [451, 147] on p "# SJWLUKVLFXG • Standard" at bounding box center [499, 149] width 174 height 15
copy p "SJWLUKVLFXG"
click at [87, 184] on div "Orders" at bounding box center [93, 182] width 164 height 22
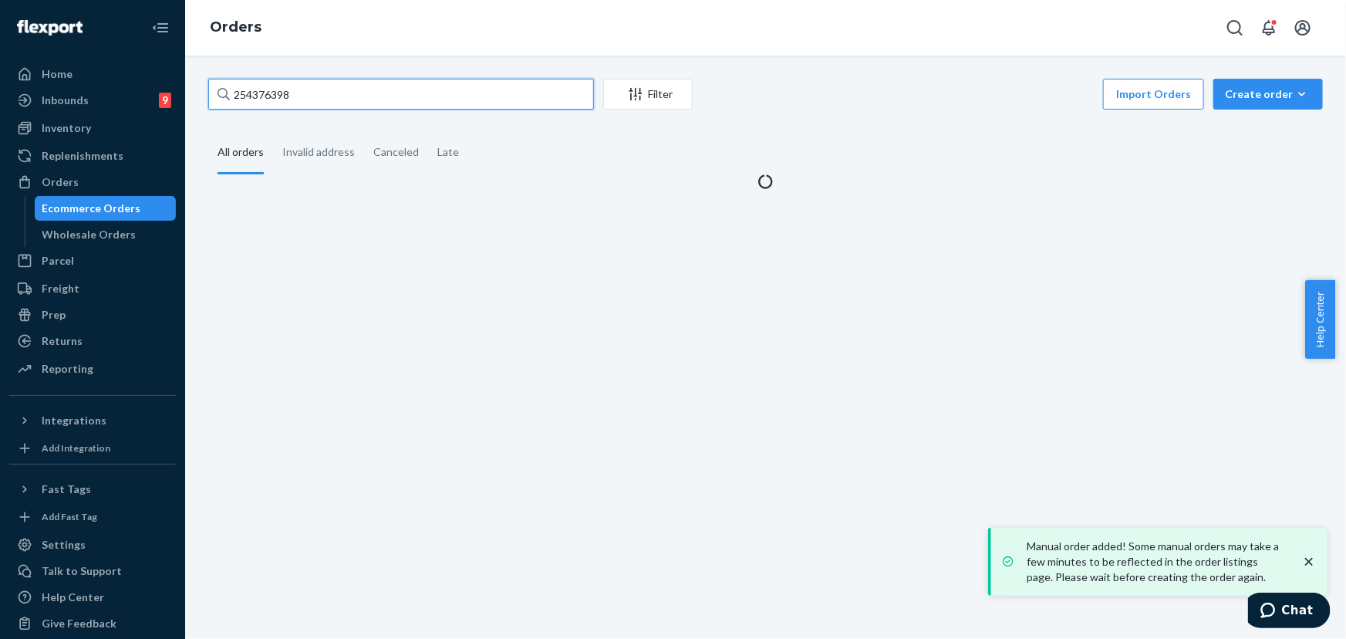
click at [345, 108] on input "254376398" at bounding box center [401, 94] width 386 height 31
paste input "2957760"
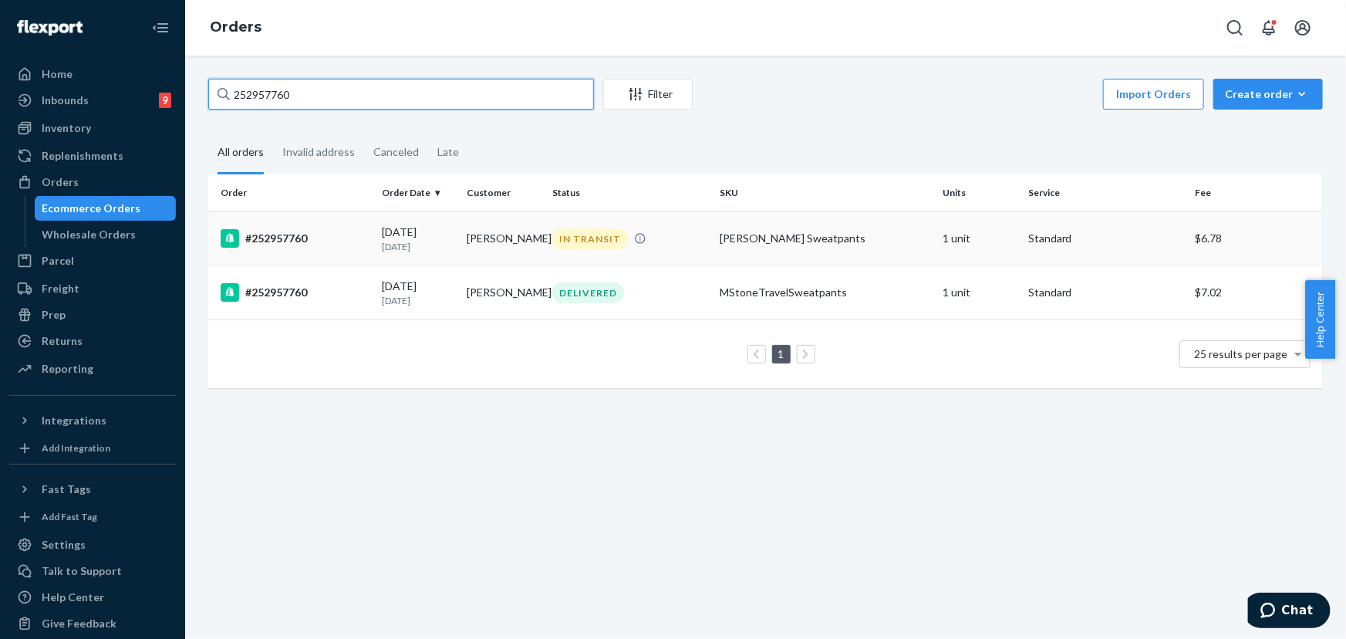
type input "252957760"
click at [568, 225] on td "IN TRANSIT" at bounding box center [629, 238] width 167 height 54
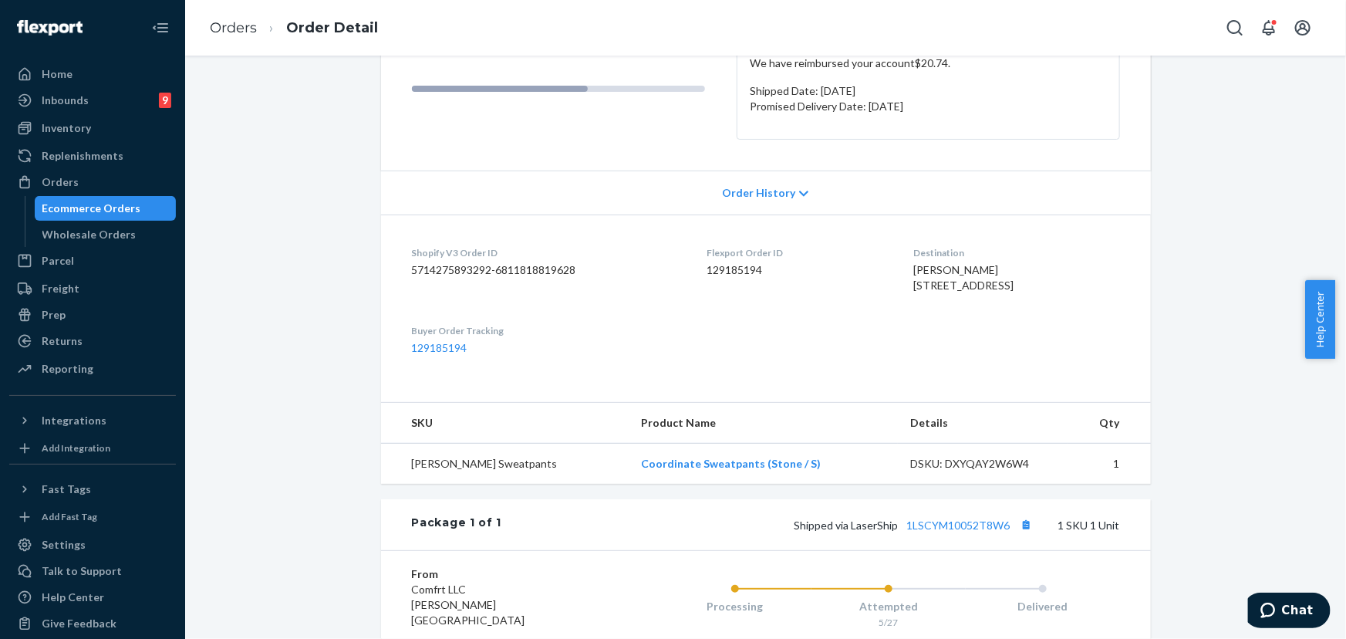
scroll to position [210, 0]
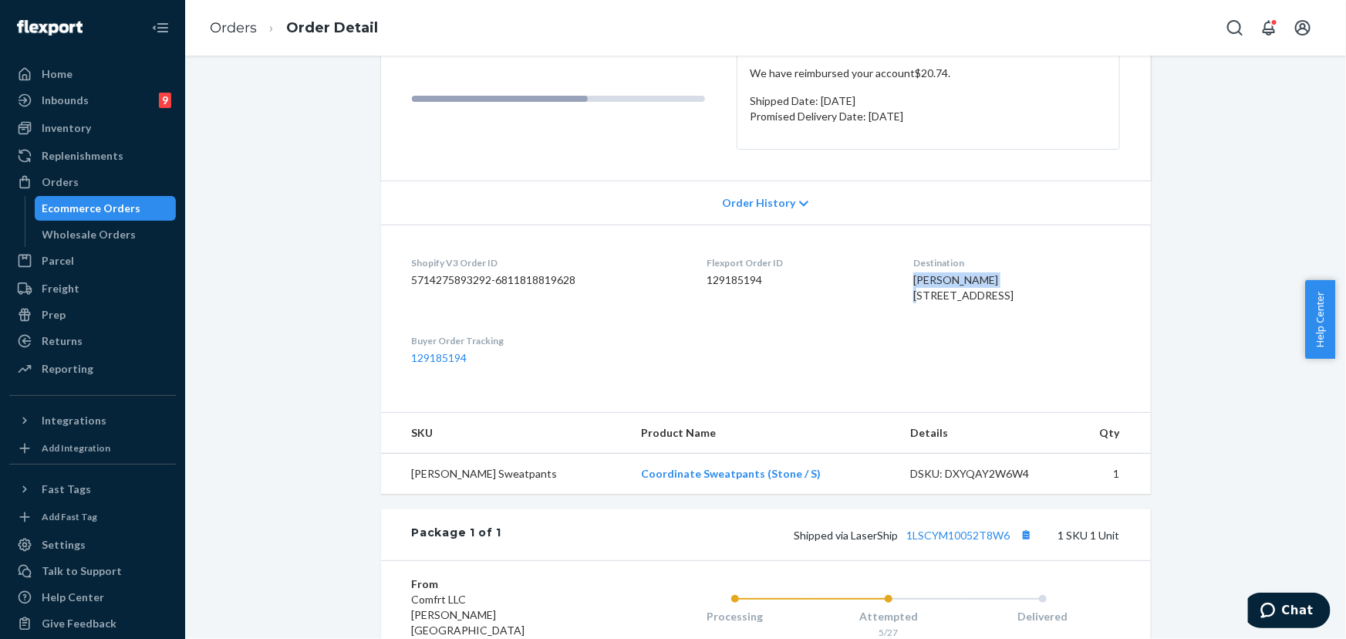
drag, startPoint x: 967, startPoint y: 276, endPoint x: 883, endPoint y: 282, distance: 83.5
click at [884, 282] on dl "Shopify V3 Order ID 5714275893292-6811818819628 Flexport Order ID 129185194 Des…" at bounding box center [766, 311] width 770 height 172
copy span "[PERSON_NAME]"
click at [100, 182] on div "Orders" at bounding box center [93, 182] width 164 height 22
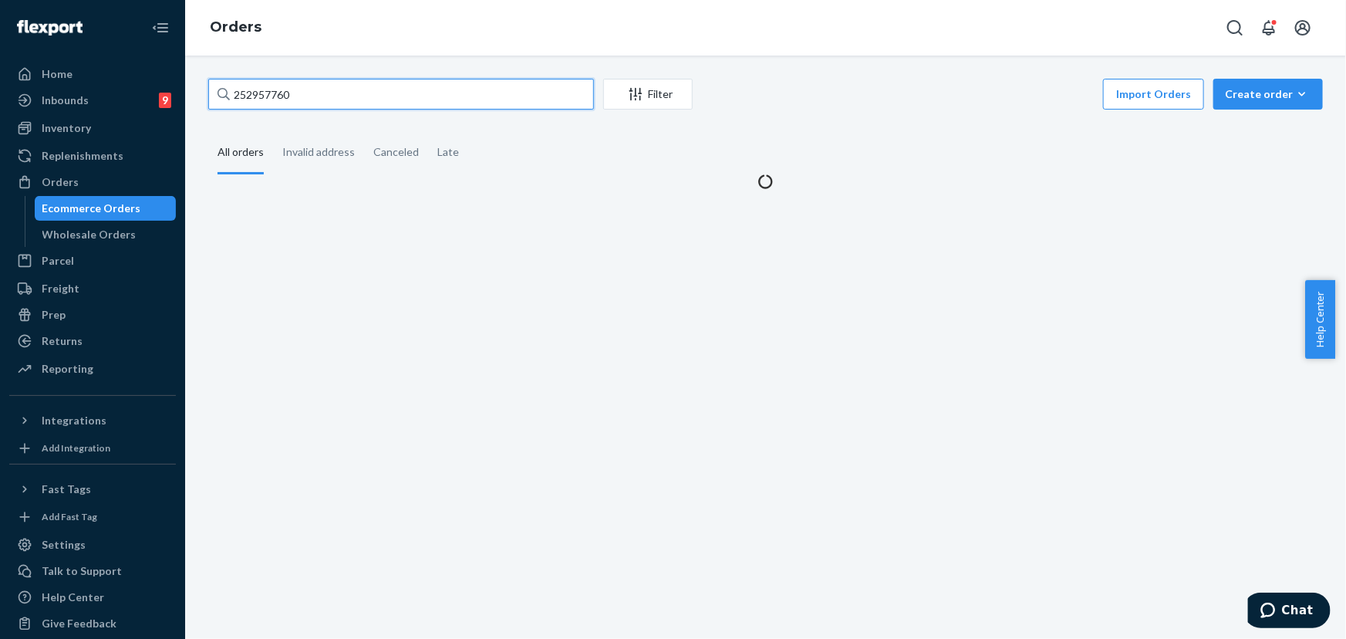
click at [298, 92] on input "252957760" at bounding box center [401, 94] width 386 height 31
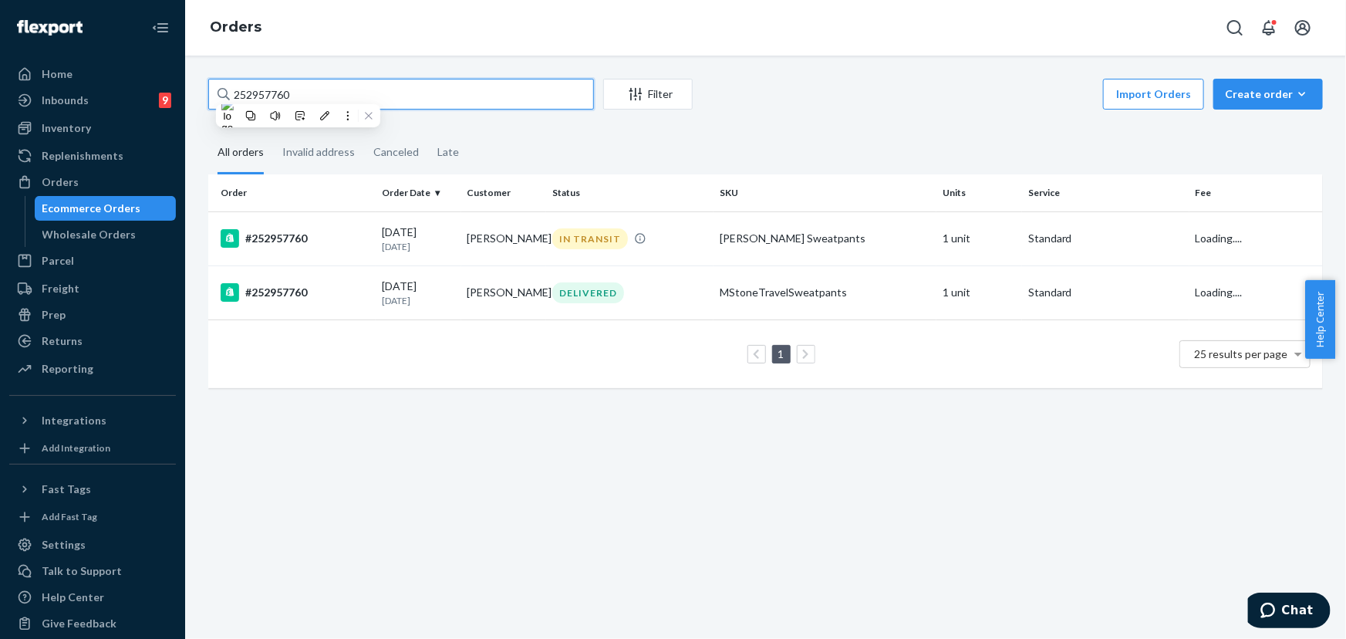
paste input "[PERSON_NAME]"
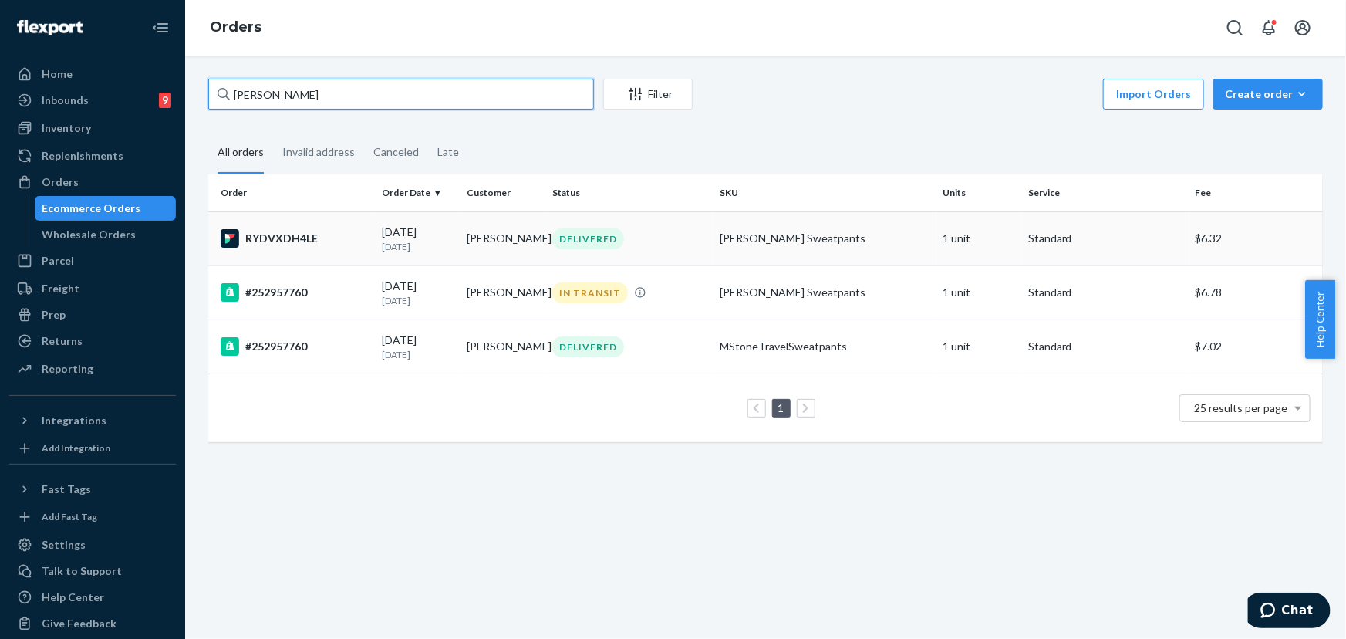
type input "[PERSON_NAME]"
click at [673, 248] on div "DELIVERED" at bounding box center [629, 238] width 161 height 21
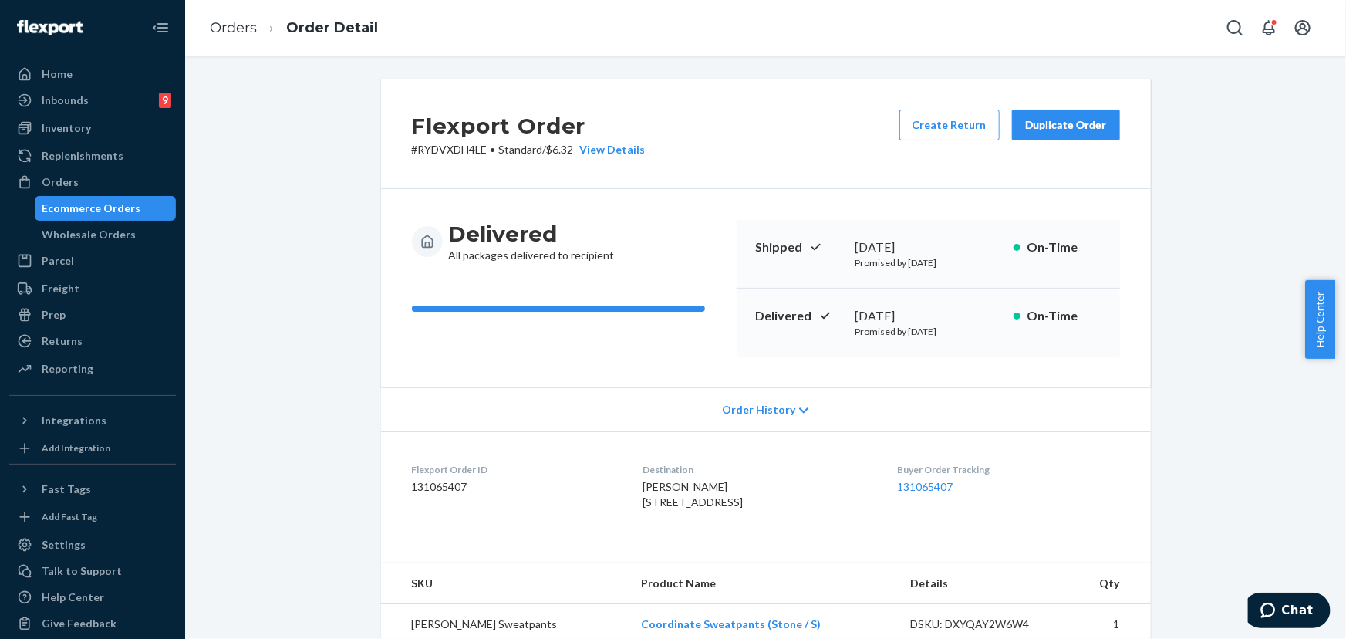
click at [1069, 124] on div "Duplicate Order" at bounding box center [1066, 124] width 82 height 15
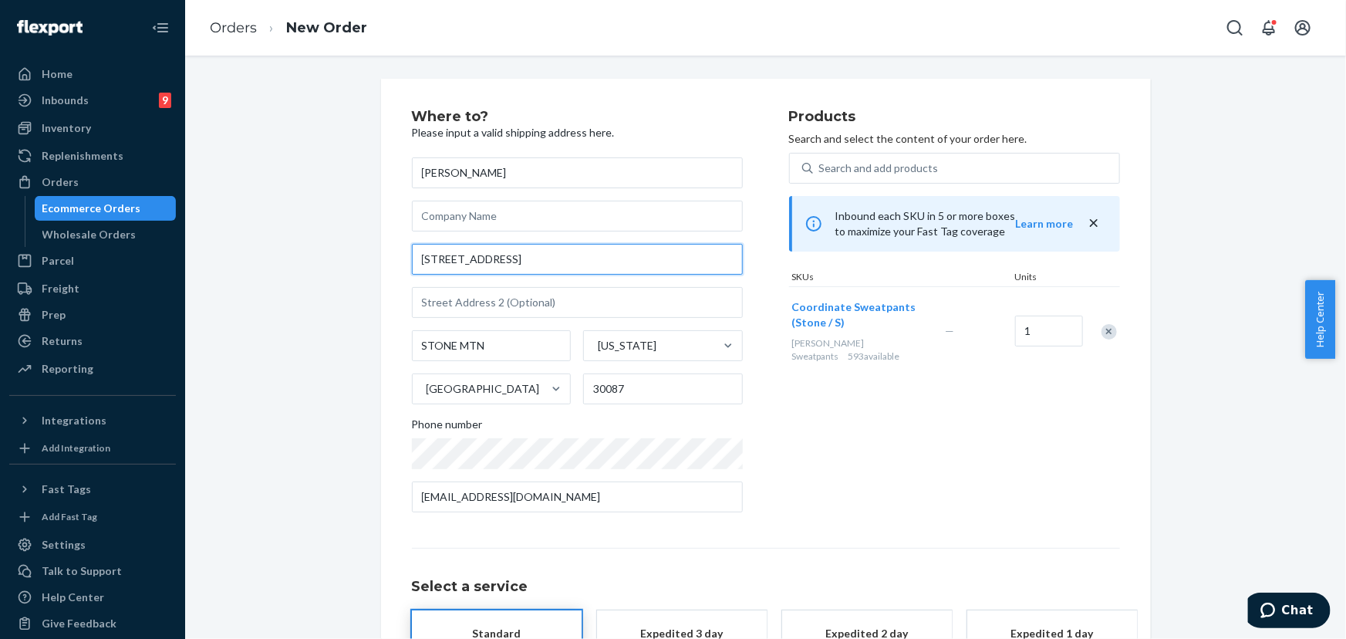
click at [509, 258] on input "[STREET_ADDRESS]" at bounding box center [577, 259] width 331 height 31
paste input "[STREET_ADDRESS]"
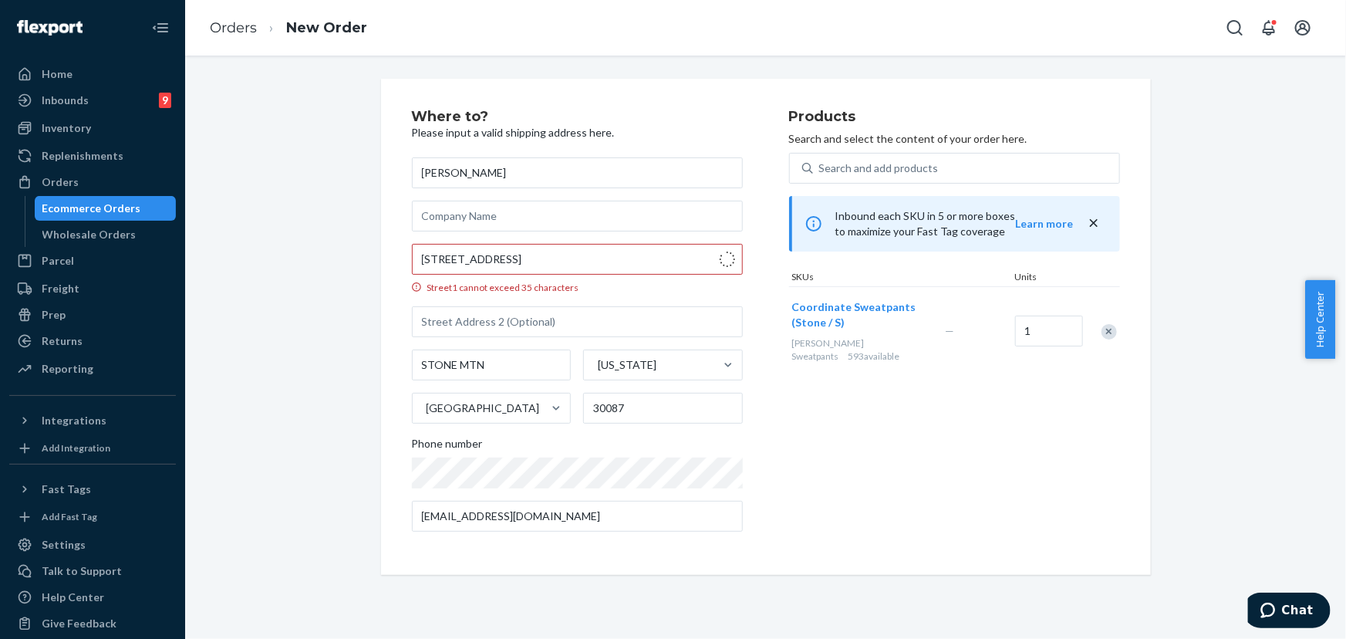
type input "[STREET_ADDRESS]"
type input "Stone Mountain"
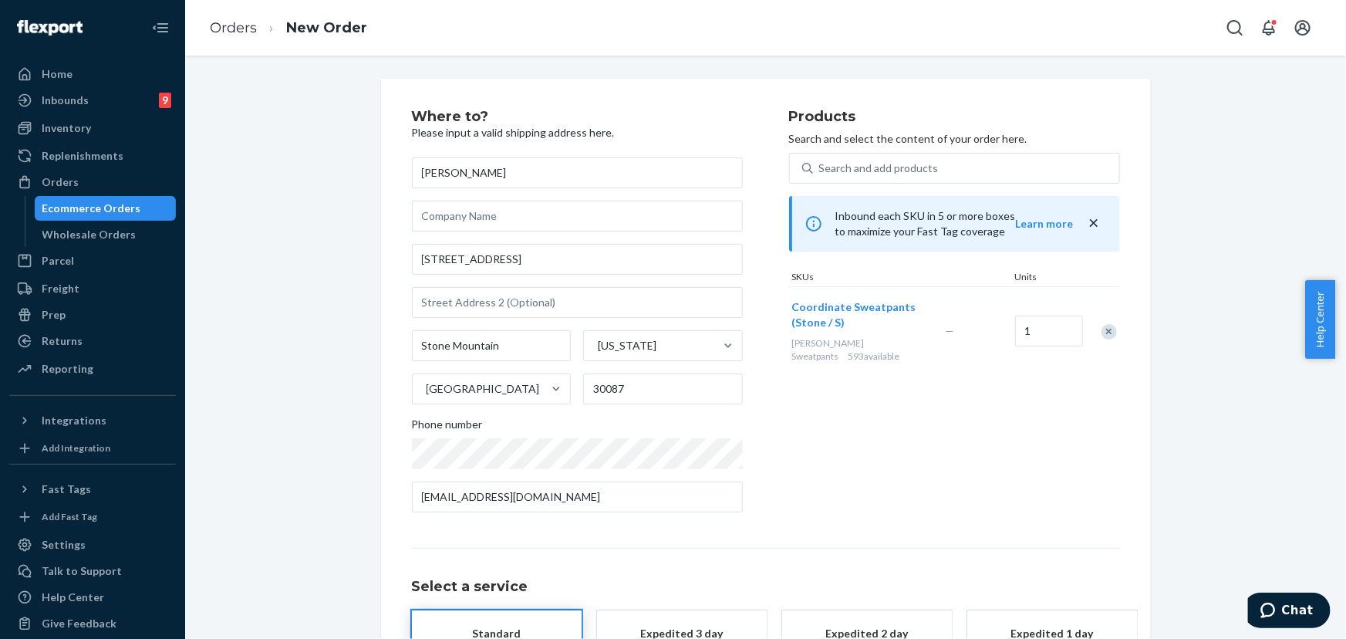
click at [825, 439] on div "Products Search and select the content of your order here. Search and add produ…" at bounding box center [954, 317] width 331 height 415
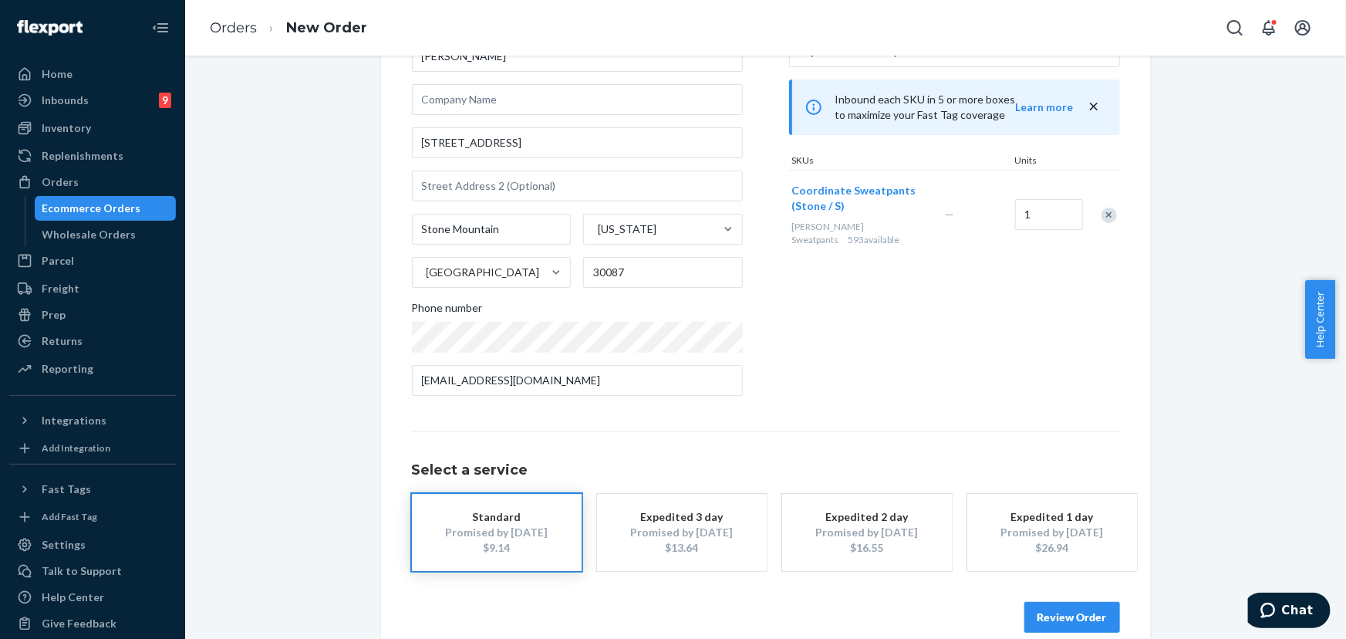
scroll to position [140, 0]
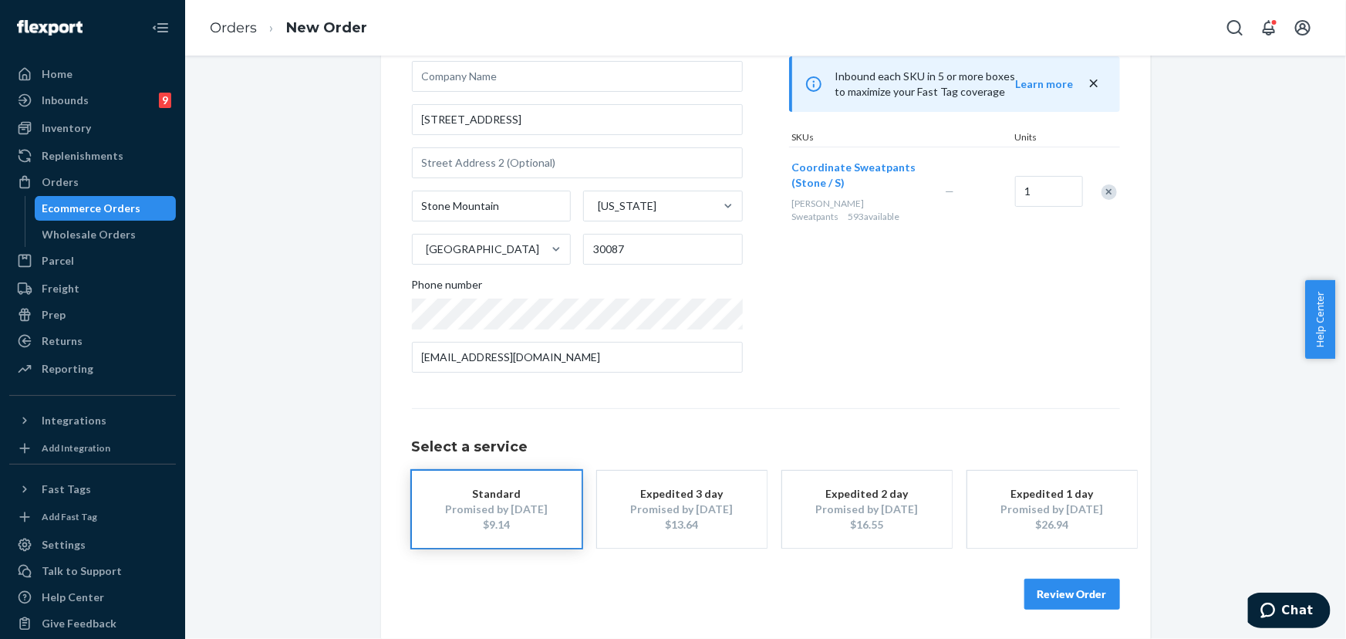
click at [1059, 587] on button "Review Order" at bounding box center [1073, 594] width 96 height 31
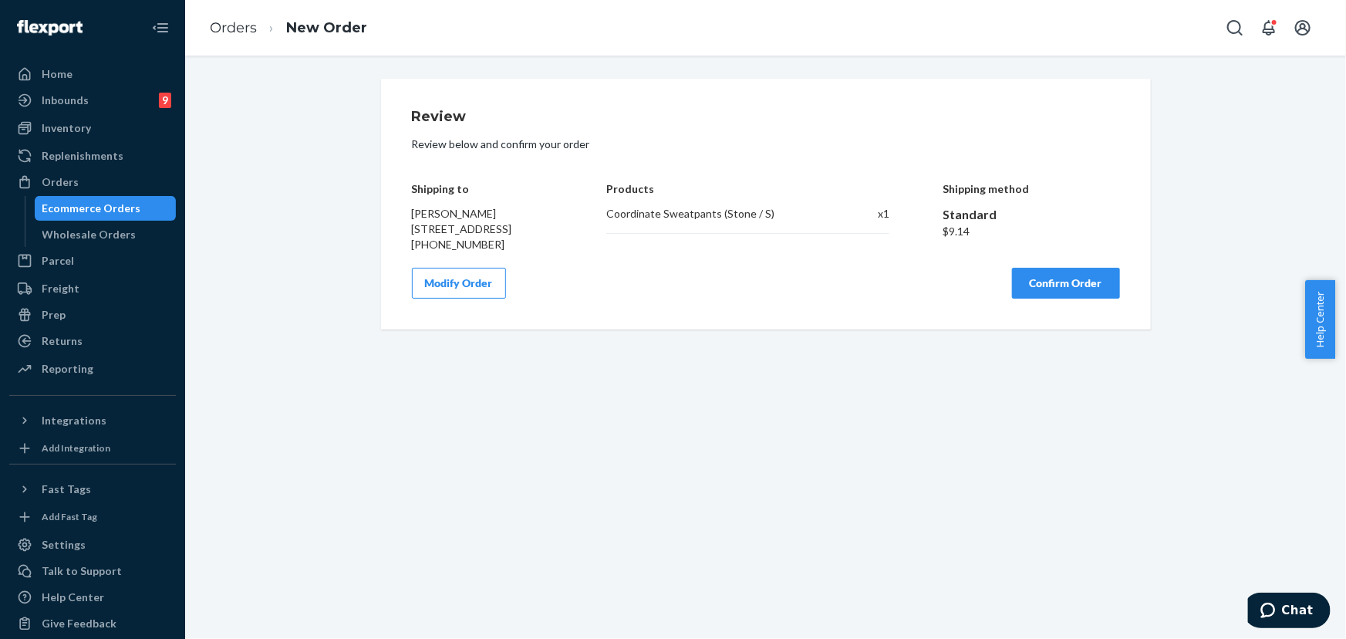
click at [1074, 299] on button "Confirm Order" at bounding box center [1066, 283] width 108 height 31
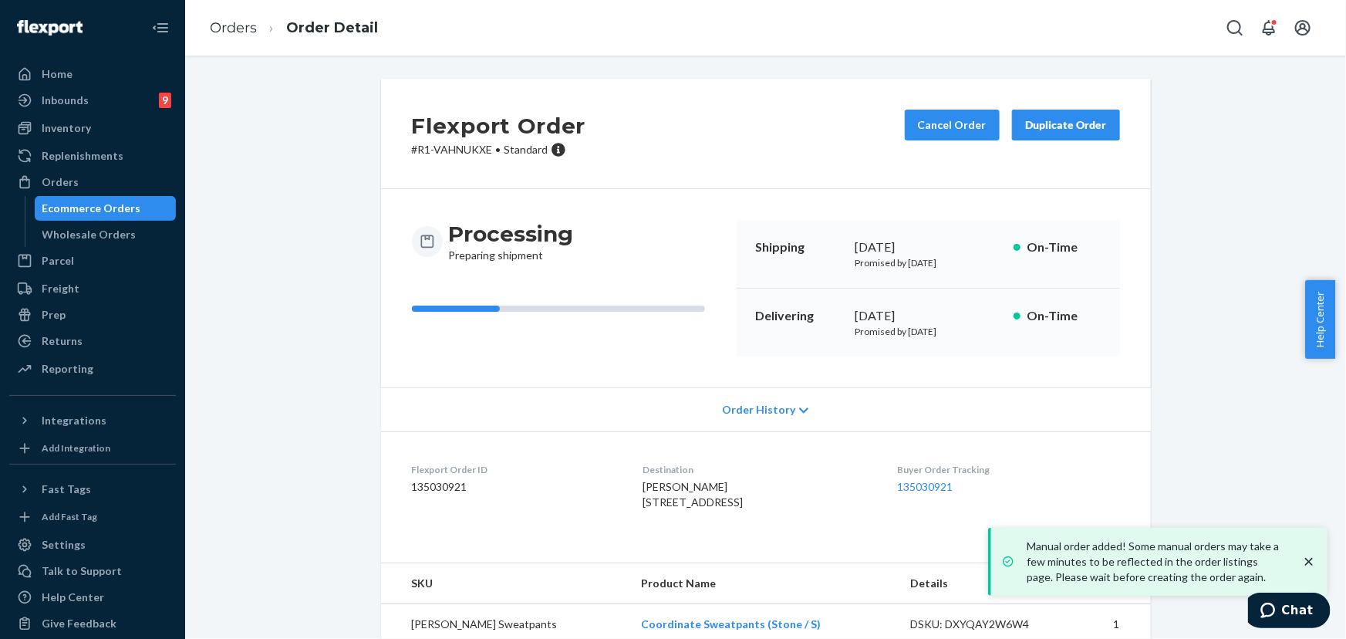
click at [461, 154] on p "# R1-VAHNUKXE • Standard" at bounding box center [499, 149] width 174 height 15
click at [462, 149] on p "# R1-VAHNUKXE • Standard" at bounding box center [499, 149] width 174 height 15
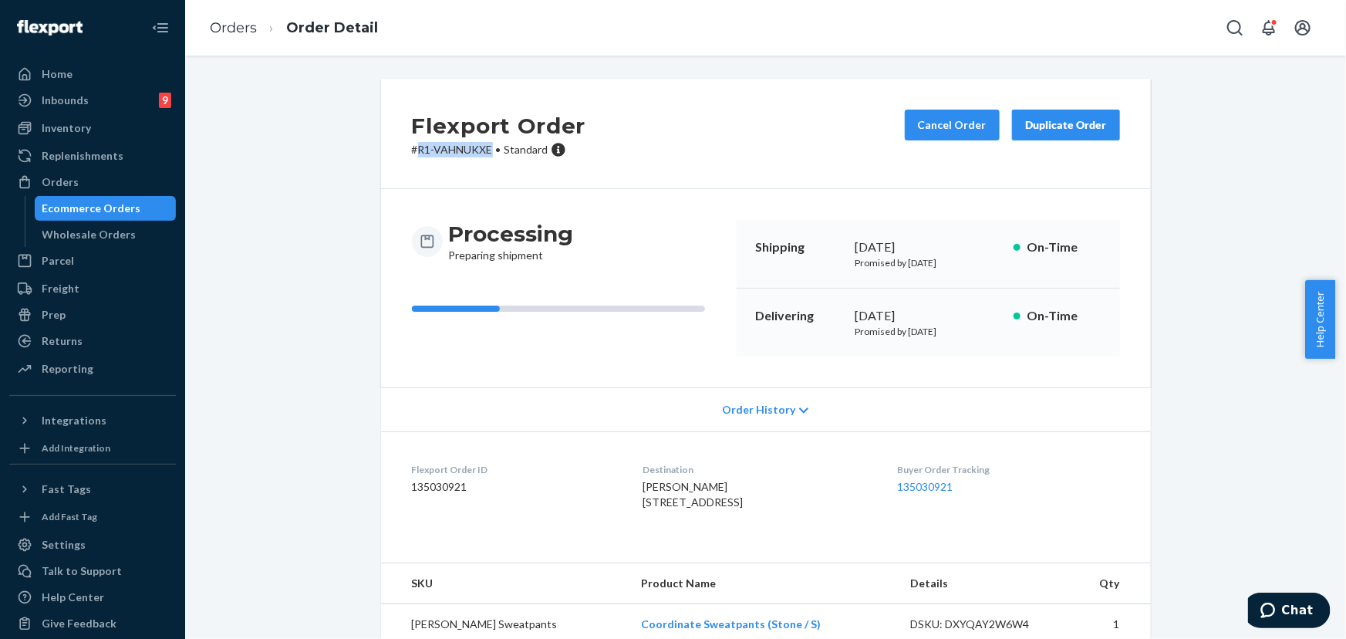
drag, startPoint x: 486, startPoint y: 147, endPoint x: 411, endPoint y: 147, distance: 74.8
click at [412, 147] on p "# R1-VAHNUKXE • Standard" at bounding box center [499, 149] width 174 height 15
copy p "R1-VAHNUKXE"
click at [57, 187] on div "Orders" at bounding box center [60, 181] width 37 height 15
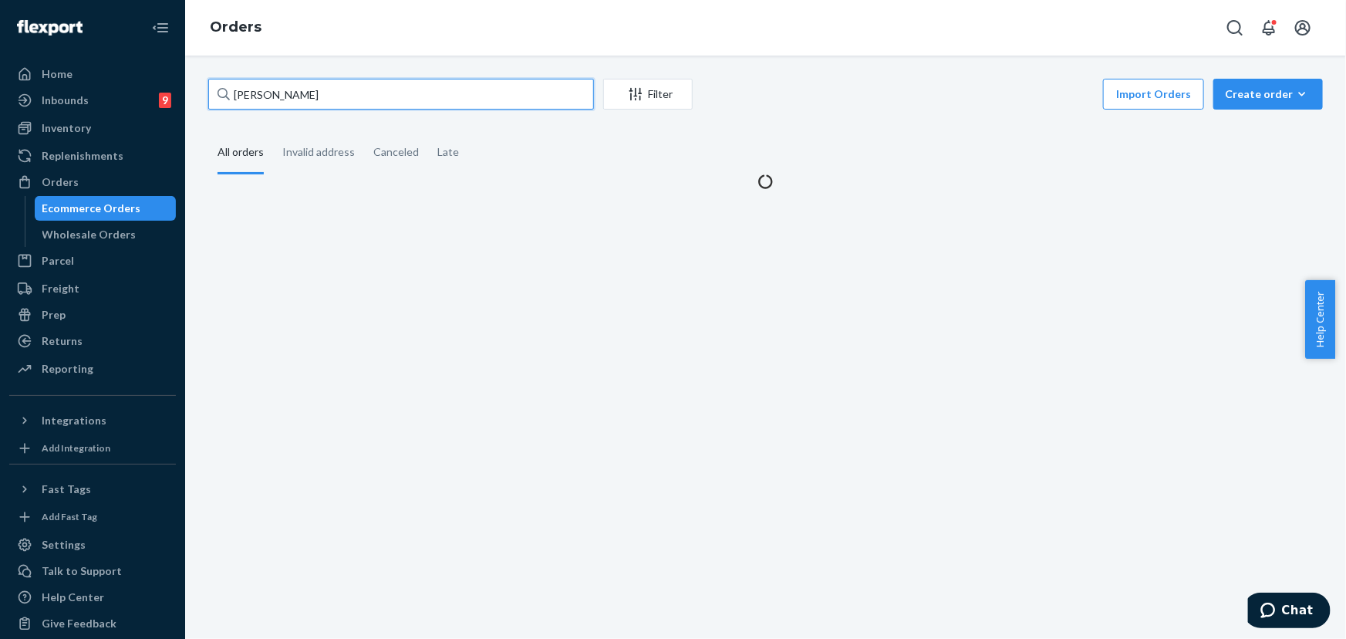
click at [393, 97] on input "[PERSON_NAME]" at bounding box center [401, 94] width 386 height 31
paste input "253373341"
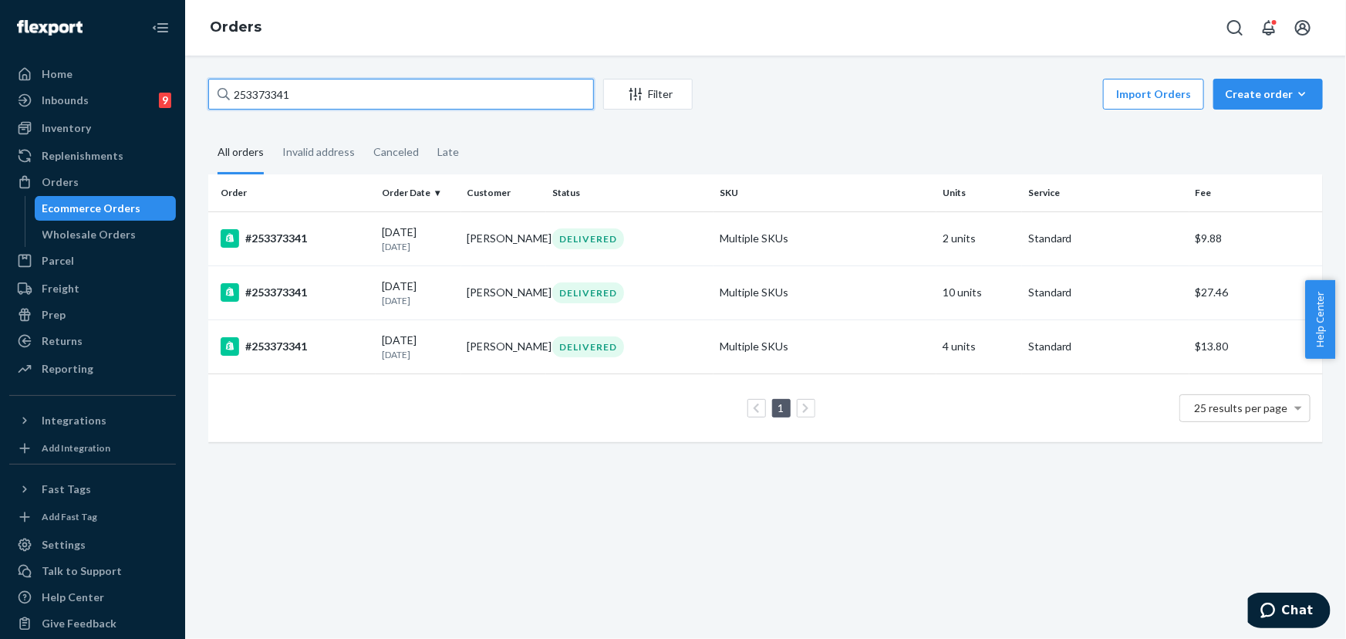
click at [319, 89] on input "253373341" at bounding box center [401, 94] width 386 height 31
paste input "4678554"
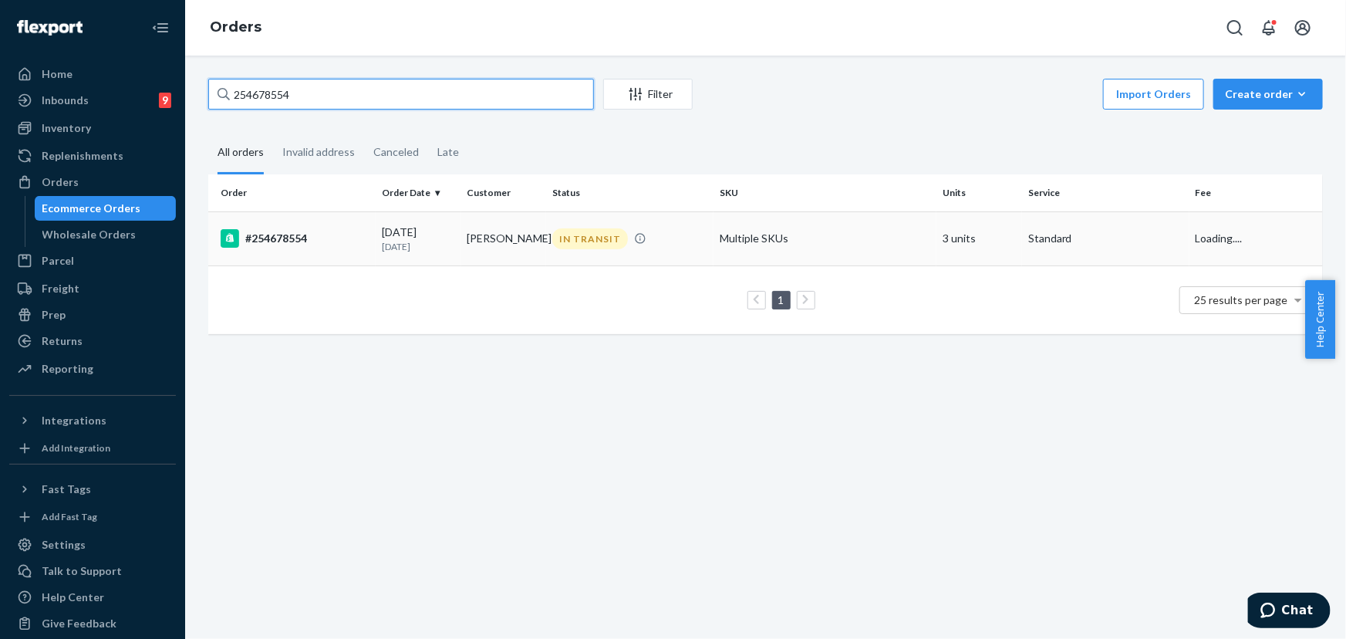
type input "254678554"
click at [453, 238] on td "[DATE] [DATE]" at bounding box center [419, 238] width 86 height 54
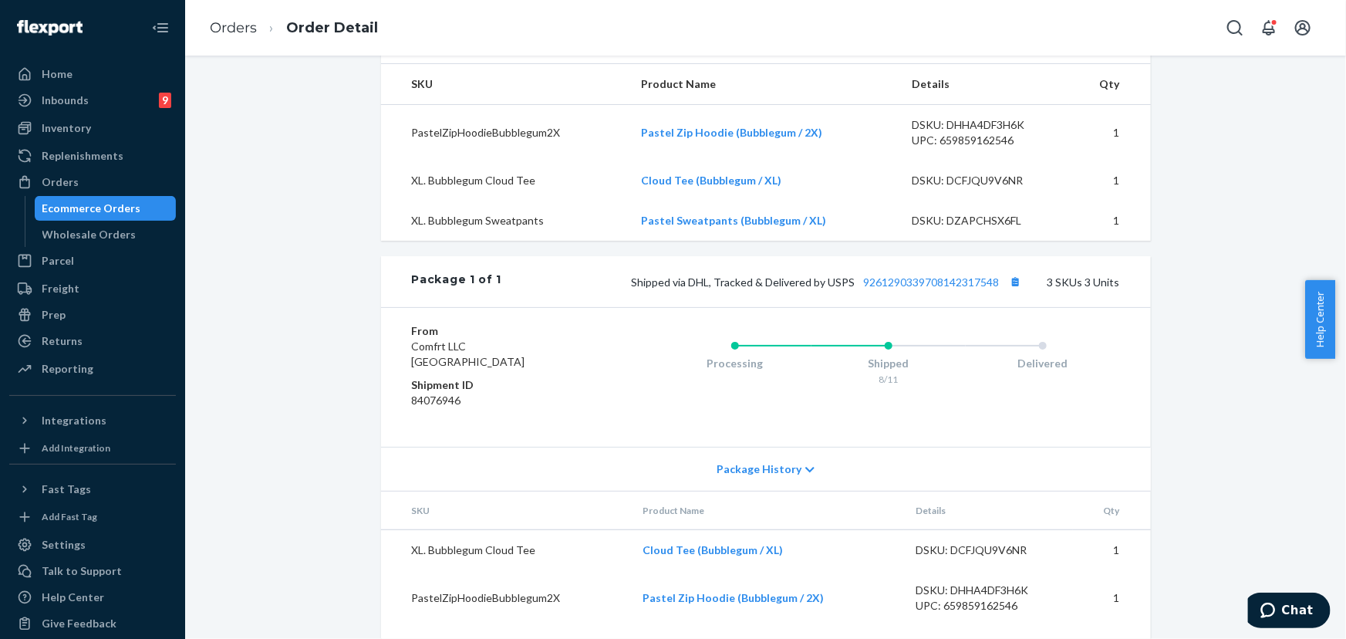
scroll to position [561, 0]
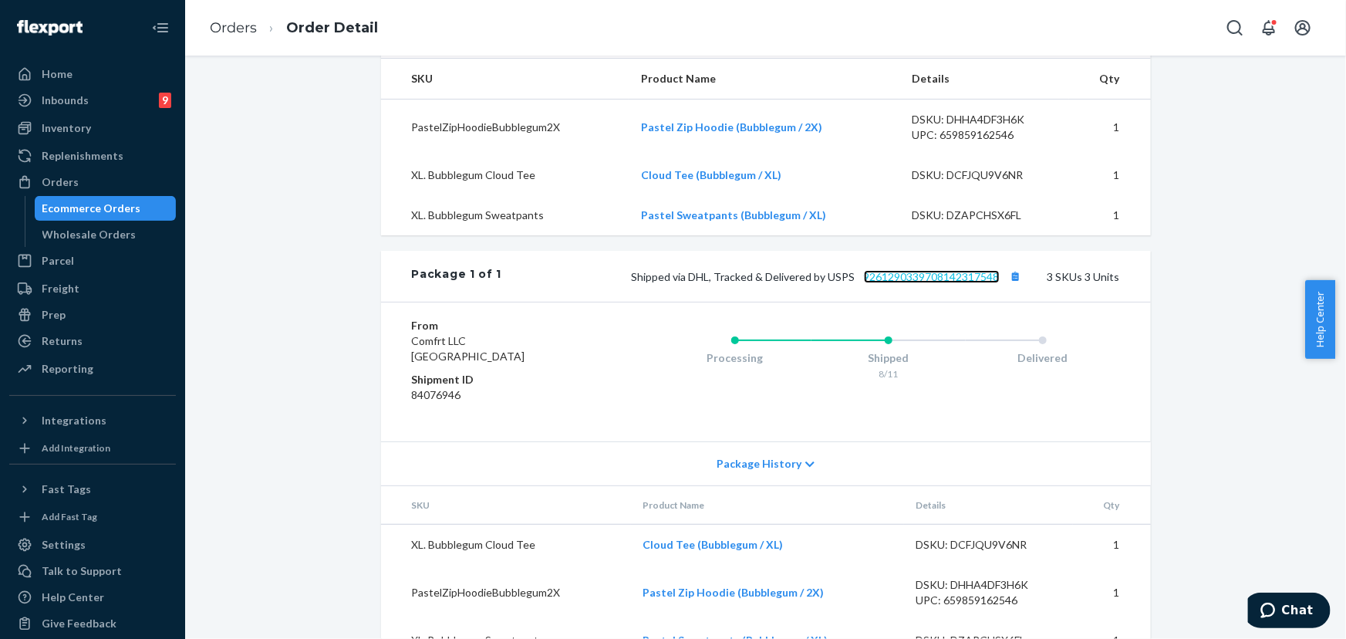
click at [924, 283] on link "9261290339708142317548" at bounding box center [932, 276] width 136 height 13
click at [35, 176] on div at bounding box center [29, 181] width 25 height 15
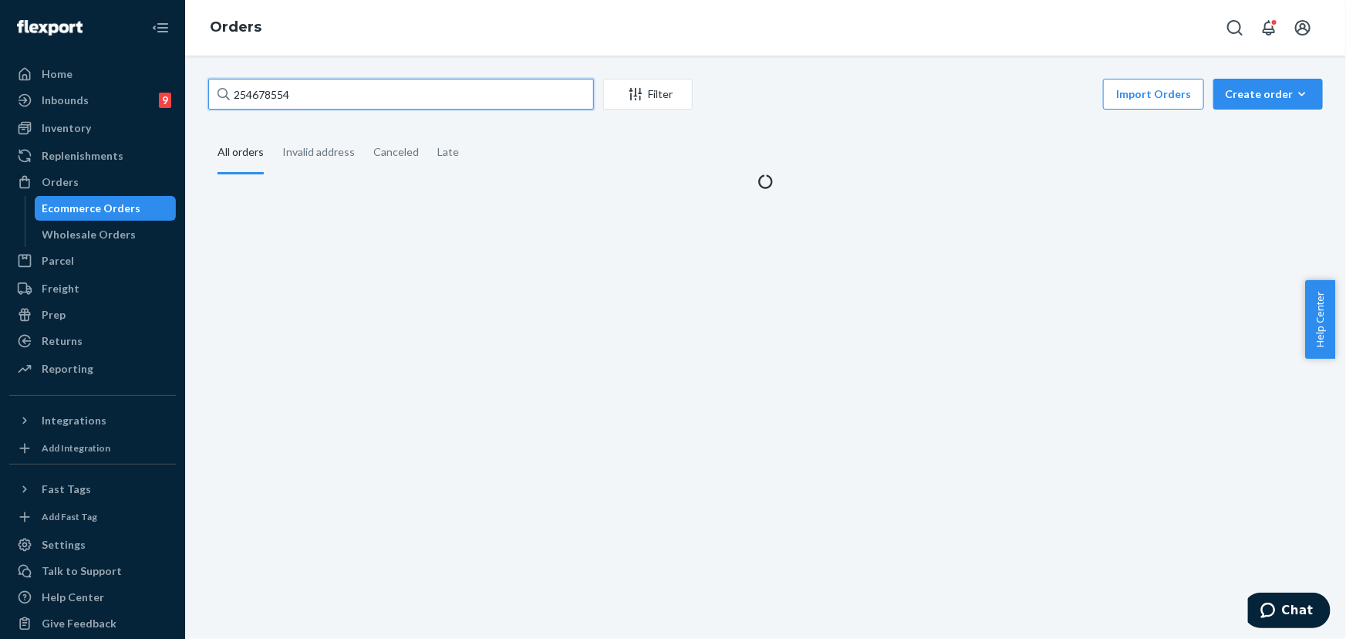
click at [370, 84] on input "254678554" at bounding box center [401, 94] width 386 height 31
paste input "800780"
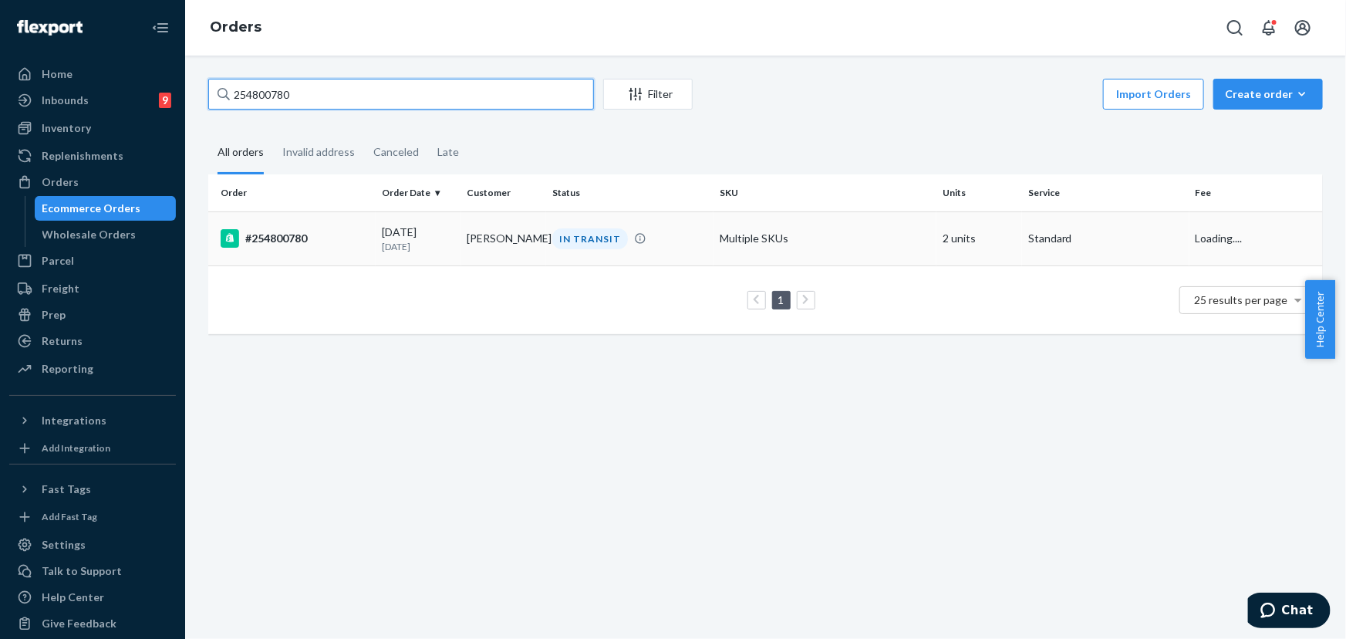
type input "254800780"
click at [586, 238] on div "IN TRANSIT" at bounding box center [590, 238] width 76 height 21
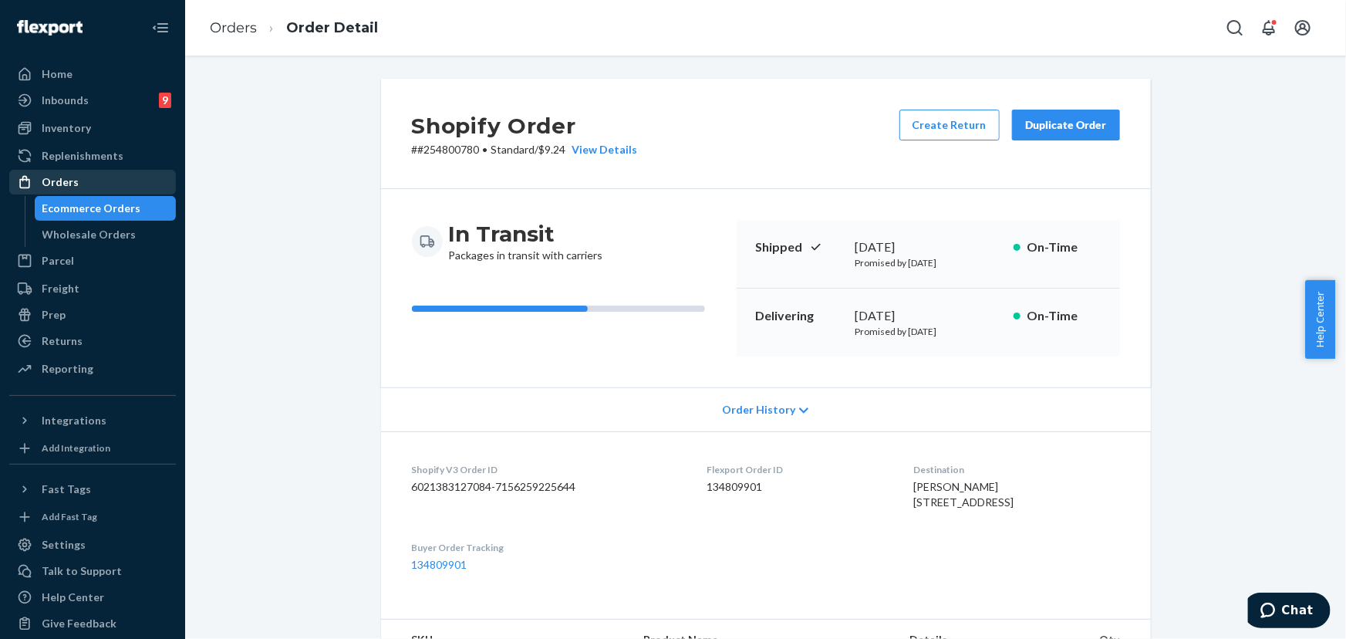
click at [128, 173] on div "Orders" at bounding box center [93, 182] width 164 height 22
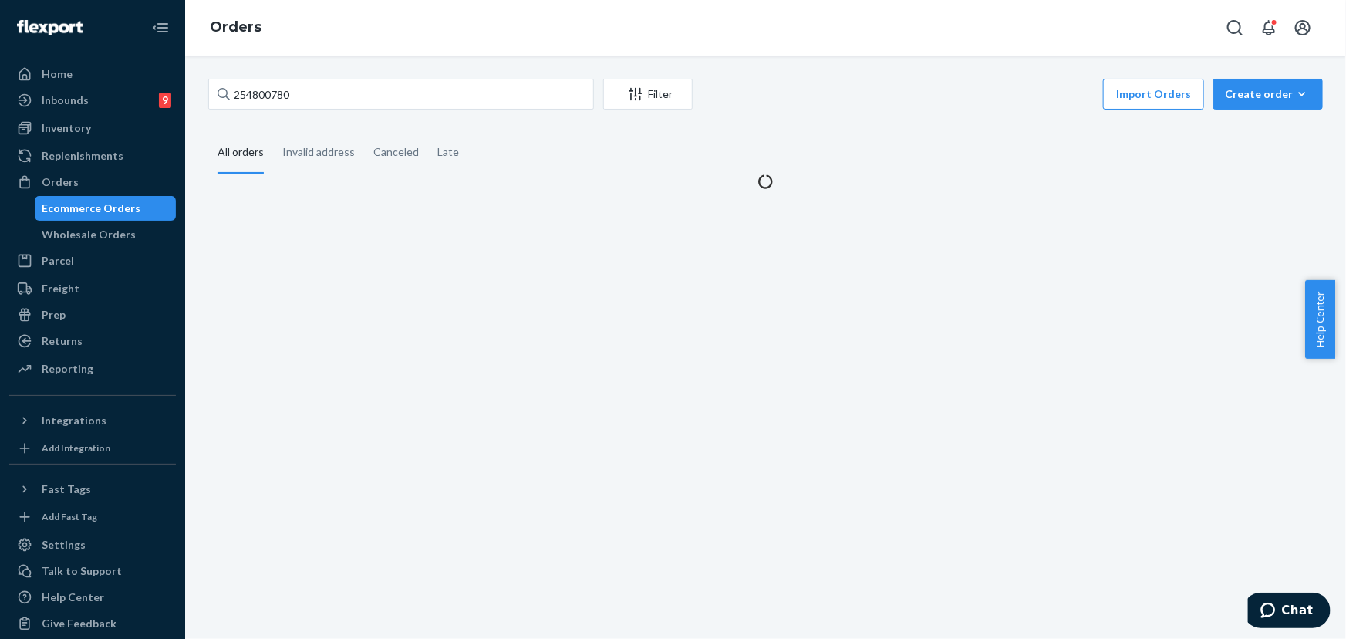
click at [346, 123] on div "254800780 Filter Import Orders Create order Ecommerce order Removal order All o…" at bounding box center [766, 134] width 1138 height 110
click at [343, 100] on input "254800780" at bounding box center [401, 94] width 386 height 31
paste input "R1HRYF-FLL"
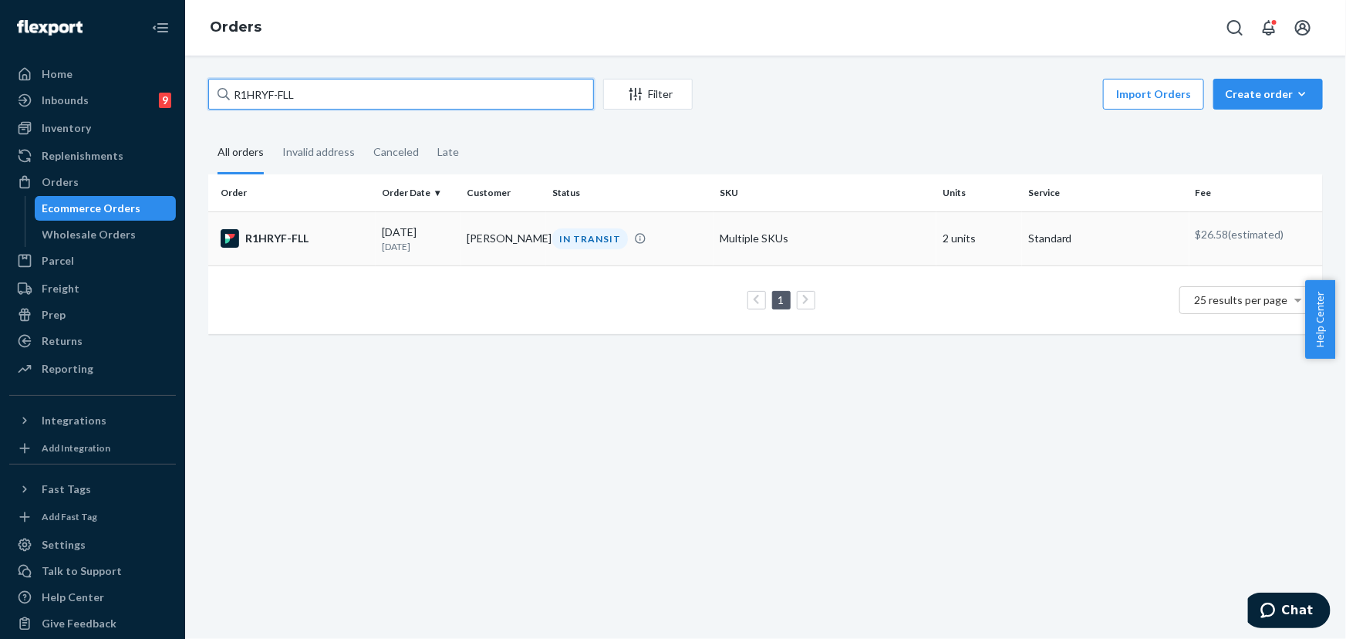
type input "R1HRYF-FLL"
click at [491, 243] on td "[PERSON_NAME]" at bounding box center [504, 238] width 86 height 54
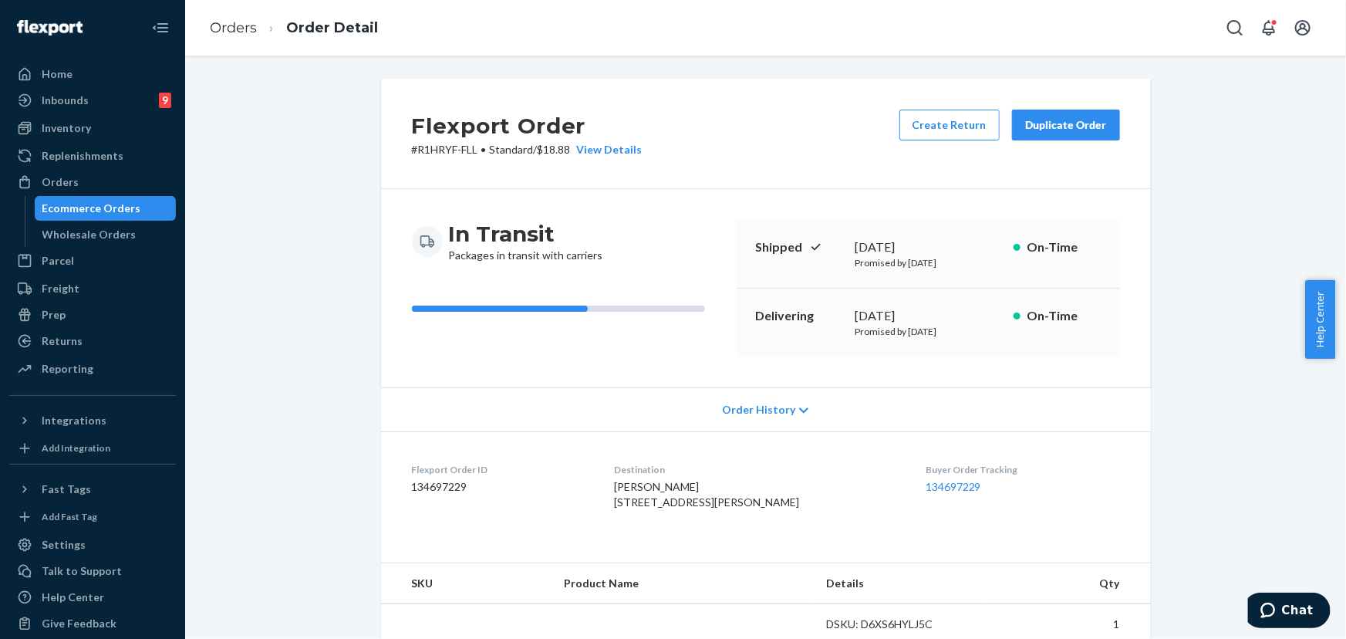
scroll to position [350, 0]
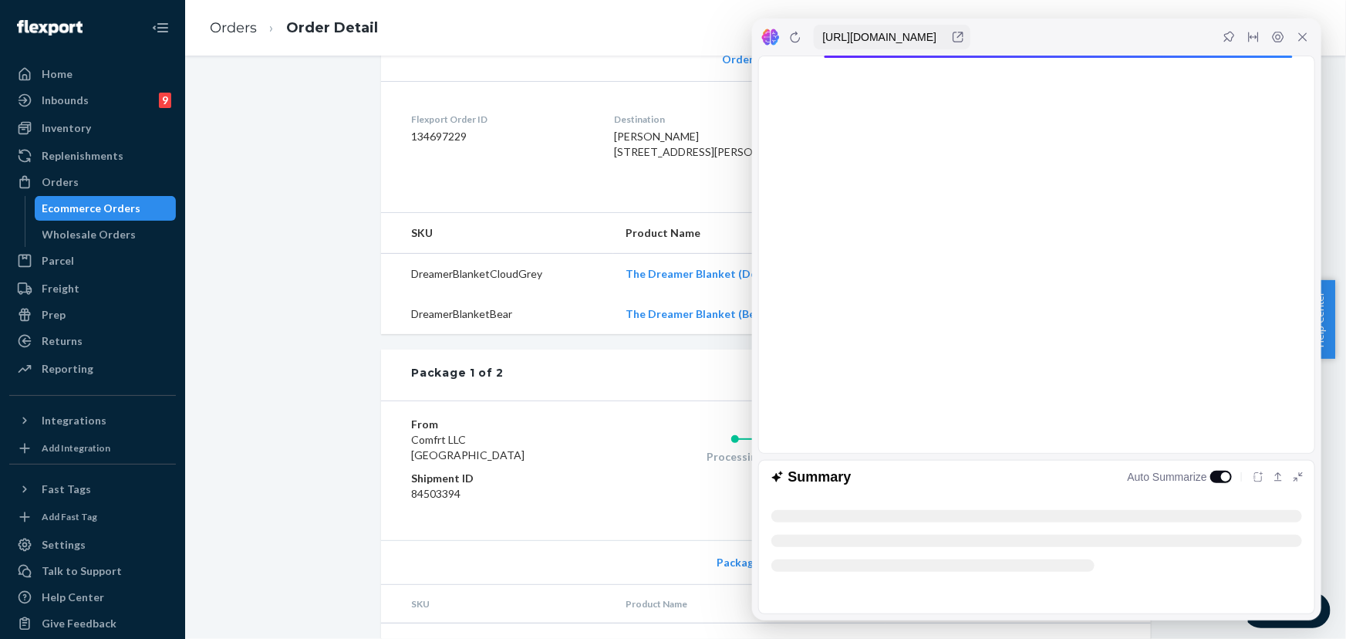
click at [695, 383] on div "Package 1 of 2 Shipped via LaserShip 1LSCYM1005CNKNE 1 SKU 1 Unit" at bounding box center [766, 374] width 770 height 51
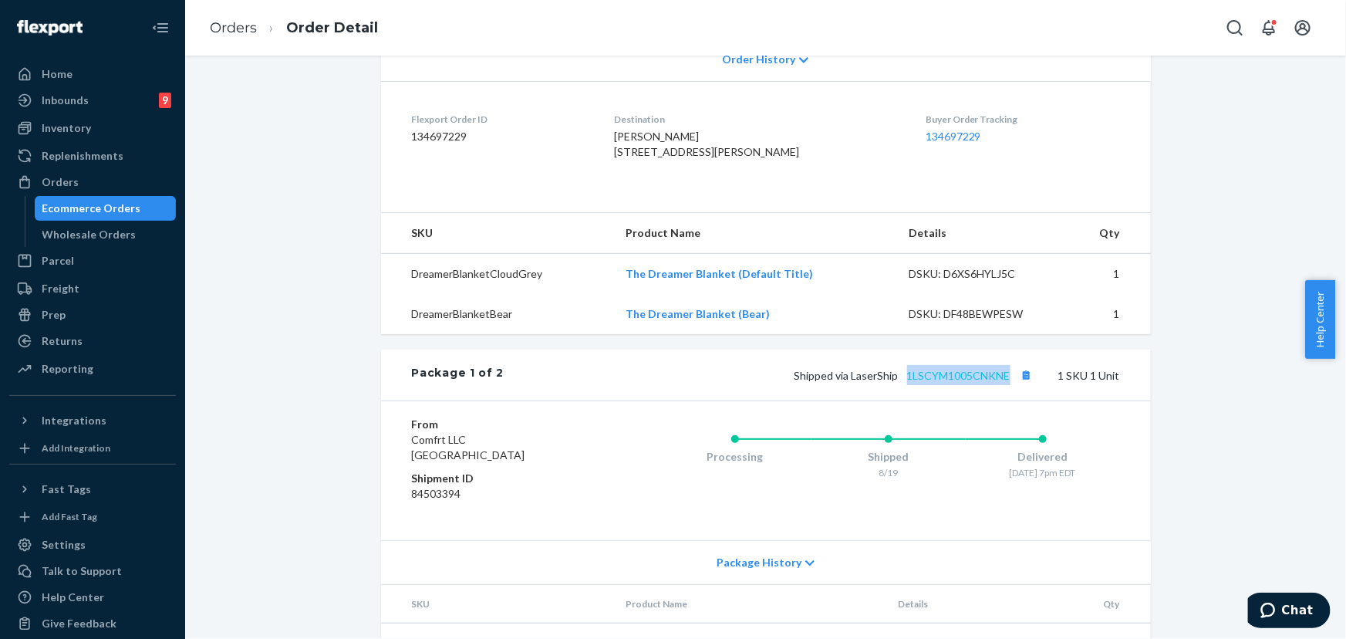
drag, startPoint x: 960, startPoint y: 408, endPoint x: 903, endPoint y: 408, distance: 56.3
click at [903, 382] on span "Shipped via LaserShip 1LSCYM1005CNKNE" at bounding box center [916, 375] width 242 height 13
drag, startPoint x: 894, startPoint y: 405, endPoint x: 847, endPoint y: 407, distance: 47.1
click at [847, 382] on span "Shipped via LaserShip 1LSCYM1005CNKNE" at bounding box center [916, 375] width 242 height 13
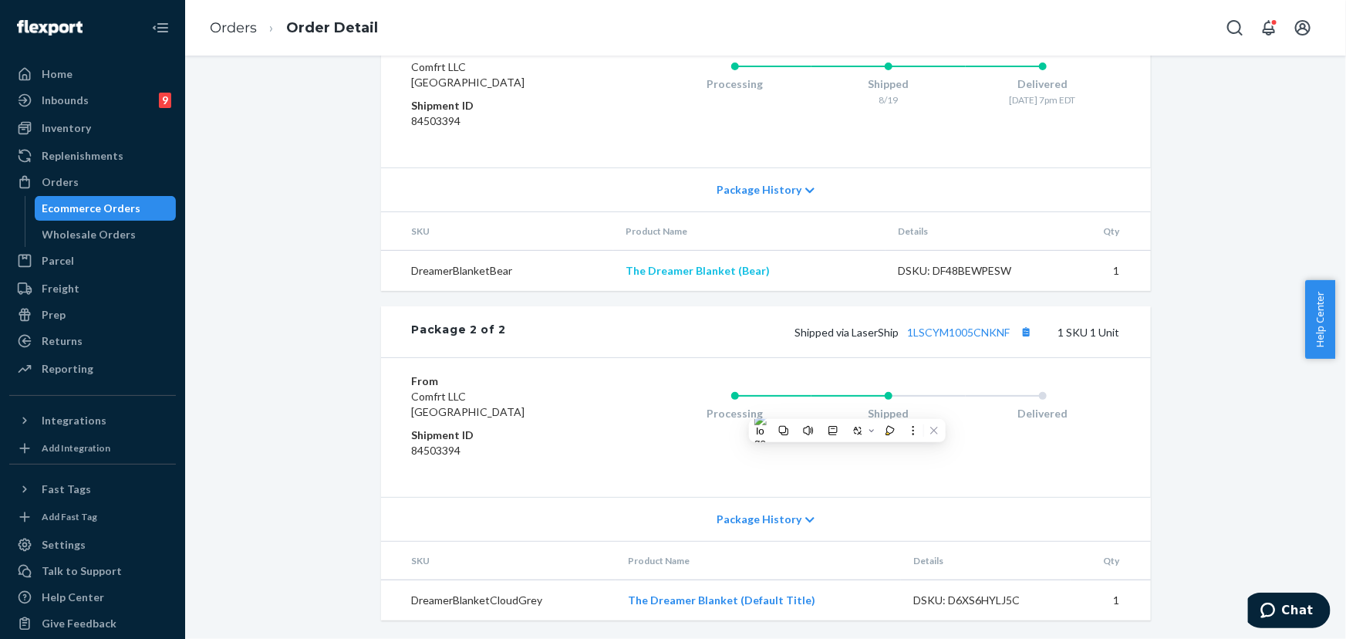
scroll to position [752, 0]
click at [657, 329] on div "Shipped via LaserShip 1LSCYM1005CNKNF 1 SKU 1 Unit" at bounding box center [812, 332] width 613 height 20
drag, startPoint x: 1007, startPoint y: 338, endPoint x: 903, endPoint y: 335, distance: 104.2
click at [903, 335] on span "Shipped via LaserShip 1LSCYM1005CNKNF" at bounding box center [915, 332] width 241 height 13
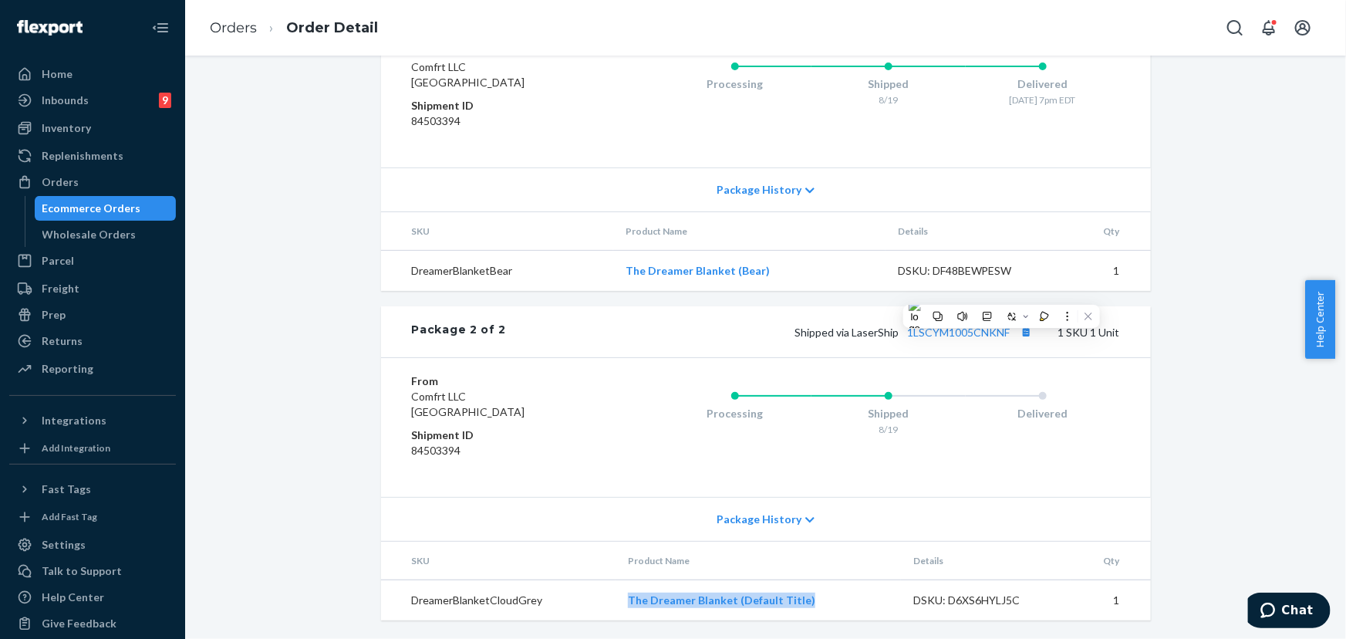
drag, startPoint x: 819, startPoint y: 603, endPoint x: 614, endPoint y: 604, distance: 205.2
click at [621, 604] on td "The Dreamer Blanket (Default Title)" at bounding box center [758, 600] width 285 height 41
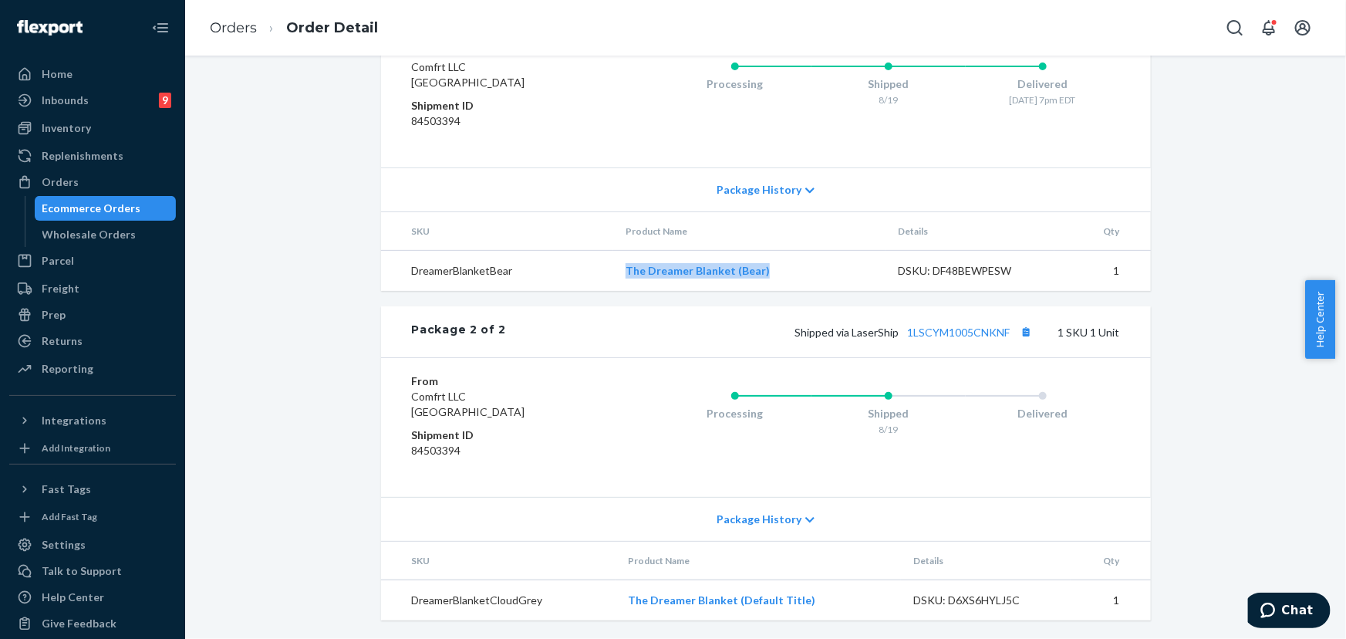
drag, startPoint x: 767, startPoint y: 275, endPoint x: 608, endPoint y: 279, distance: 159.0
click at [608, 279] on tr "DreamerBlanketBear The Dreamer Blanket (Bear) DSKU: DF48BEWPESW 1" at bounding box center [766, 271] width 770 height 41
click at [95, 172] on div "Orders" at bounding box center [93, 182] width 164 height 22
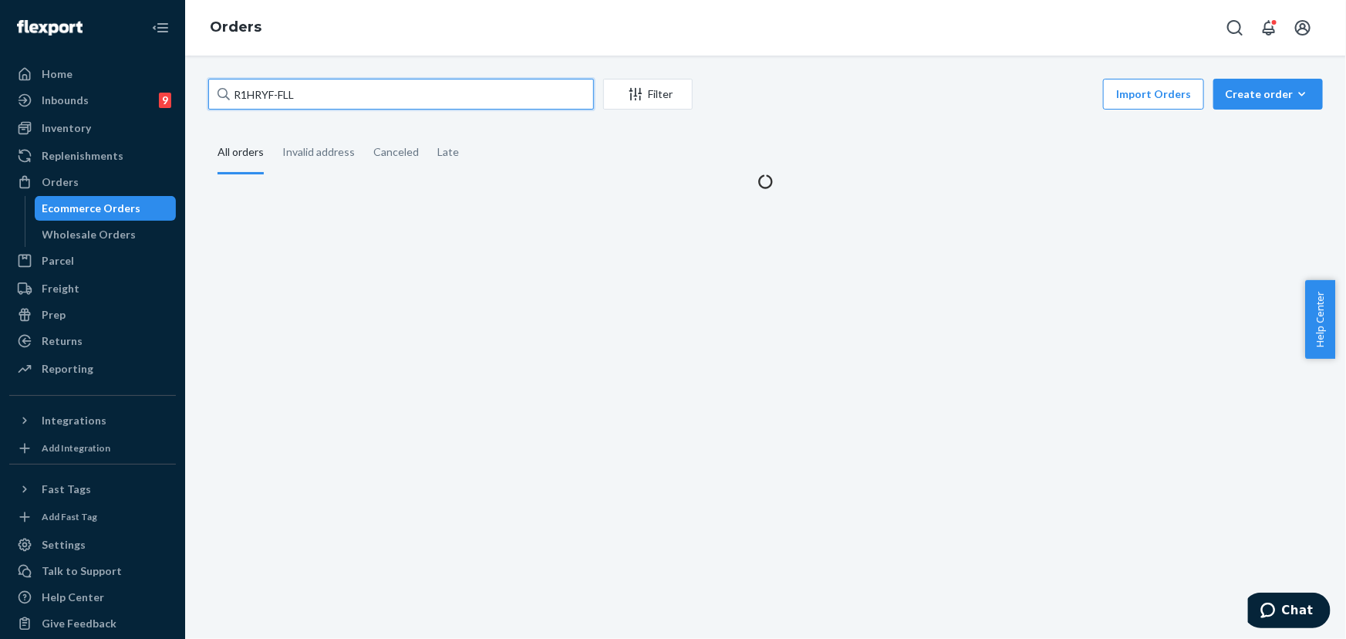
click at [298, 86] on input "R1HRYF-FLL" at bounding box center [401, 94] width 386 height 31
paste input "254376164"
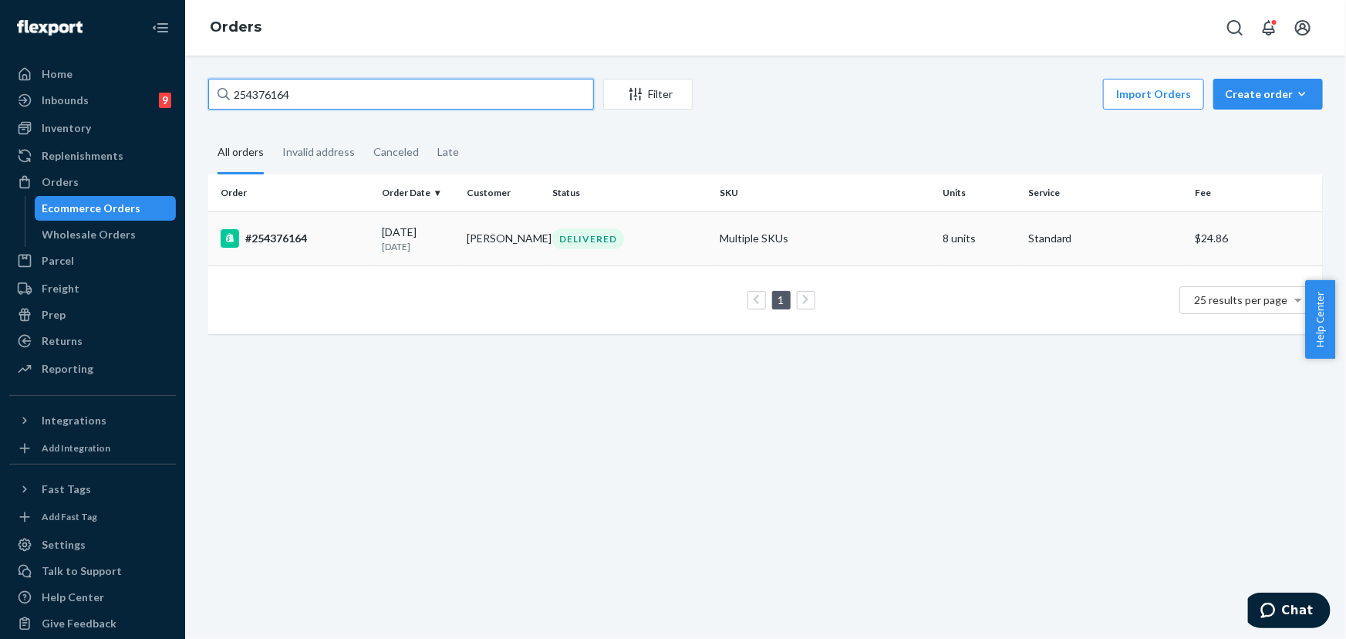
type input "254376164"
click at [503, 238] on td "[PERSON_NAME]" at bounding box center [504, 238] width 86 height 54
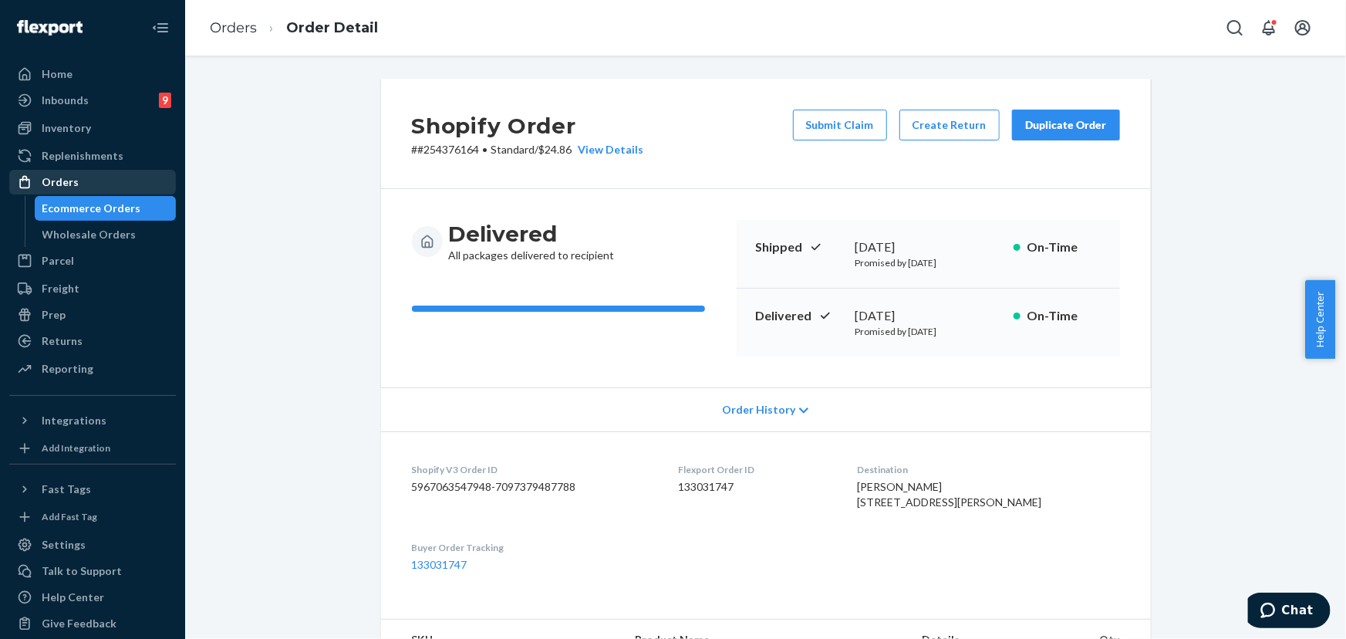
click at [100, 177] on div "Orders" at bounding box center [93, 182] width 164 height 22
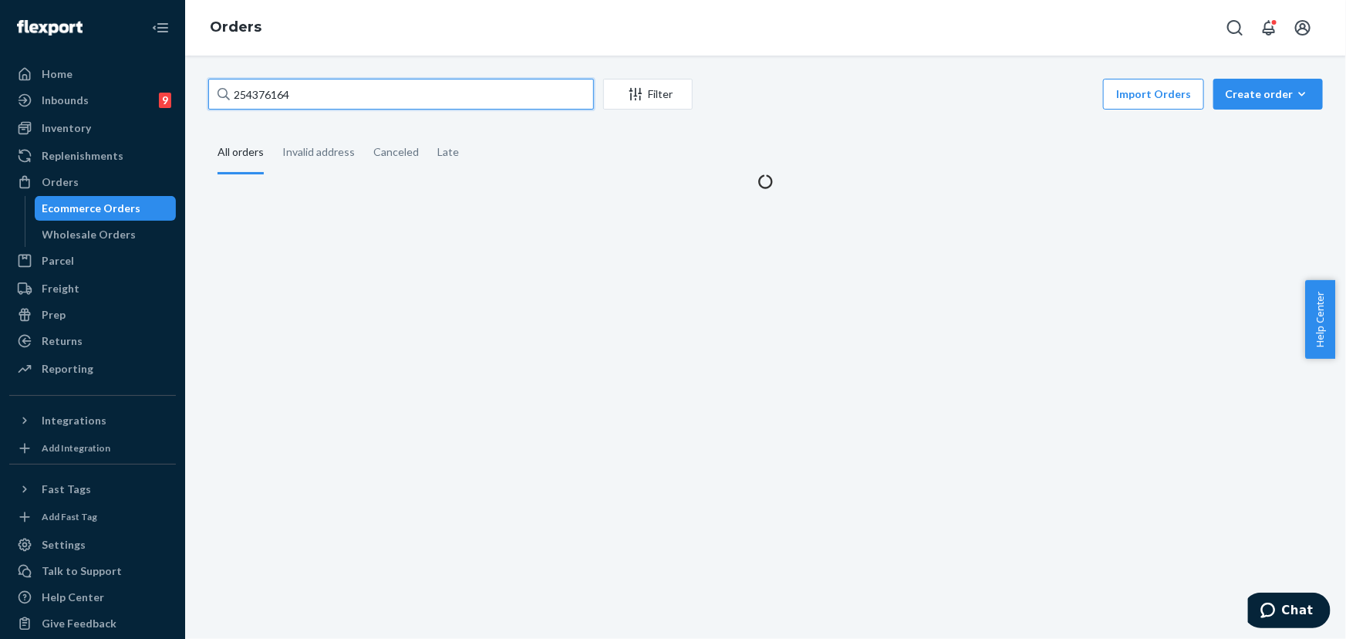
click at [401, 83] on input "254376164" at bounding box center [401, 94] width 386 height 31
paste input "RKC6WEGYLX"
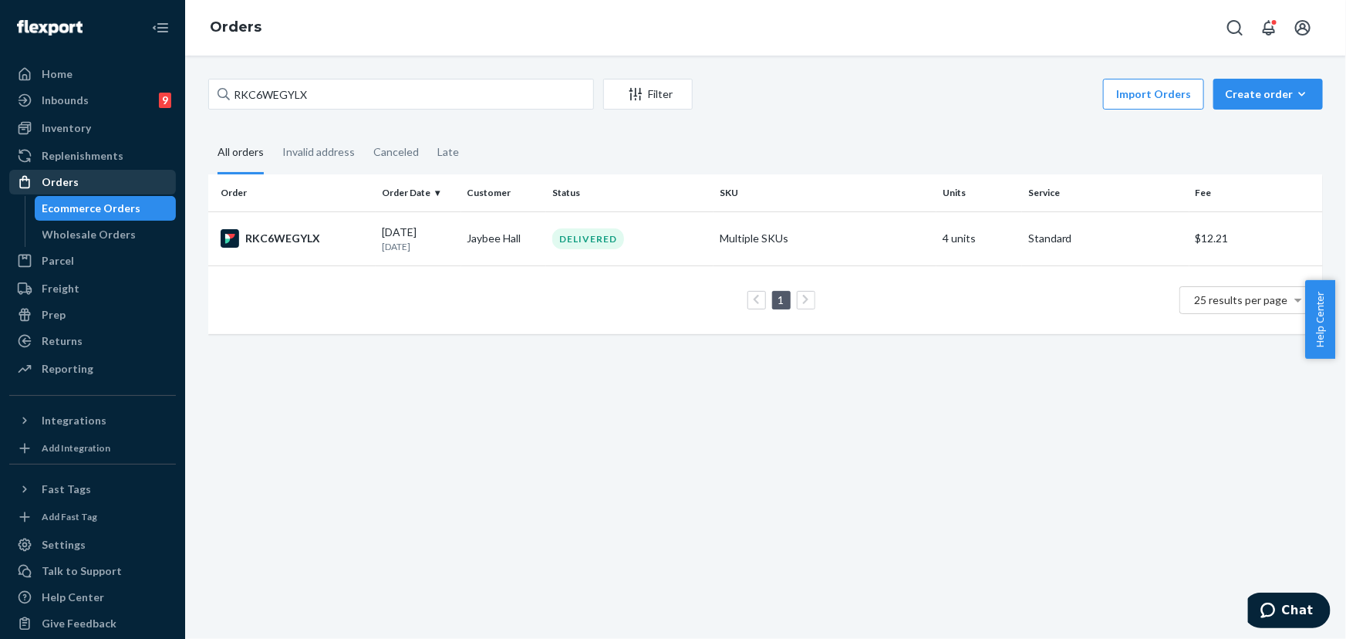
click at [84, 177] on div "Orders" at bounding box center [93, 182] width 164 height 22
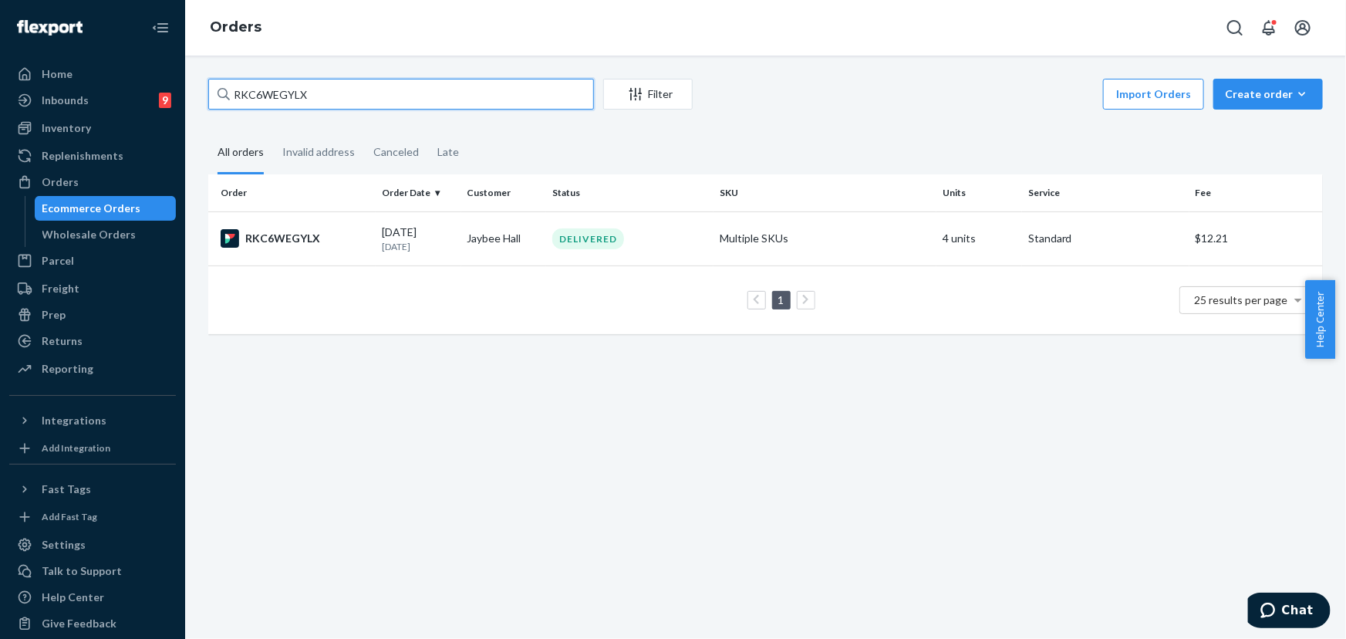
click at [311, 93] on input "RKC6WEGYLX" at bounding box center [401, 94] width 386 height 31
paste input "254586228"
type input "254586228"
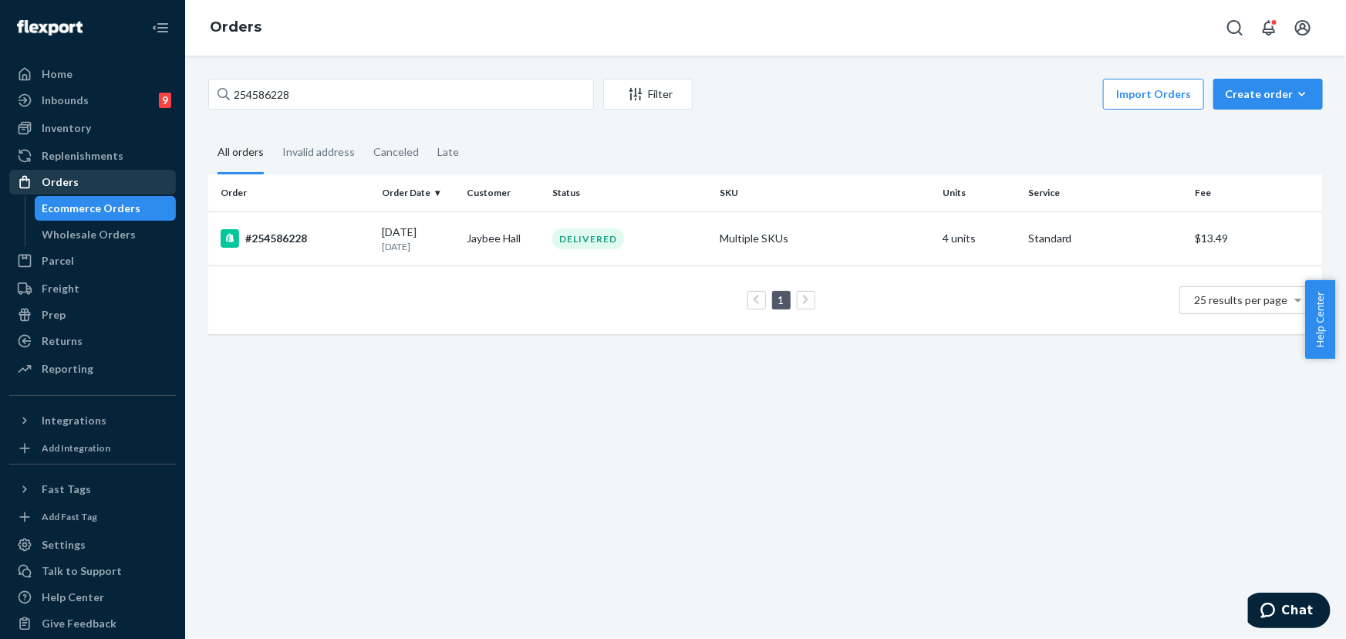
click at [89, 179] on div "Orders" at bounding box center [93, 182] width 164 height 22
drag, startPoint x: 522, startPoint y: 237, endPoint x: 466, endPoint y: 241, distance: 56.5
click at [466, 241] on td "Jaybee Hall" at bounding box center [504, 238] width 86 height 54
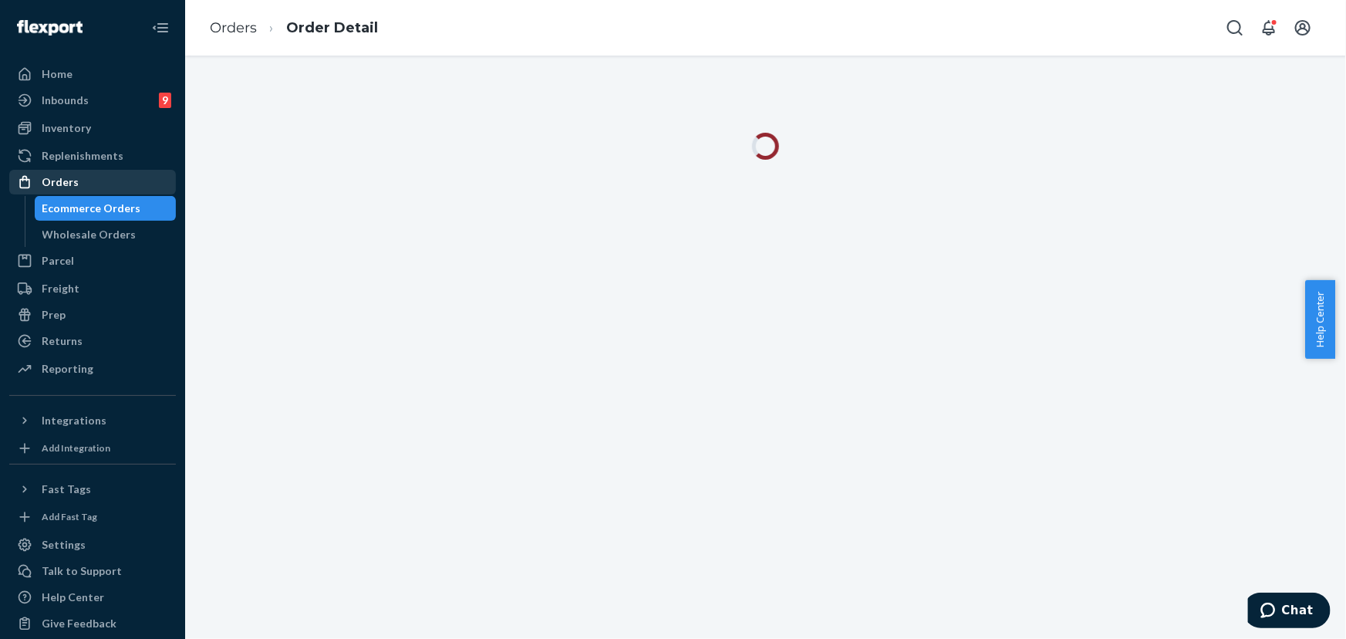
click at [62, 177] on div "Orders" at bounding box center [60, 181] width 37 height 15
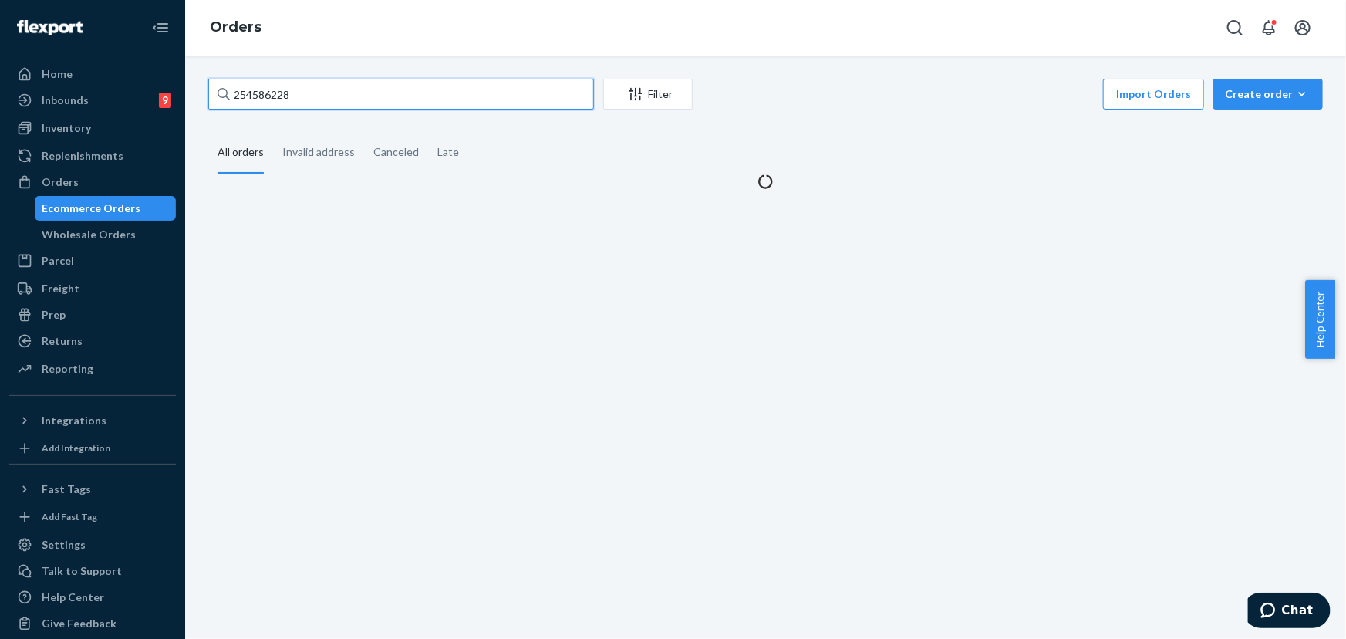
click at [322, 105] on input "254586228" at bounding box center [401, 94] width 386 height 31
paste input "Jaybee Hall"
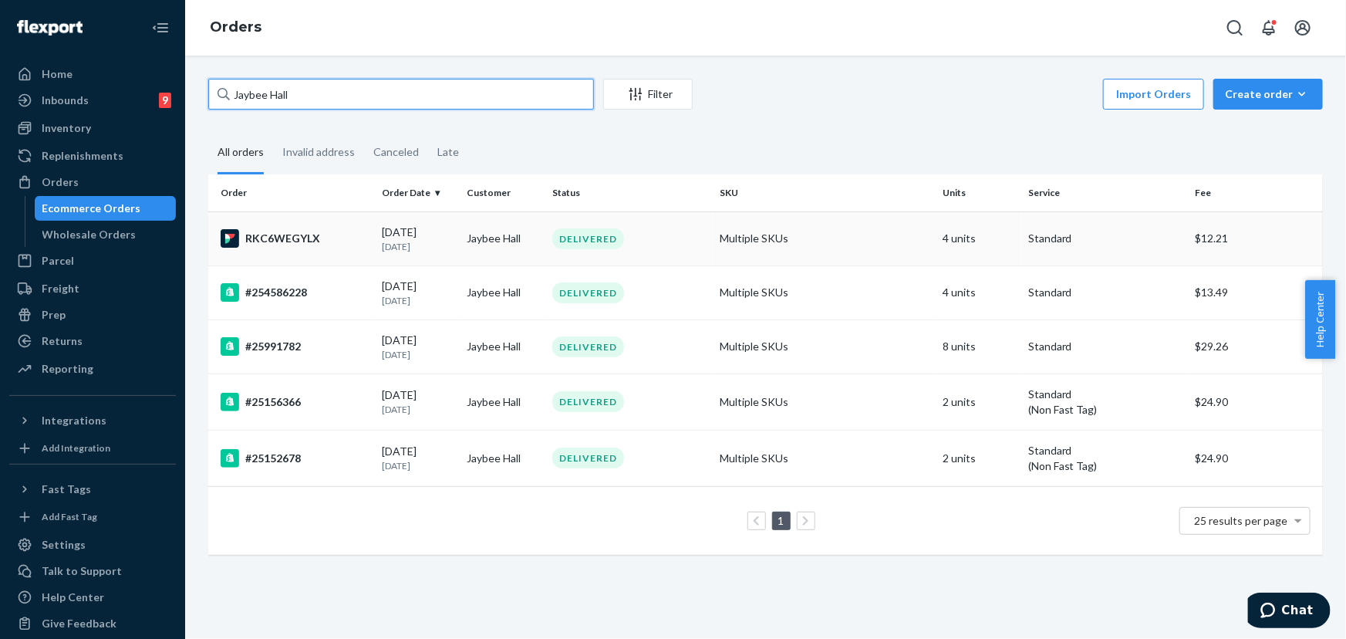
type input "Jaybee Hall"
click at [503, 234] on td "Jaybee Hall" at bounding box center [504, 238] width 86 height 54
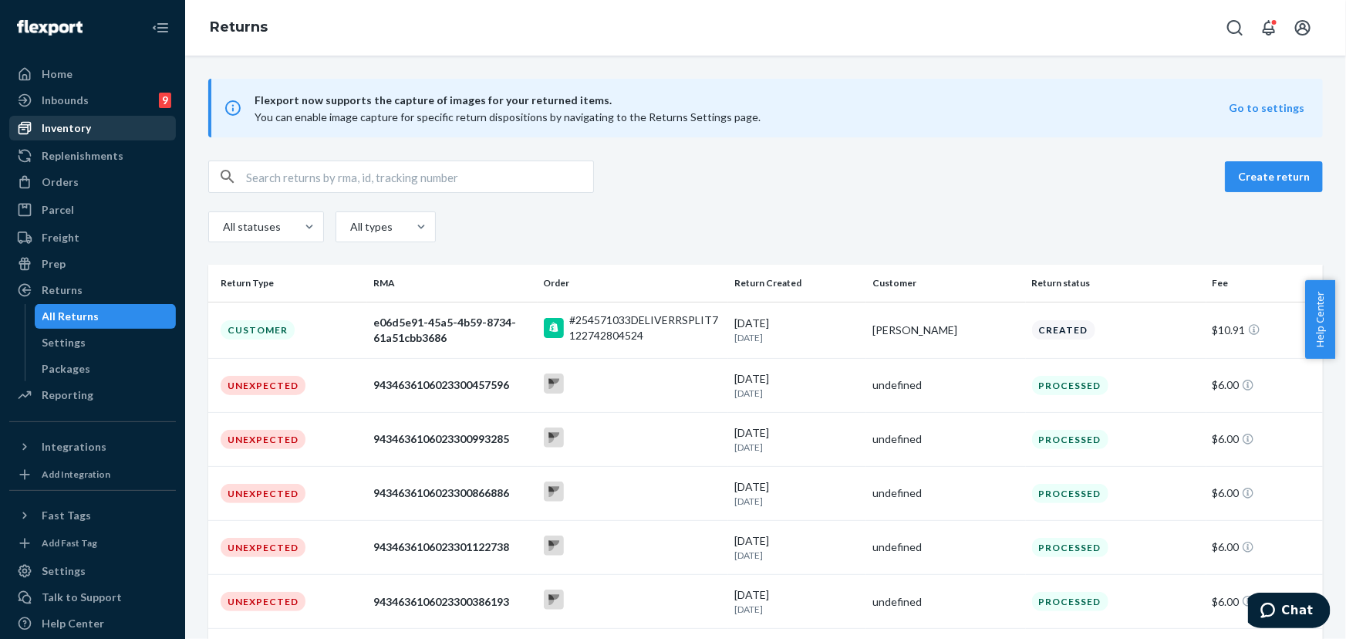
click at [94, 134] on div "Inventory" at bounding box center [93, 128] width 164 height 22
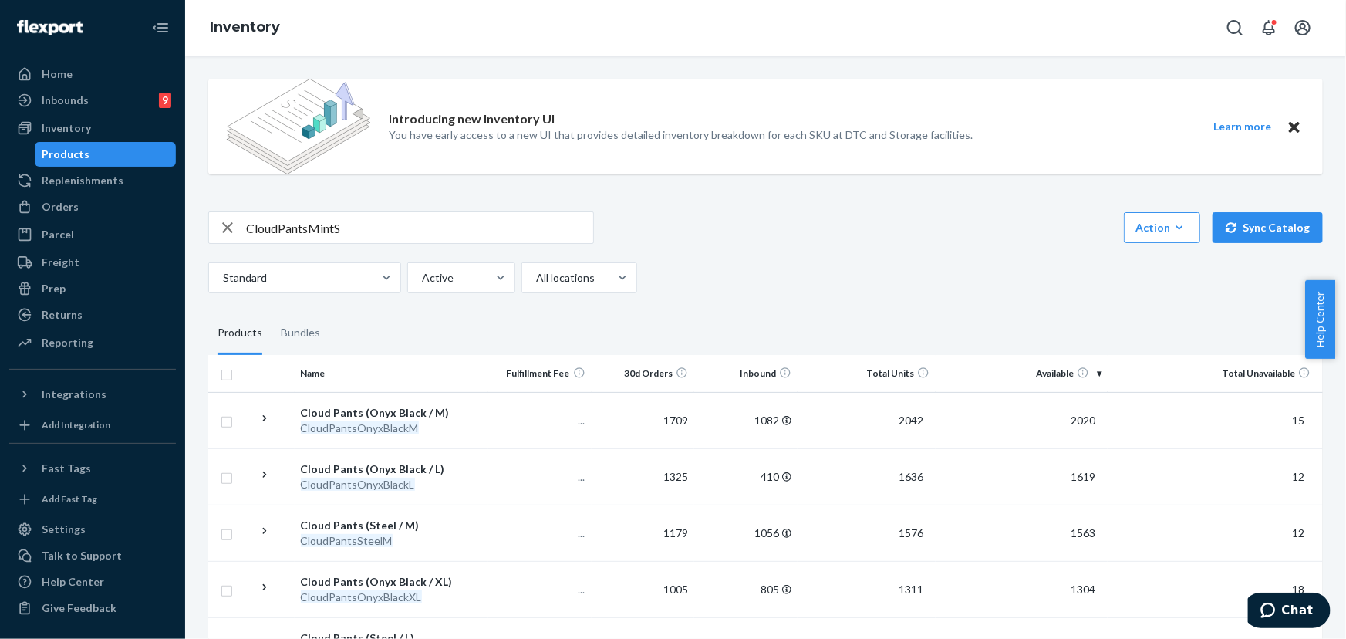
click at [373, 224] on input "CloudPantsMintS" at bounding box center [419, 227] width 347 height 31
type input "CloudPantsMintM"
click at [709, 288] on div "Standard Active All locations" at bounding box center [759, 277] width 1103 height 31
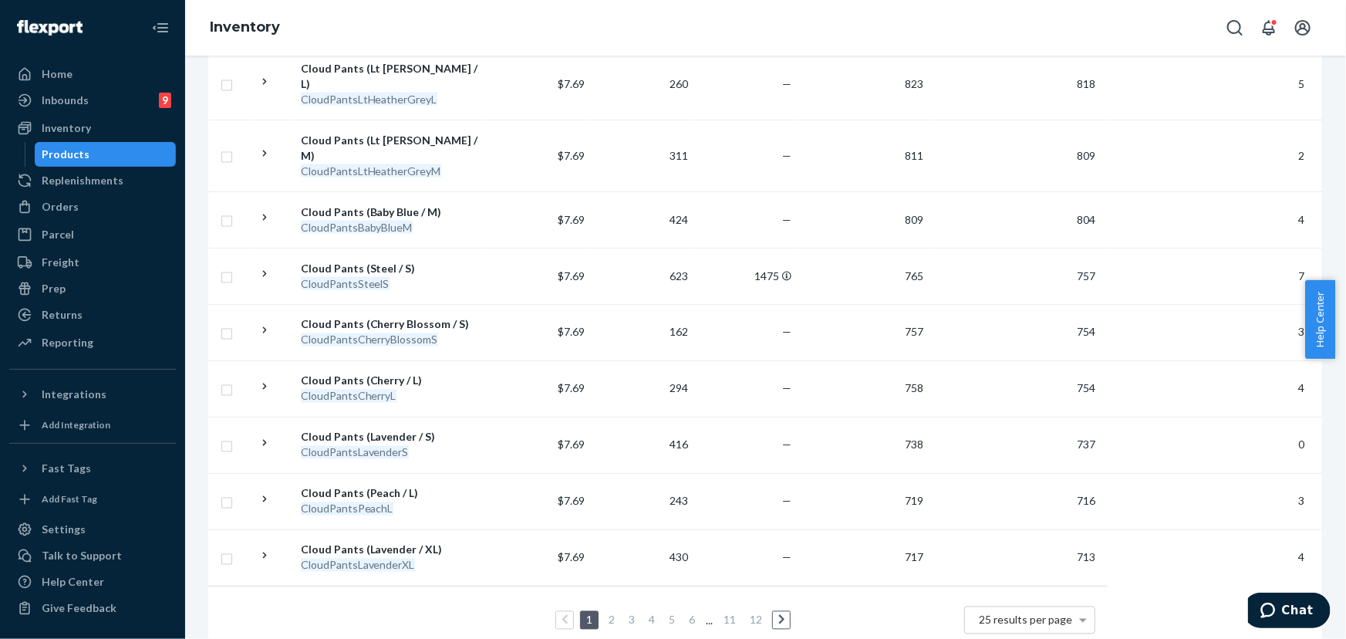
scroll to position [1252, 0]
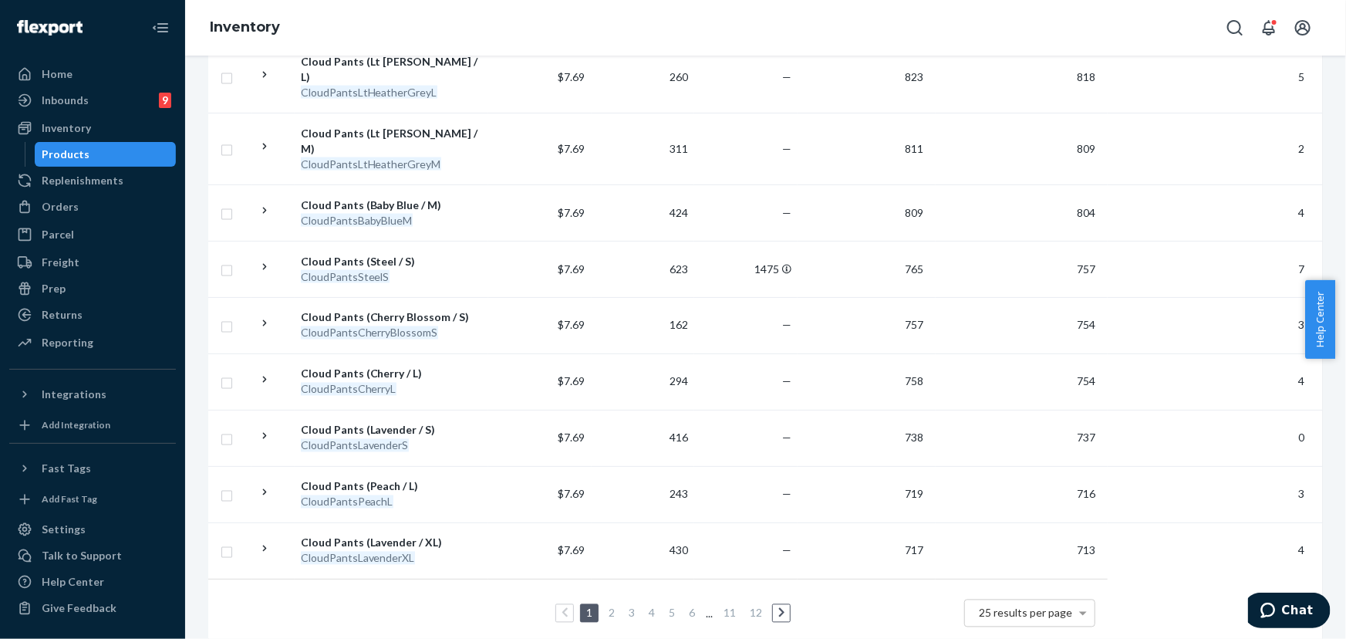
click at [609, 606] on link "2" at bounding box center [612, 612] width 12 height 13
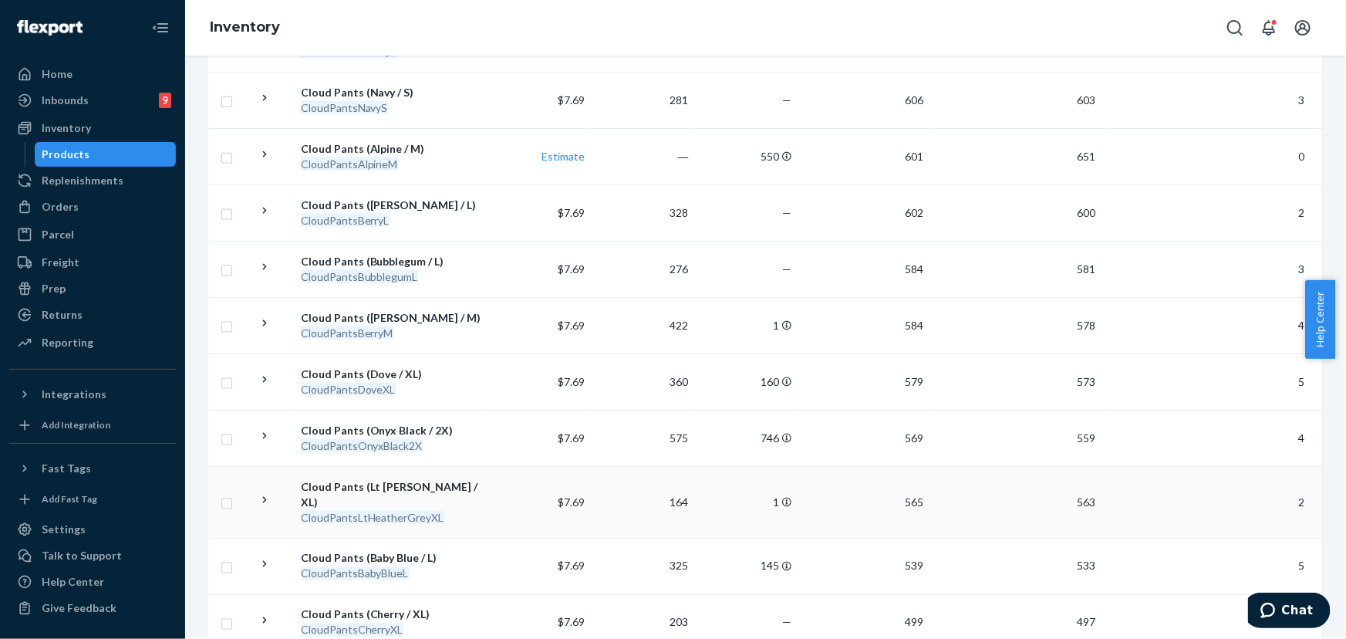
scroll to position [1122, 0]
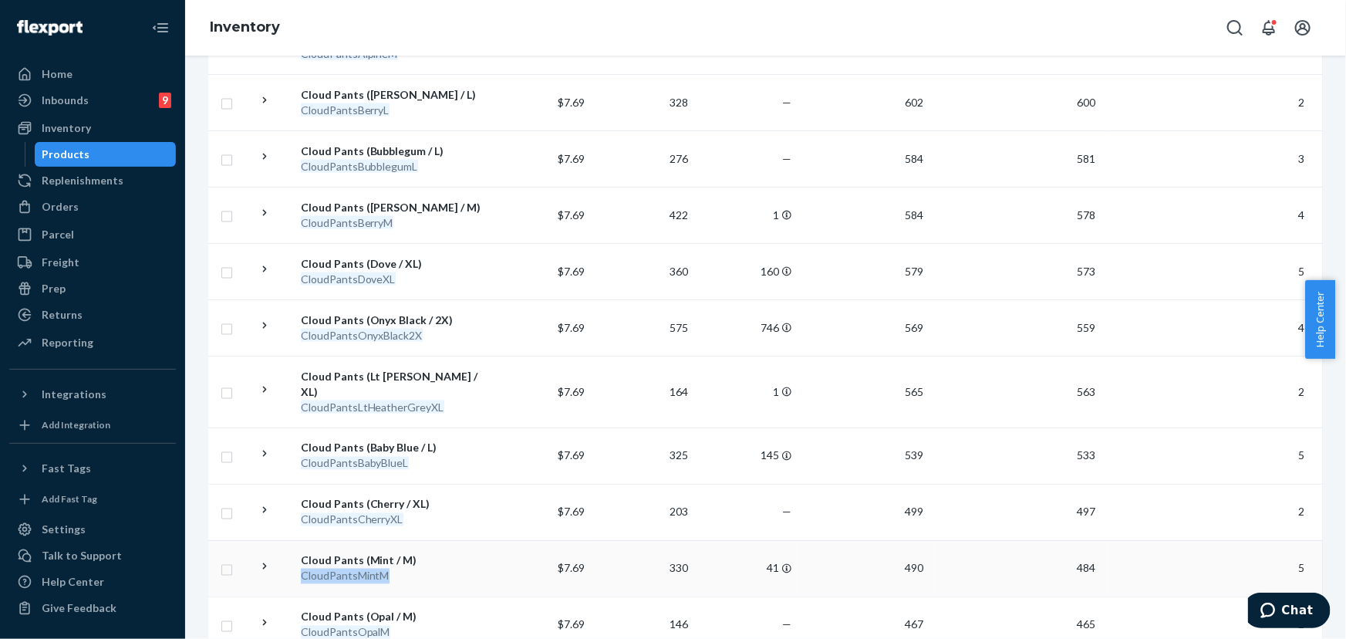
drag, startPoint x: 398, startPoint y: 542, endPoint x: 299, endPoint y: 554, distance: 100.2
click at [299, 554] on td "Cloud Pants (Mint / M) CloudPantsMintM" at bounding box center [392, 568] width 194 height 56
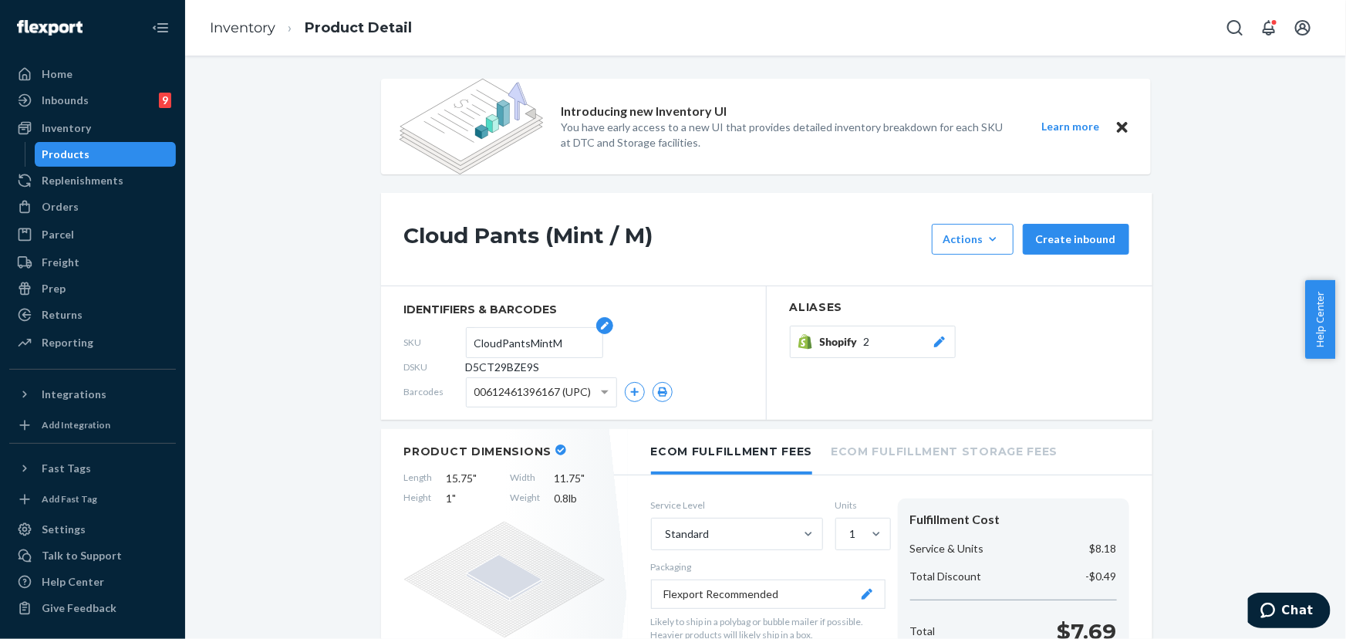
click at [570, 345] on input "CloudPantsMintM" at bounding box center [534, 342] width 120 height 29
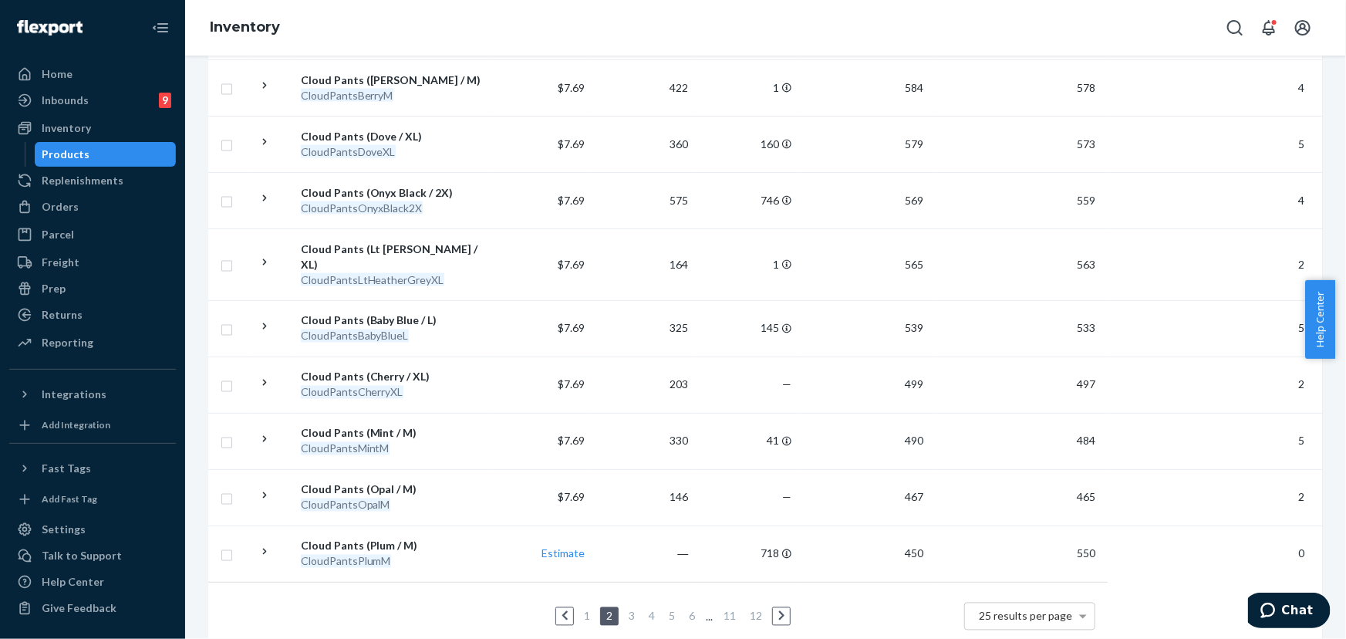
scroll to position [1252, 0]
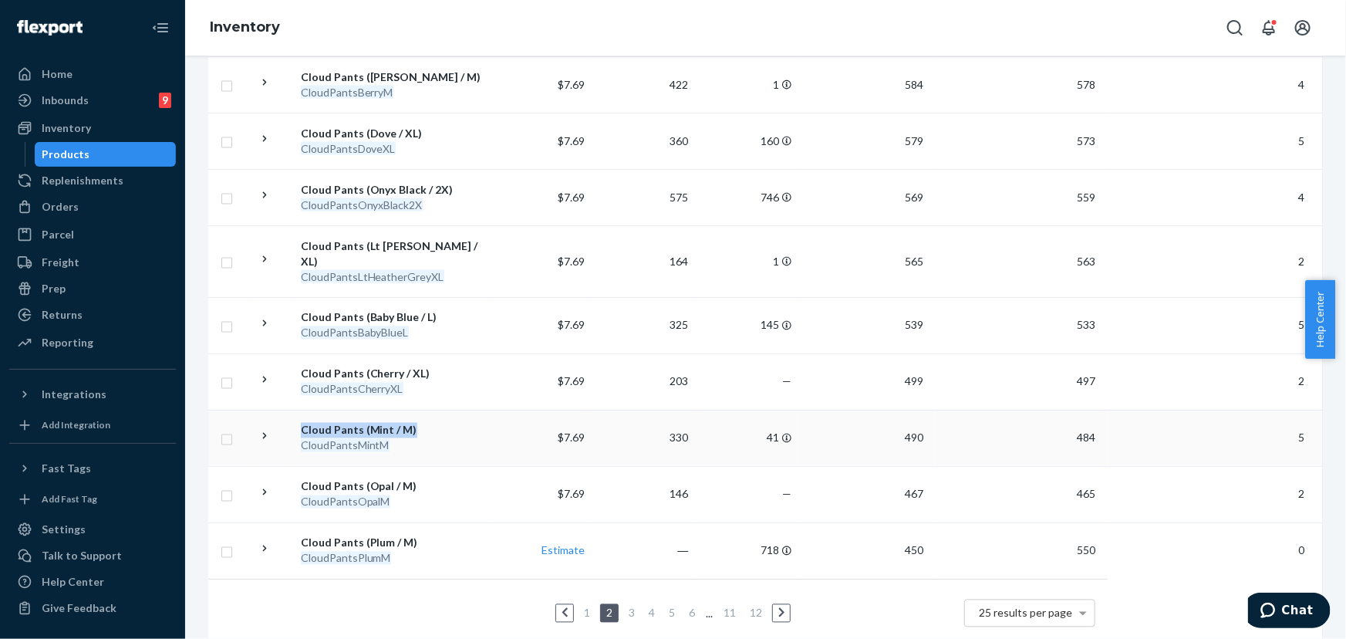
copy div "Cloud Pants (Mint / M)"
drag, startPoint x: 413, startPoint y: 399, endPoint x: 306, endPoint y: 384, distance: 108.2
click at [301, 423] on div "Cloud Pants (Mint / M)" at bounding box center [391, 430] width 181 height 15
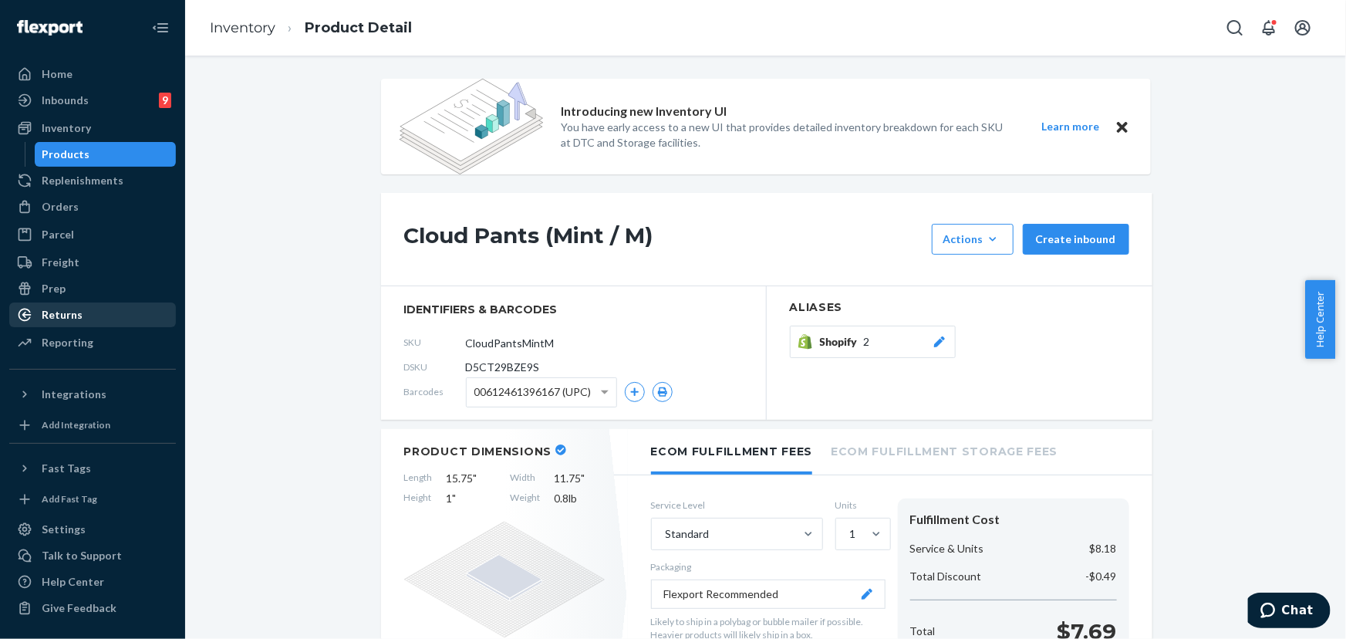
click at [78, 321] on div "Returns" at bounding box center [62, 314] width 41 height 15
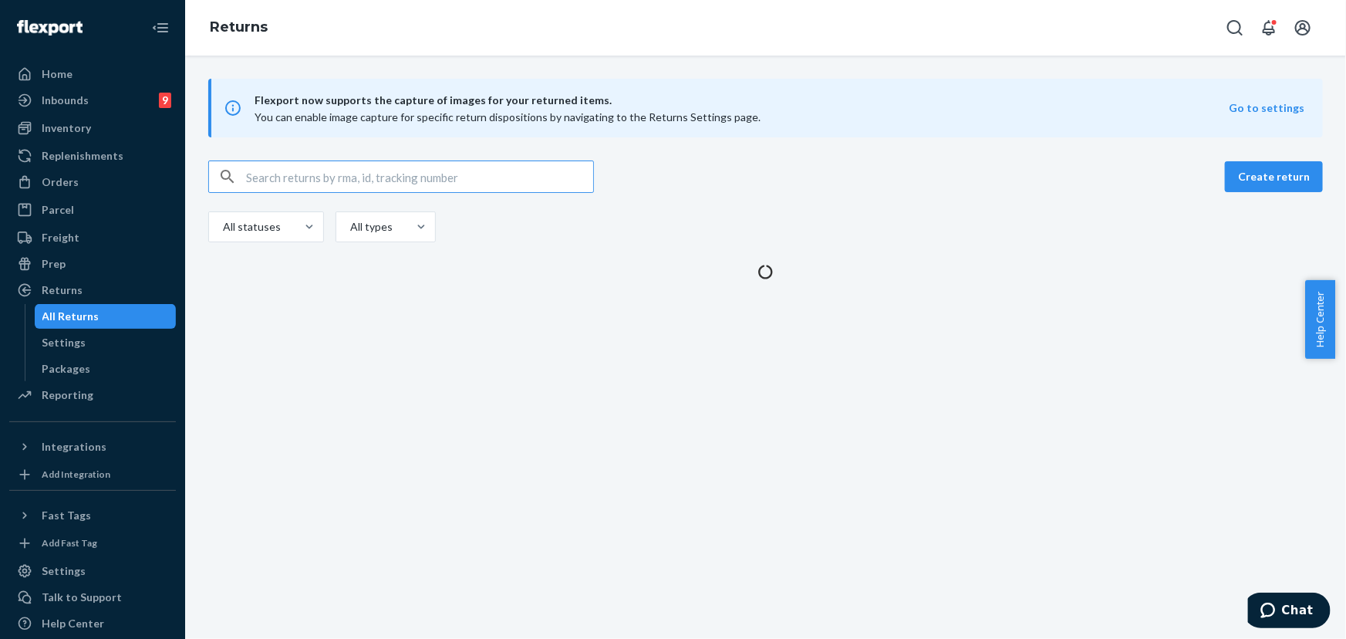
click at [361, 161] on input "text" at bounding box center [419, 176] width 347 height 31
click at [360, 166] on input "text" at bounding box center [419, 176] width 347 height 31
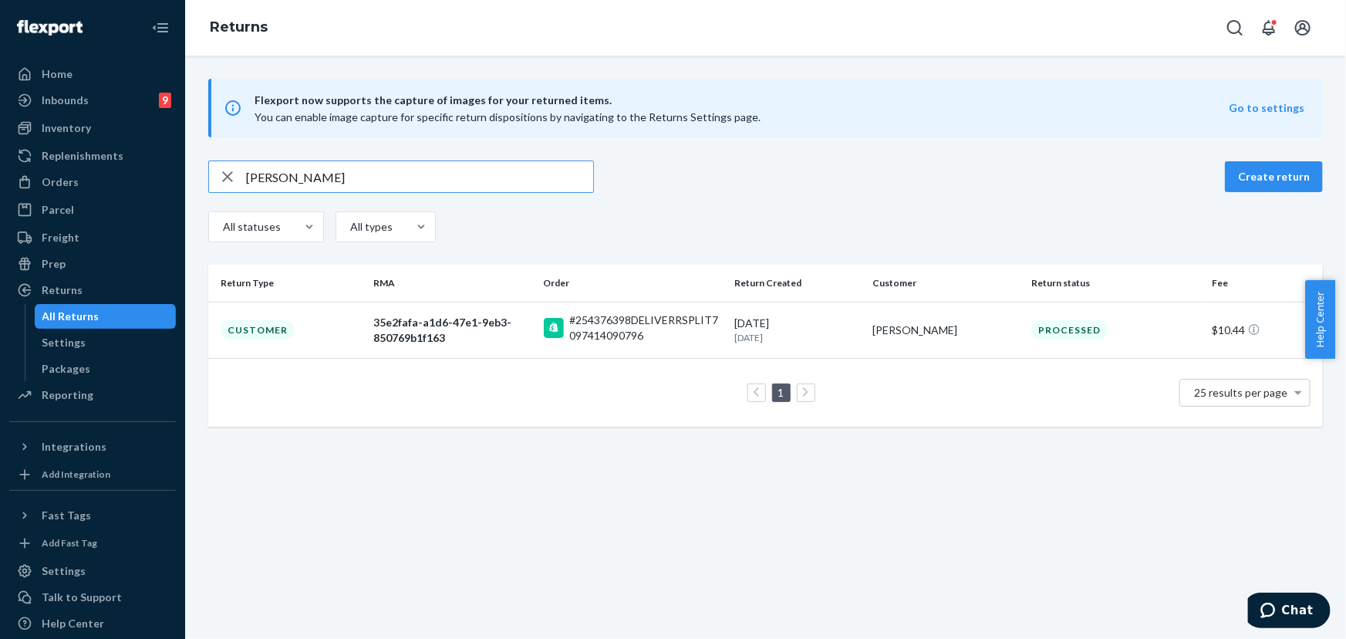
type input "Napatsone Soupharath"
click at [920, 342] on td "[PERSON_NAME]" at bounding box center [945, 330] width 159 height 56
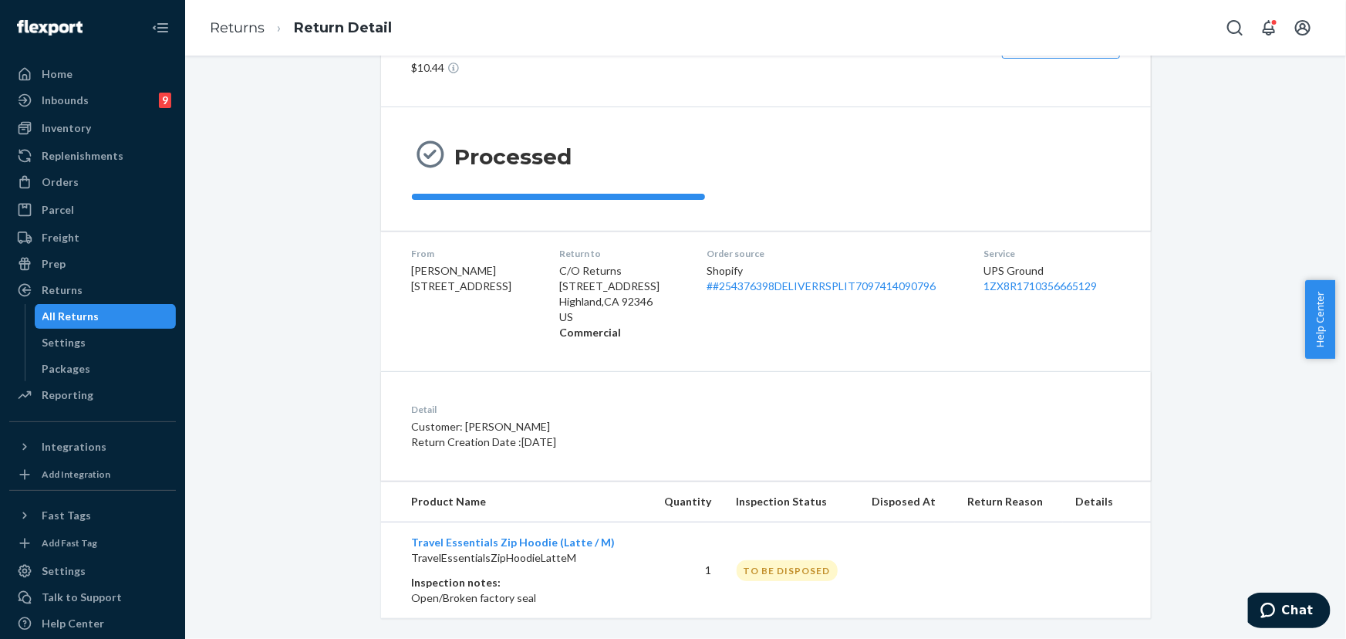
scroll to position [99, 0]
